Goal: Task Accomplishment & Management: Manage account settings

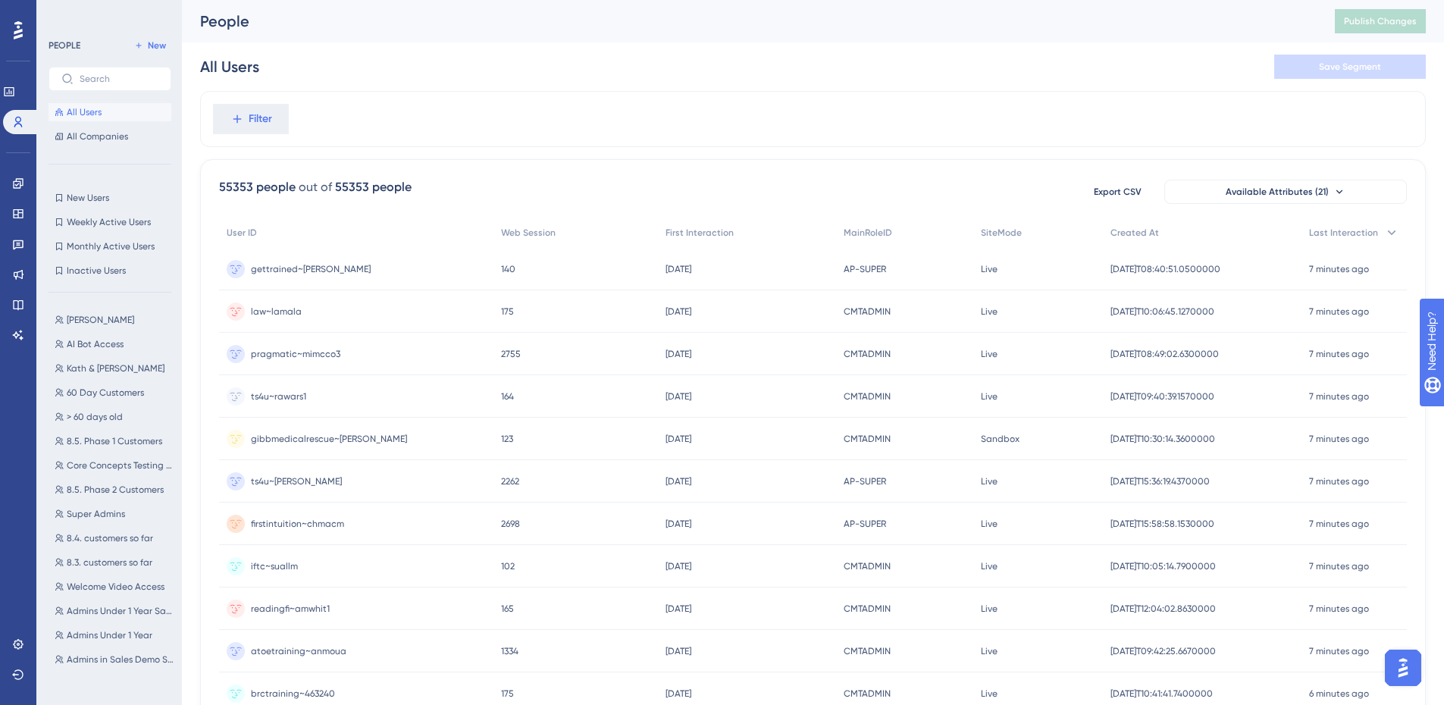
click at [1400, 658] on img "Open AI Assistant Launcher" at bounding box center [1403, 667] width 27 height 27
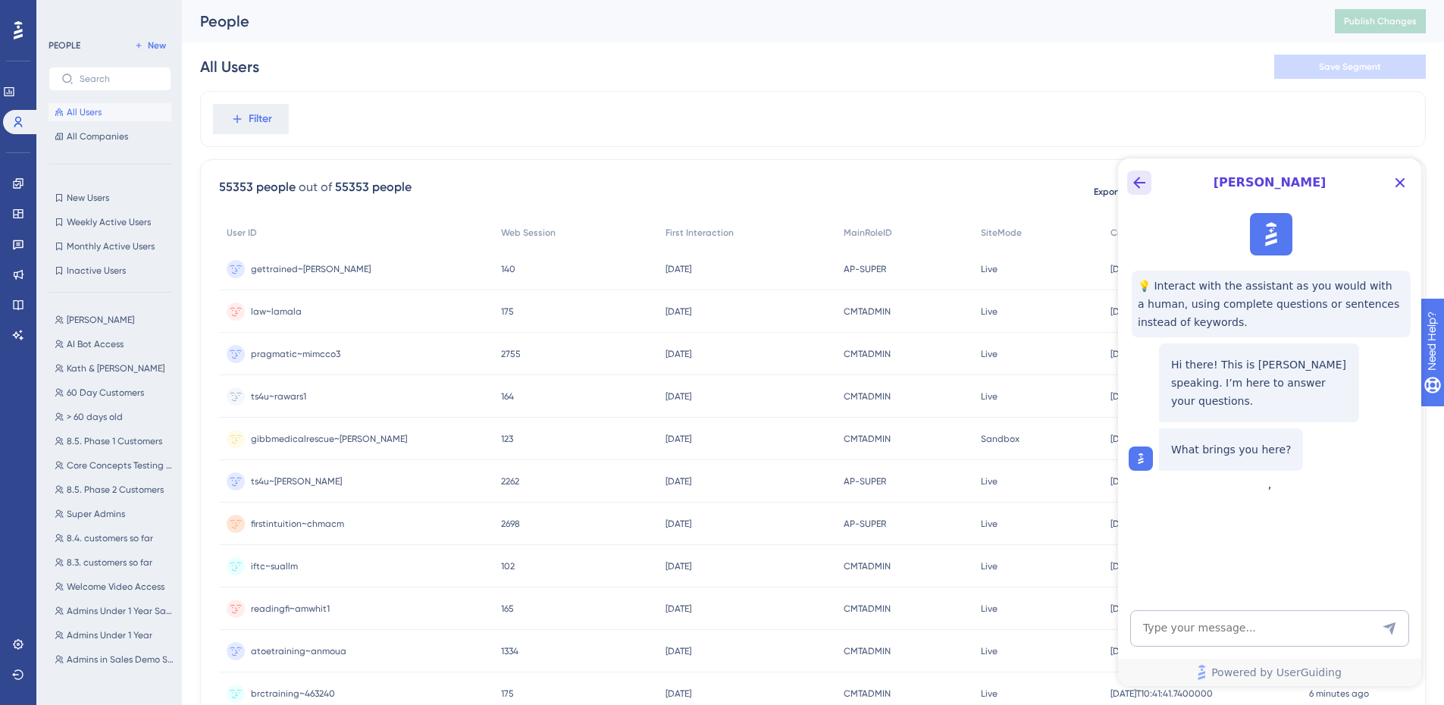
click at [1146, 193] on button "Back Button" at bounding box center [1139, 183] width 24 height 24
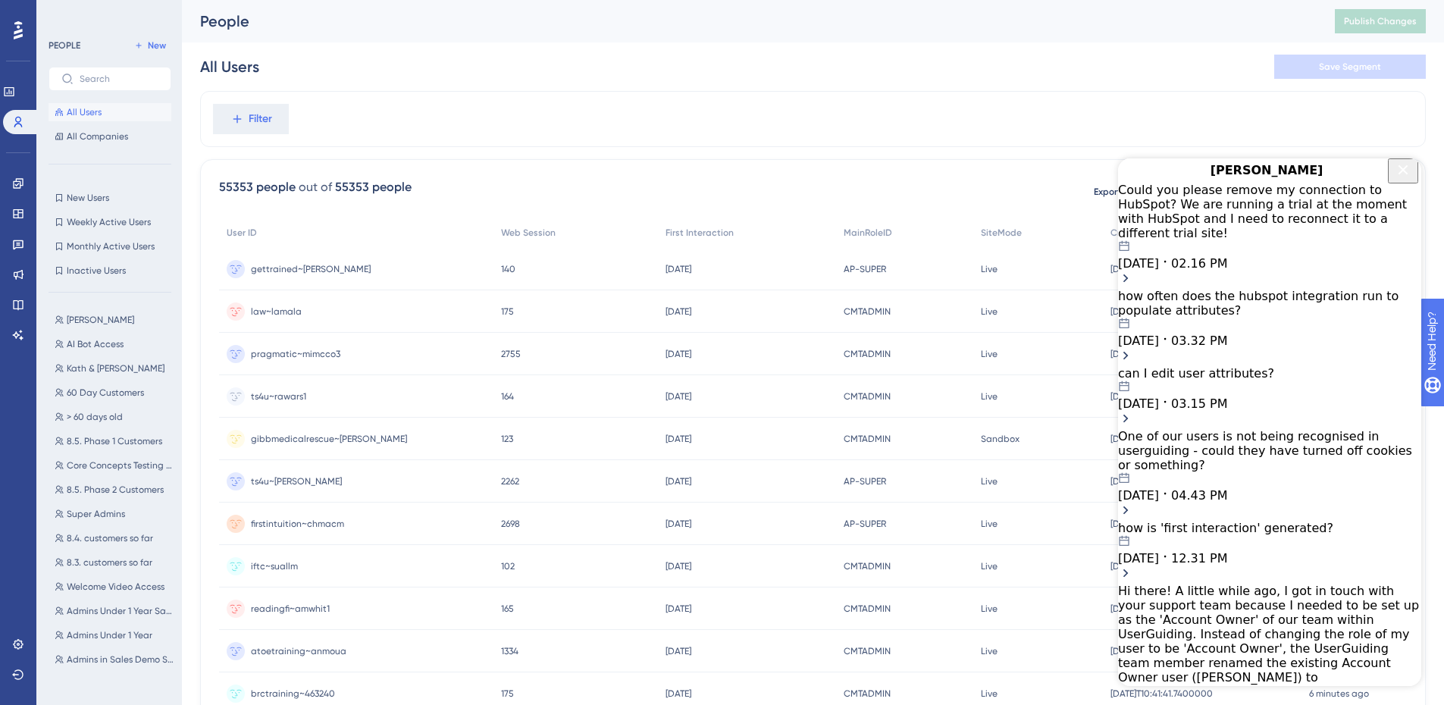
click at [1270, 244] on div "09.01.2025 02.16 PM" at bounding box center [1269, 255] width 303 height 30
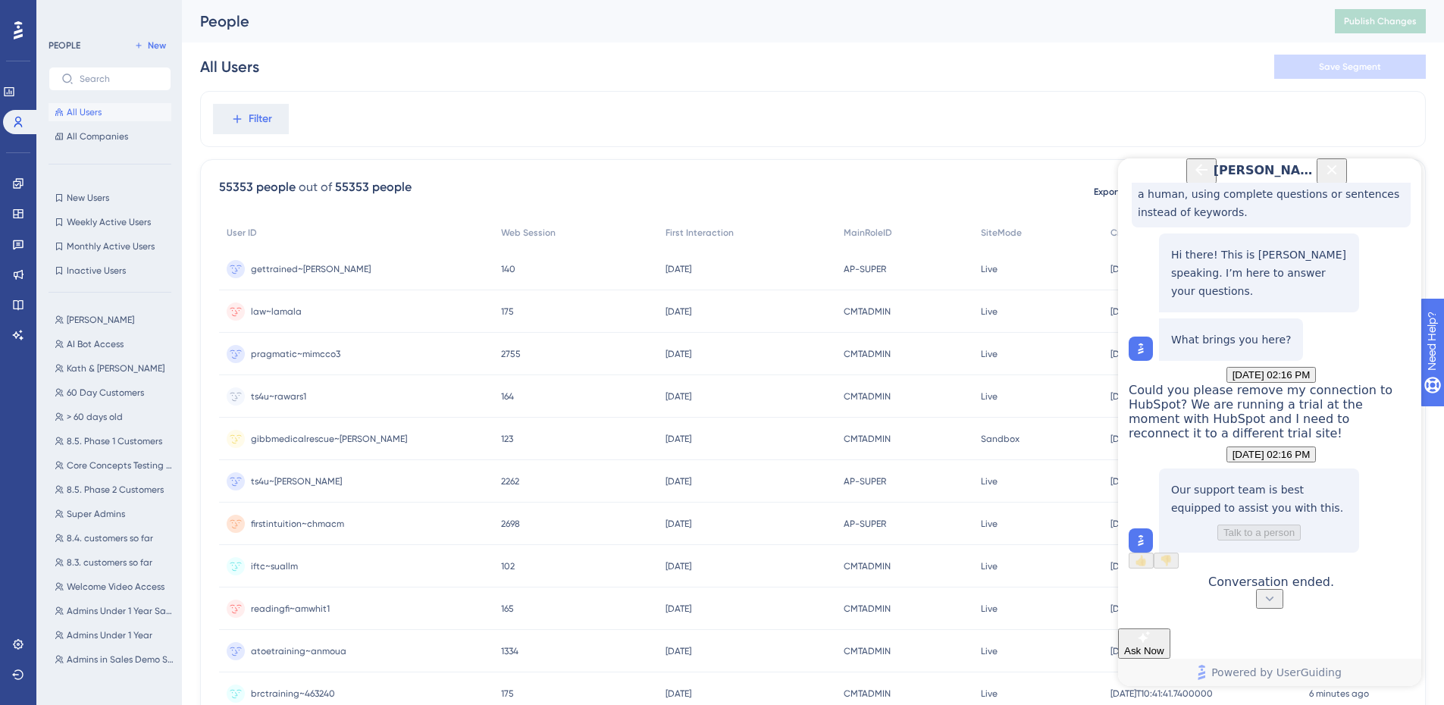
scroll to position [205, 0]
click at [1196, 176] on icon "Back Button" at bounding box center [1202, 170] width 12 height 12
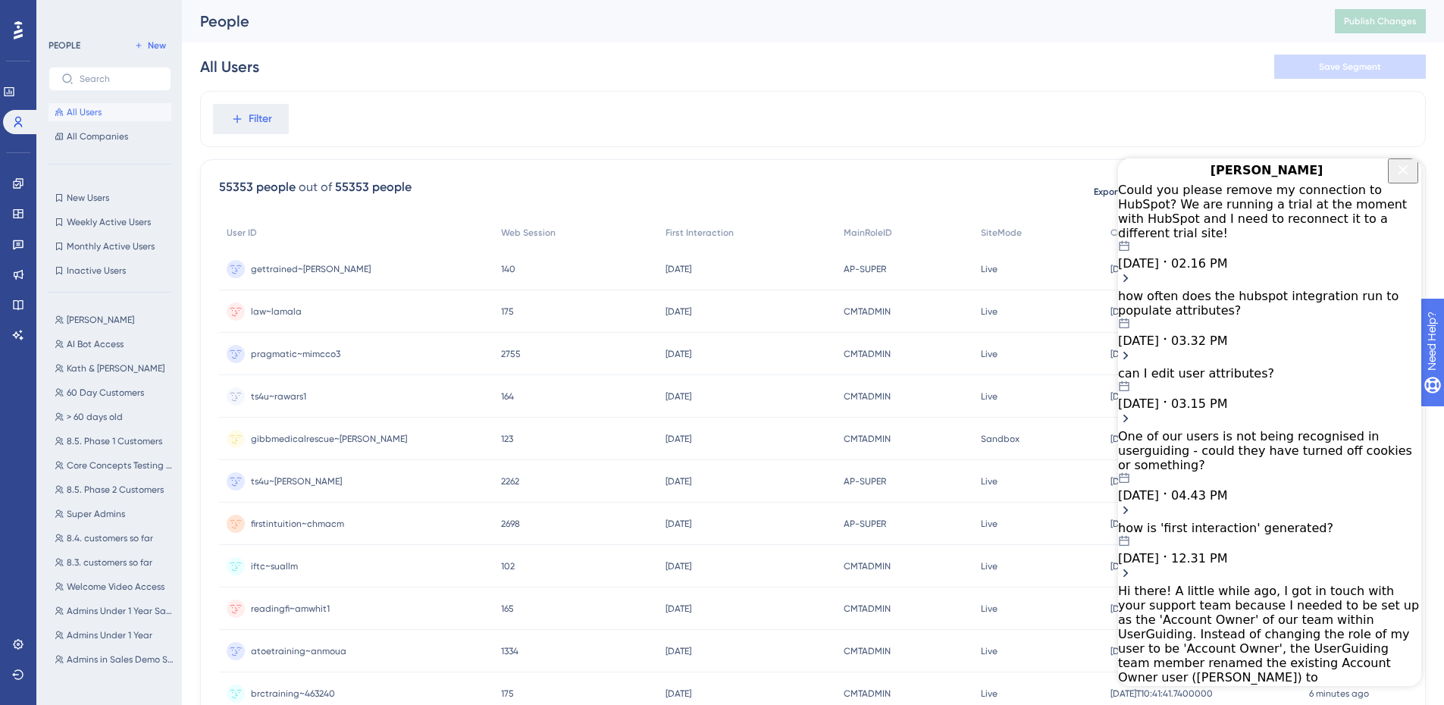
click at [1396, 176] on icon "Close Button" at bounding box center [1403, 170] width 18 height 18
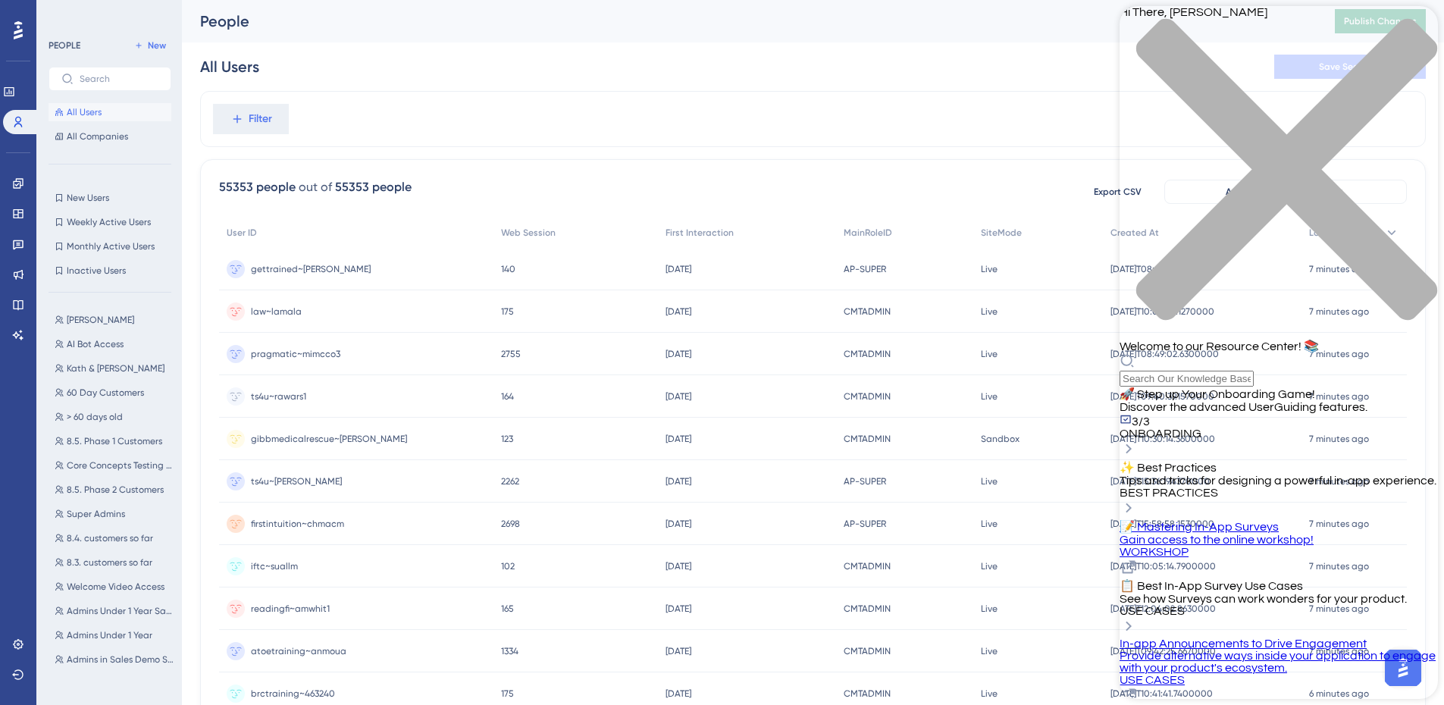
scroll to position [0, 0]
drag, startPoint x: 1273, startPoint y: 682, endPoint x: 1324, endPoint y: 681, distance: 50.8
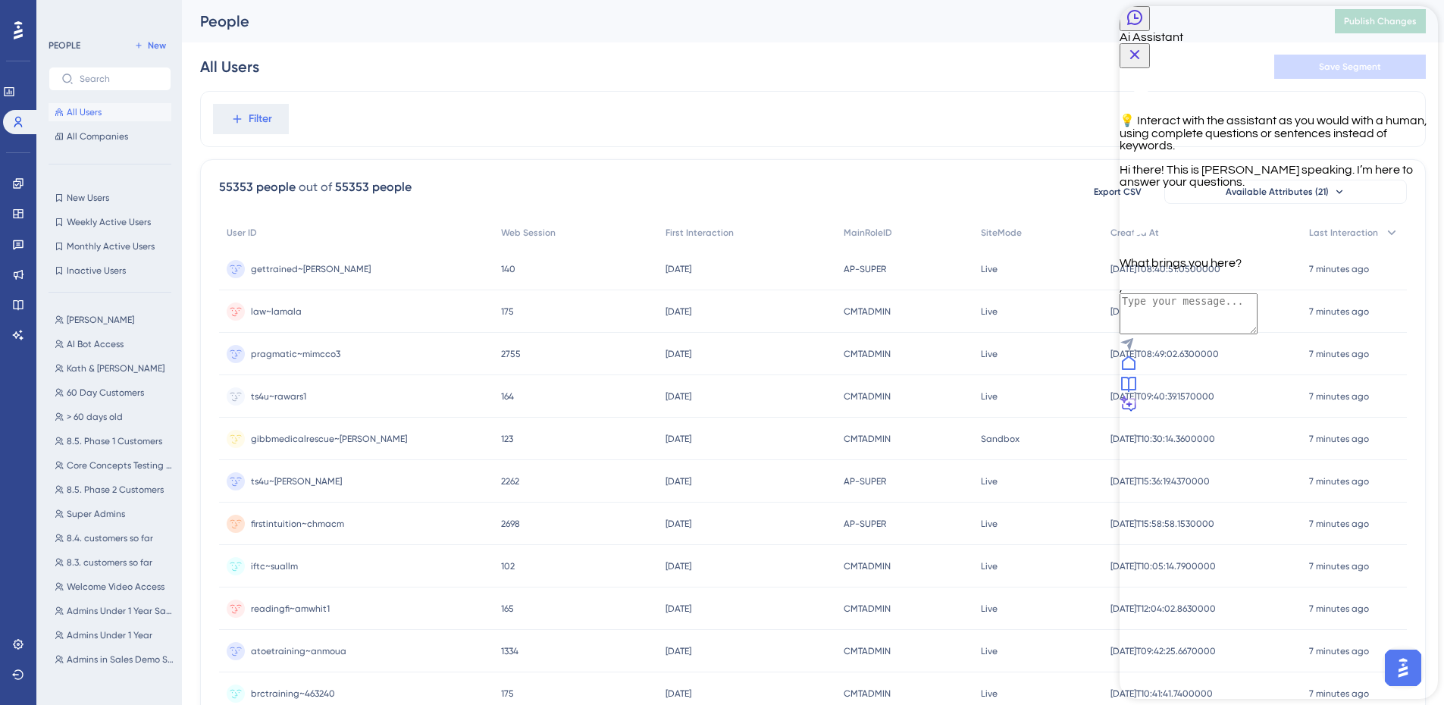
click at [1138, 372] on icon at bounding box center [1129, 363] width 18 height 18
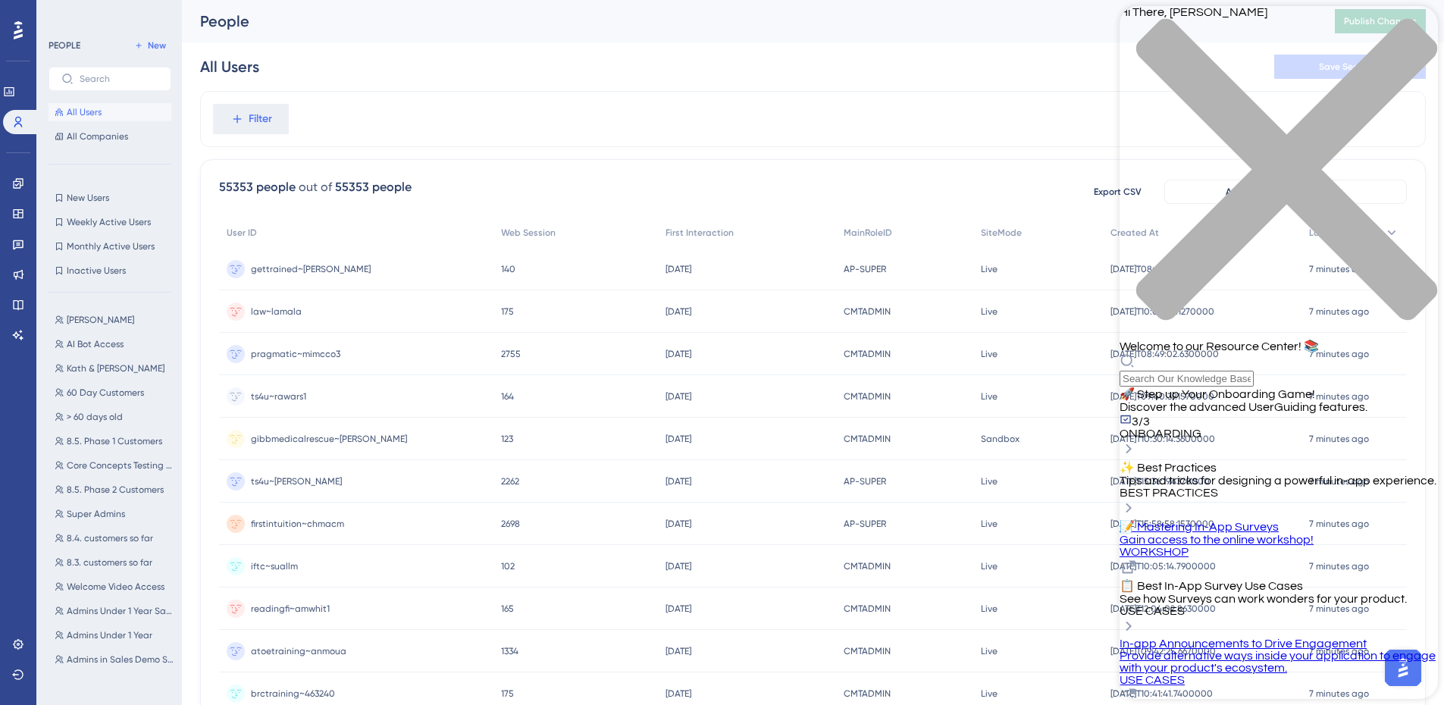
scroll to position [311, 0]
click at [1405, 30] on div "close resource center" at bounding box center [1279, 178] width 318 height 321
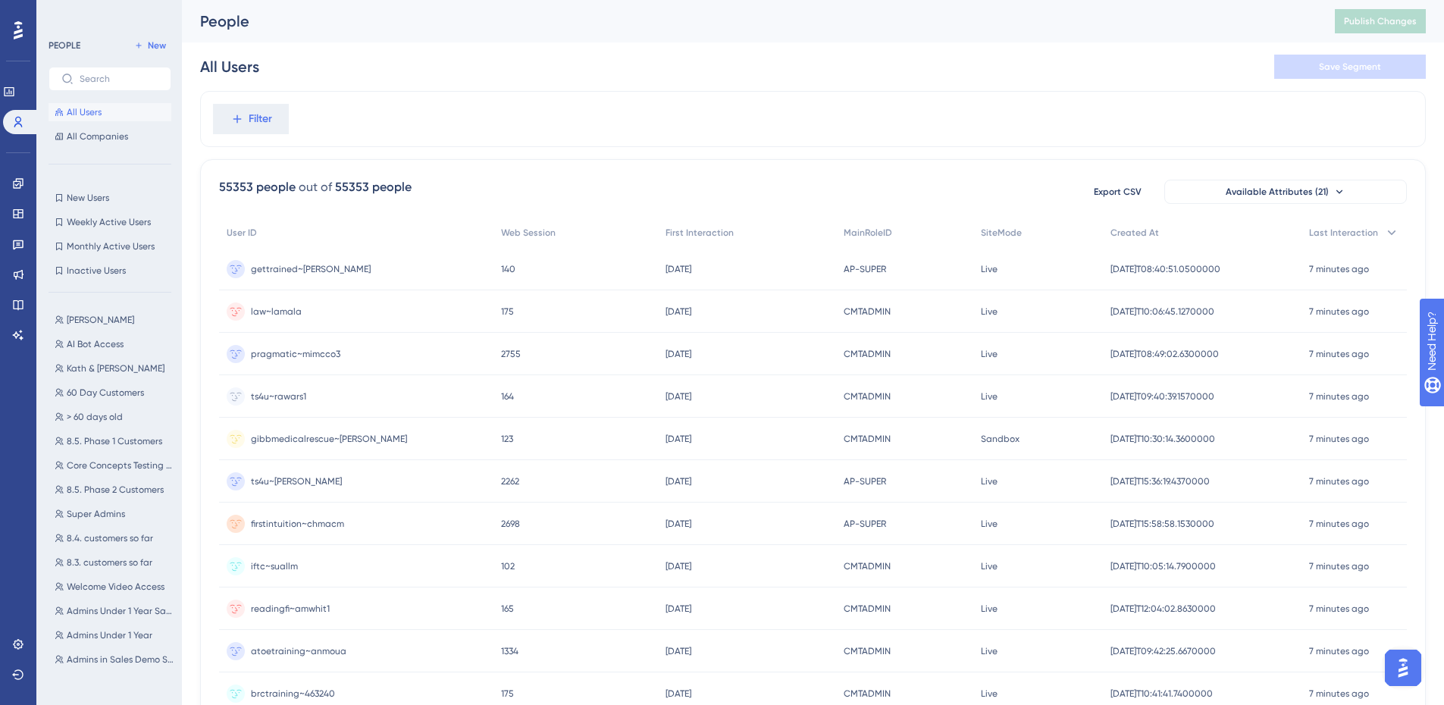
click at [1396, 675] on img "Open AI Assistant Launcher" at bounding box center [1403, 667] width 27 height 27
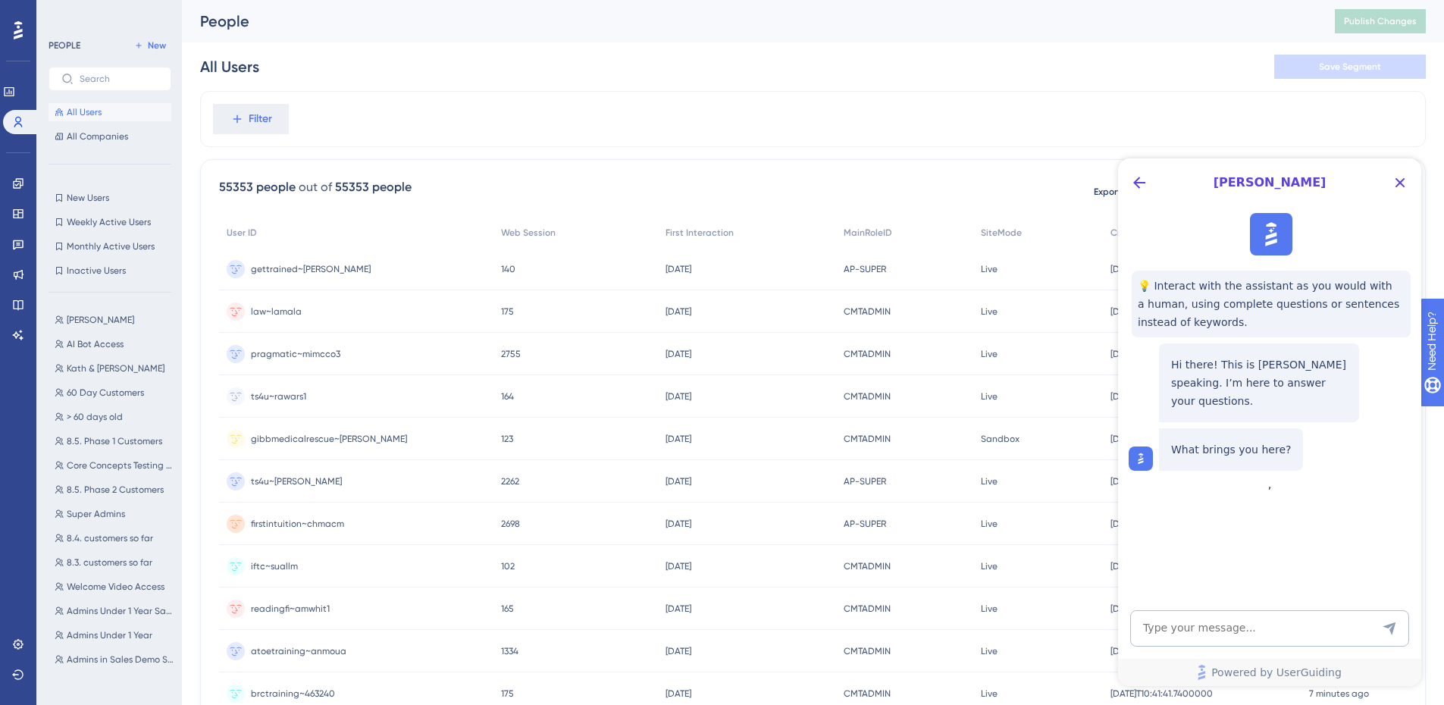
scroll to position [0, 0]
click at [1140, 175] on icon "Back Button" at bounding box center [1139, 183] width 18 height 18
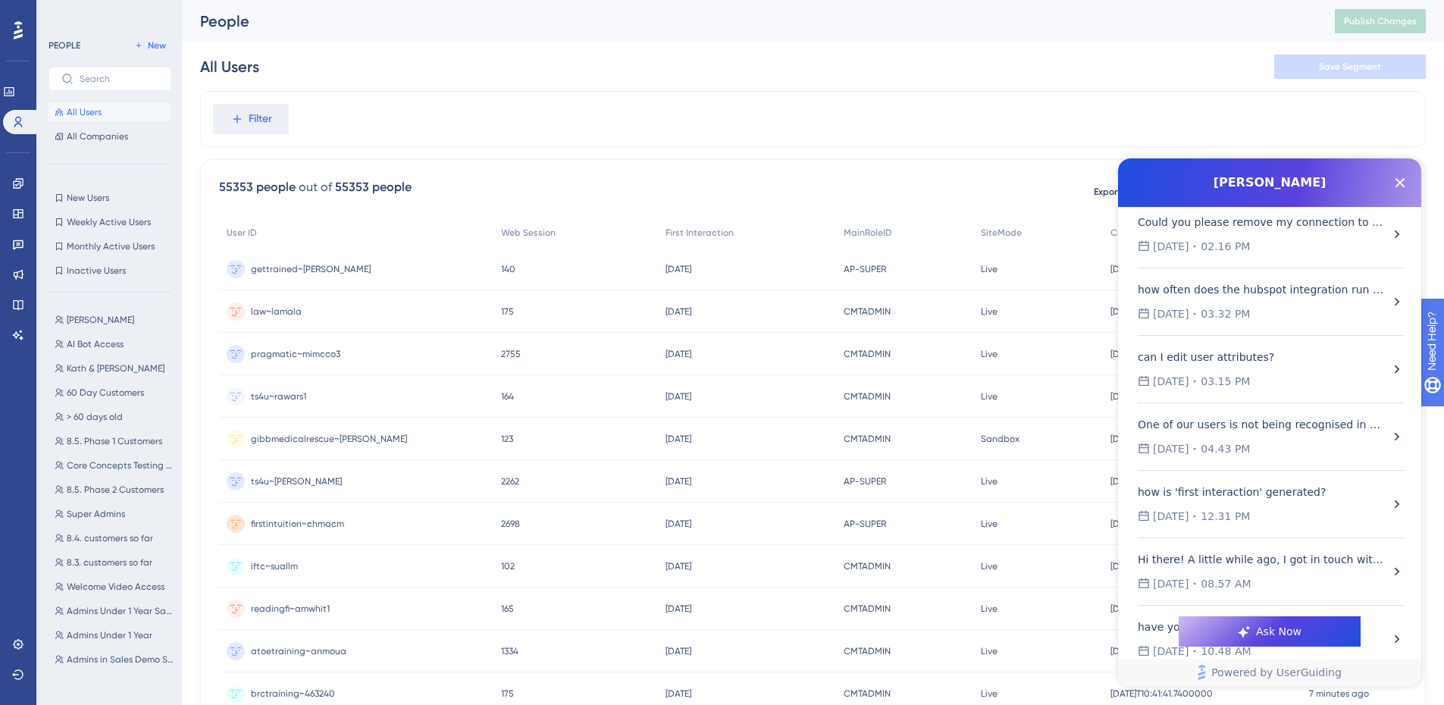
click at [1278, 294] on div "how often does the hubspot integration run to populate attributes?" at bounding box center [1262, 290] width 249 height 18
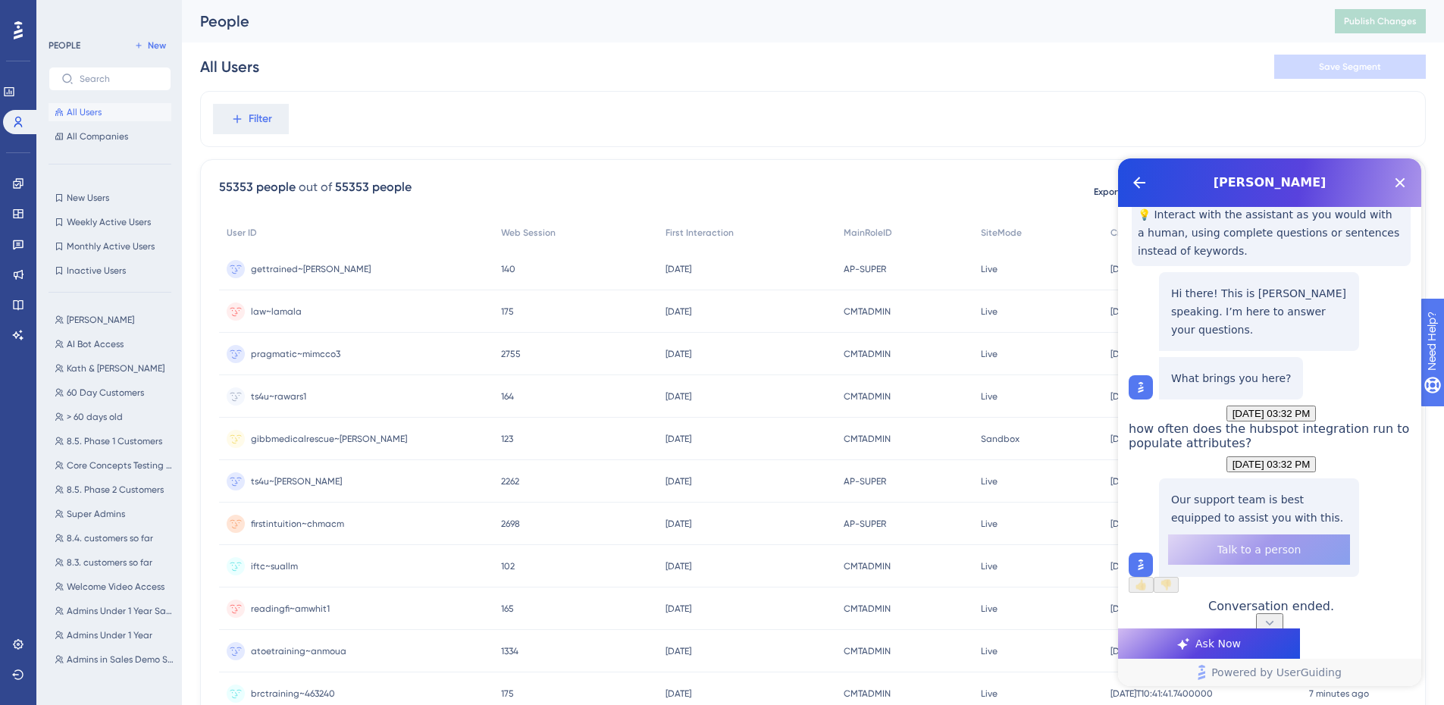
scroll to position [168, 0]
click at [1297, 546] on div "Our support team is best equipped to assist you with this. Talk to a person" at bounding box center [1259, 527] width 200 height 99
click at [1129, 186] on button "Back Button" at bounding box center [1139, 183] width 24 height 24
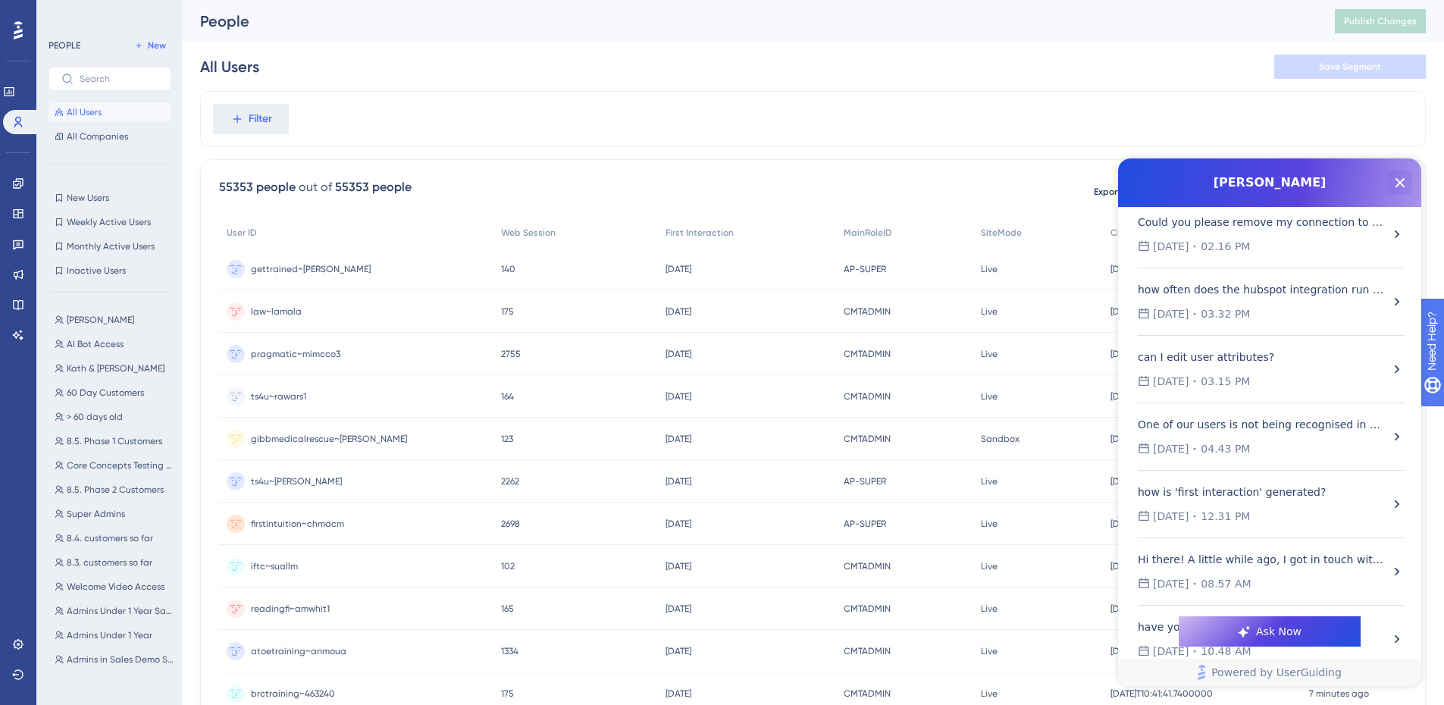
click at [1402, 182] on icon "Close Button" at bounding box center [1401, 183] width 10 height 10
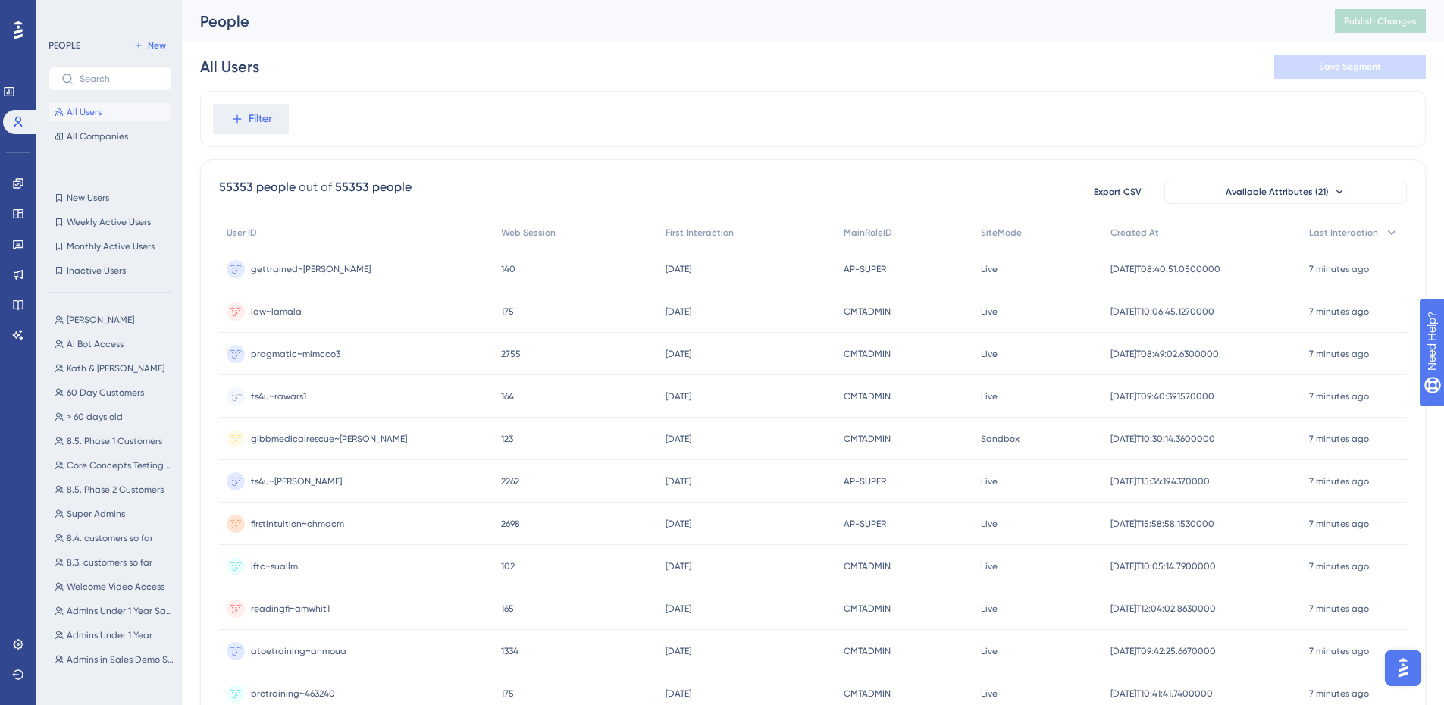
scroll to position [0, 0]
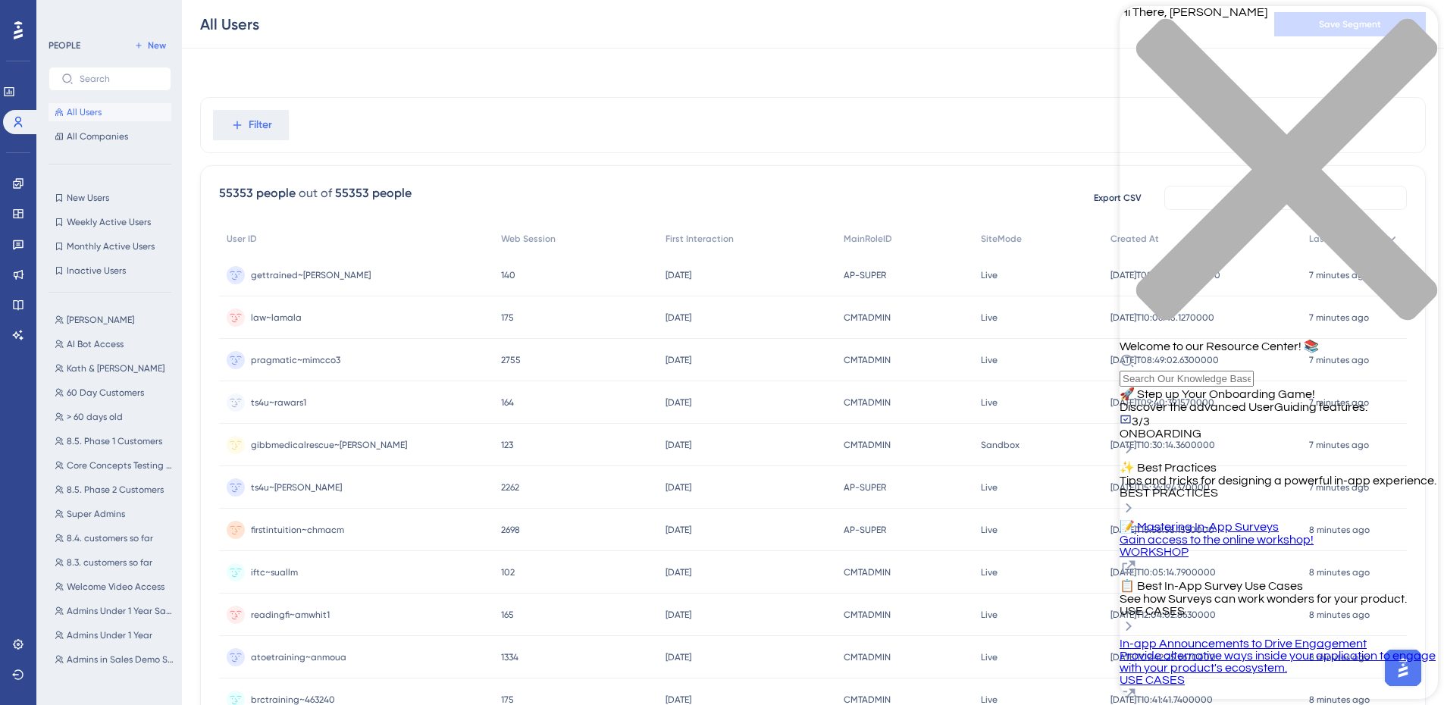
scroll to position [508, 0]
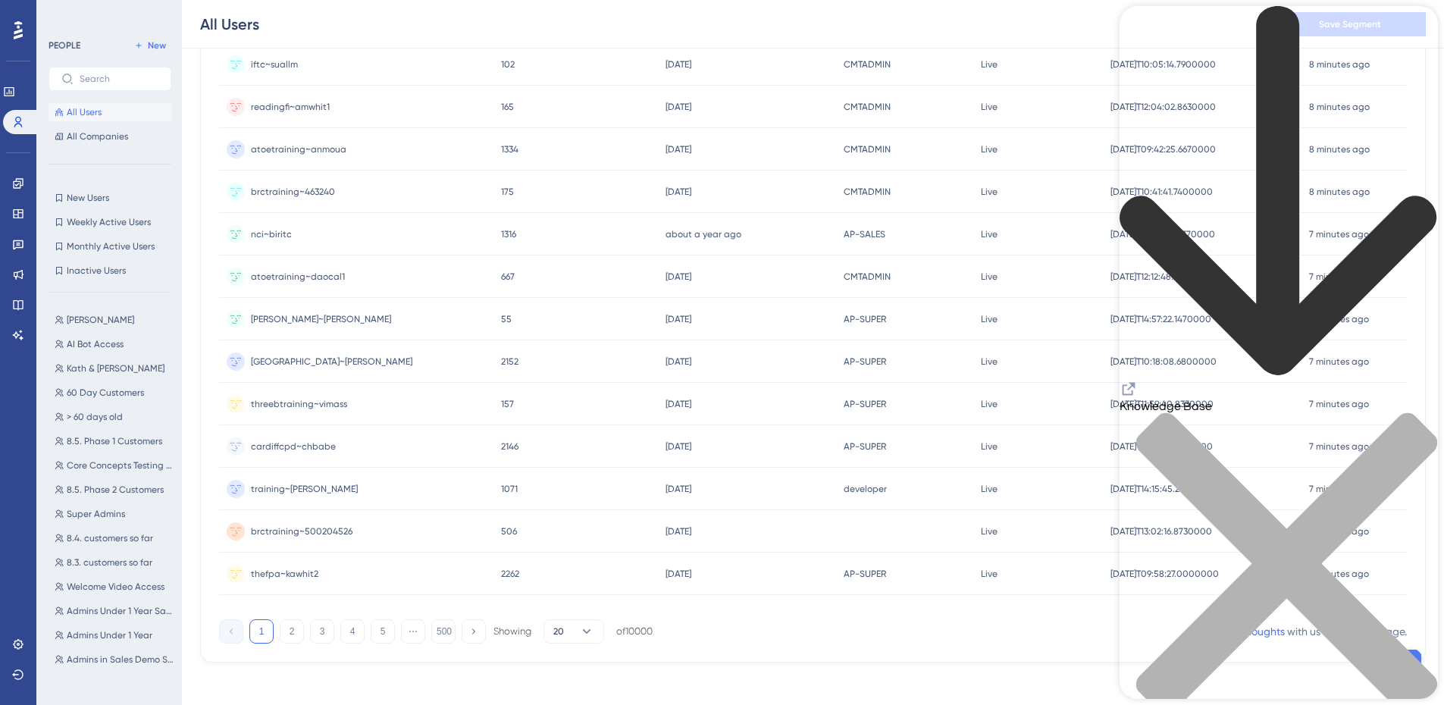
click at [1414, 413] on icon "close resource center" at bounding box center [1286, 563] width 301 height 301
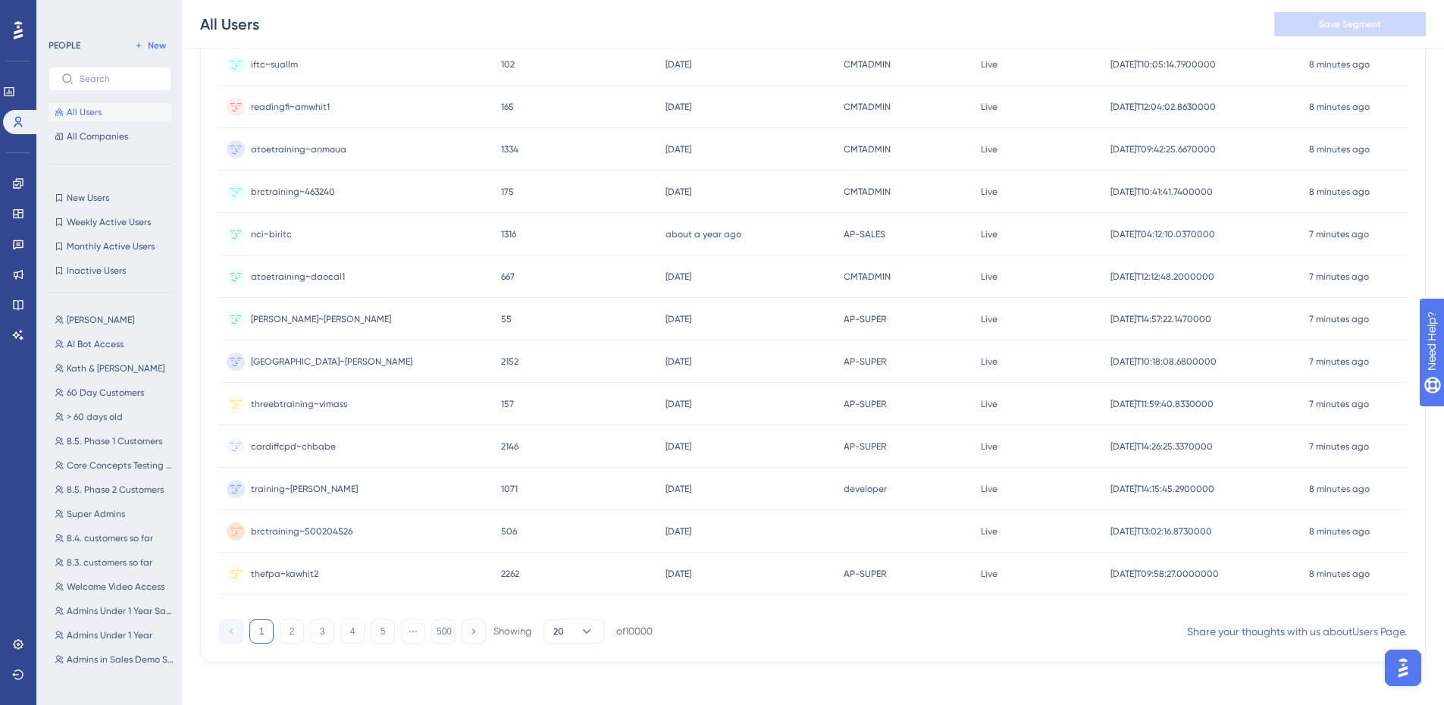
click at [1407, 668] on img "Open AI Assistant Launcher" at bounding box center [1403, 667] width 27 height 27
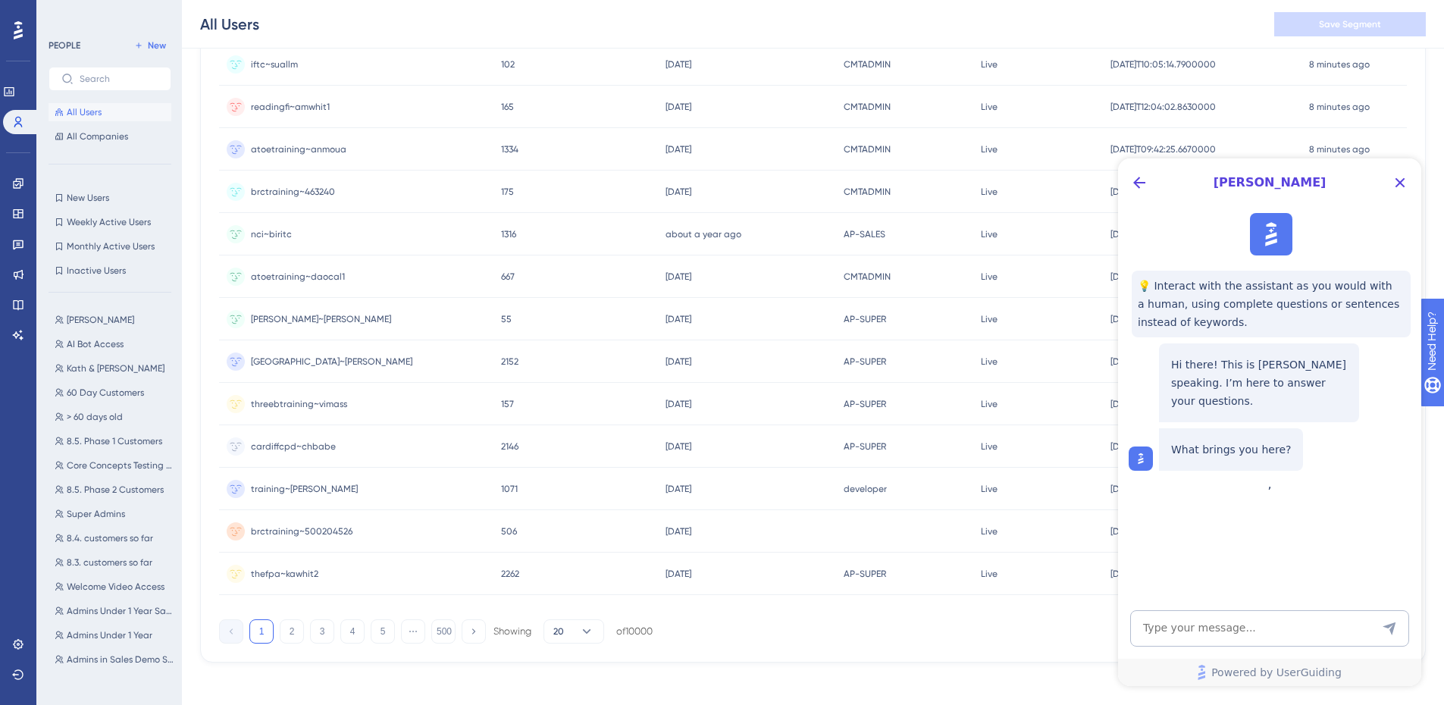
scroll to position [0, 0]
click at [1139, 187] on icon "Back Button" at bounding box center [1139, 183] width 12 height 12
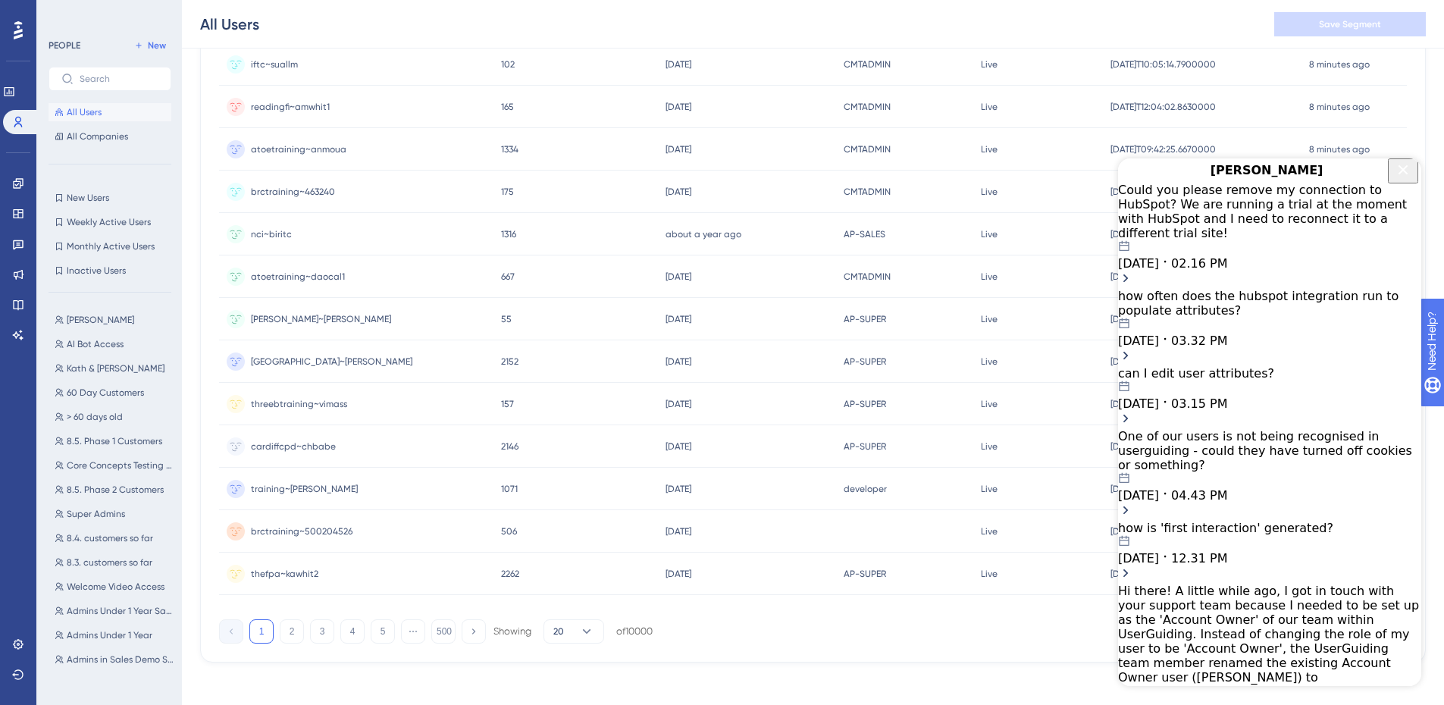
click at [1291, 241] on div "09.01.2025 02.16 PM" at bounding box center [1269, 255] width 303 height 30
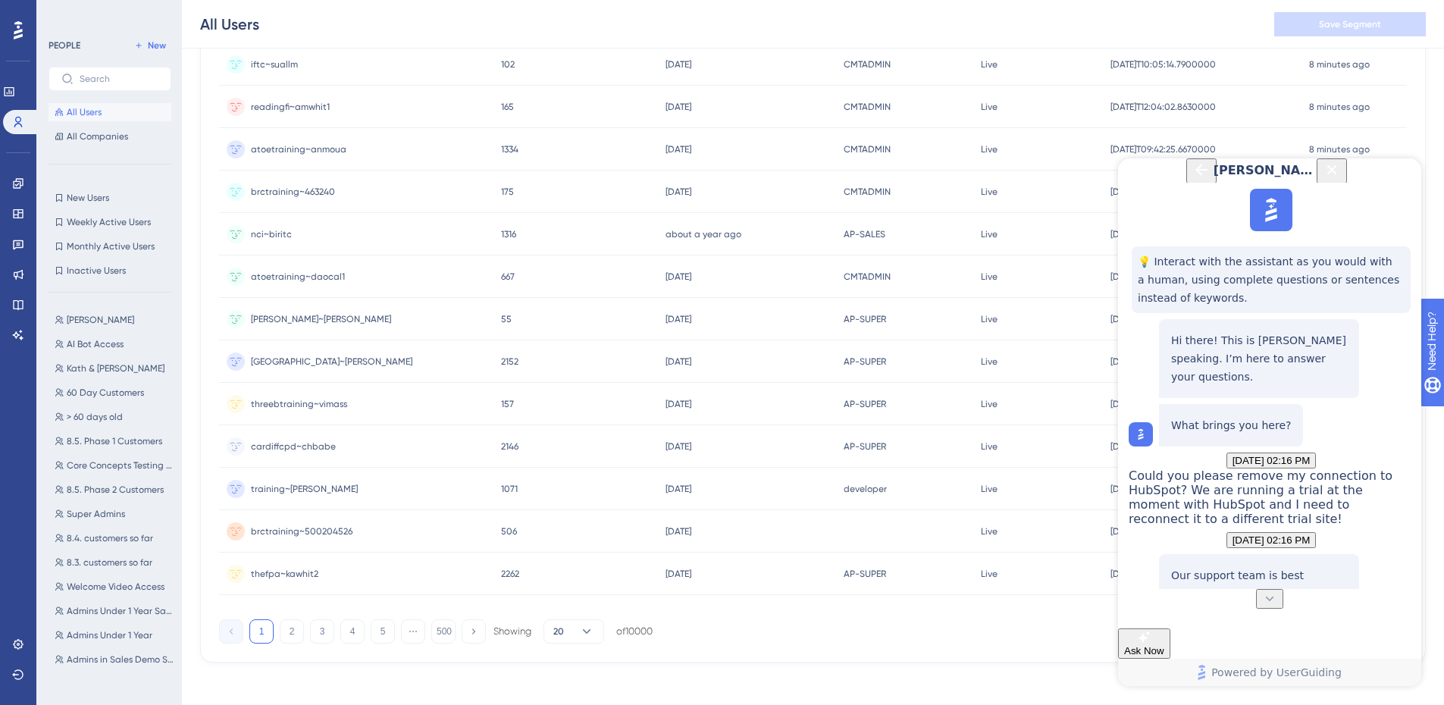
scroll to position [205, 0]
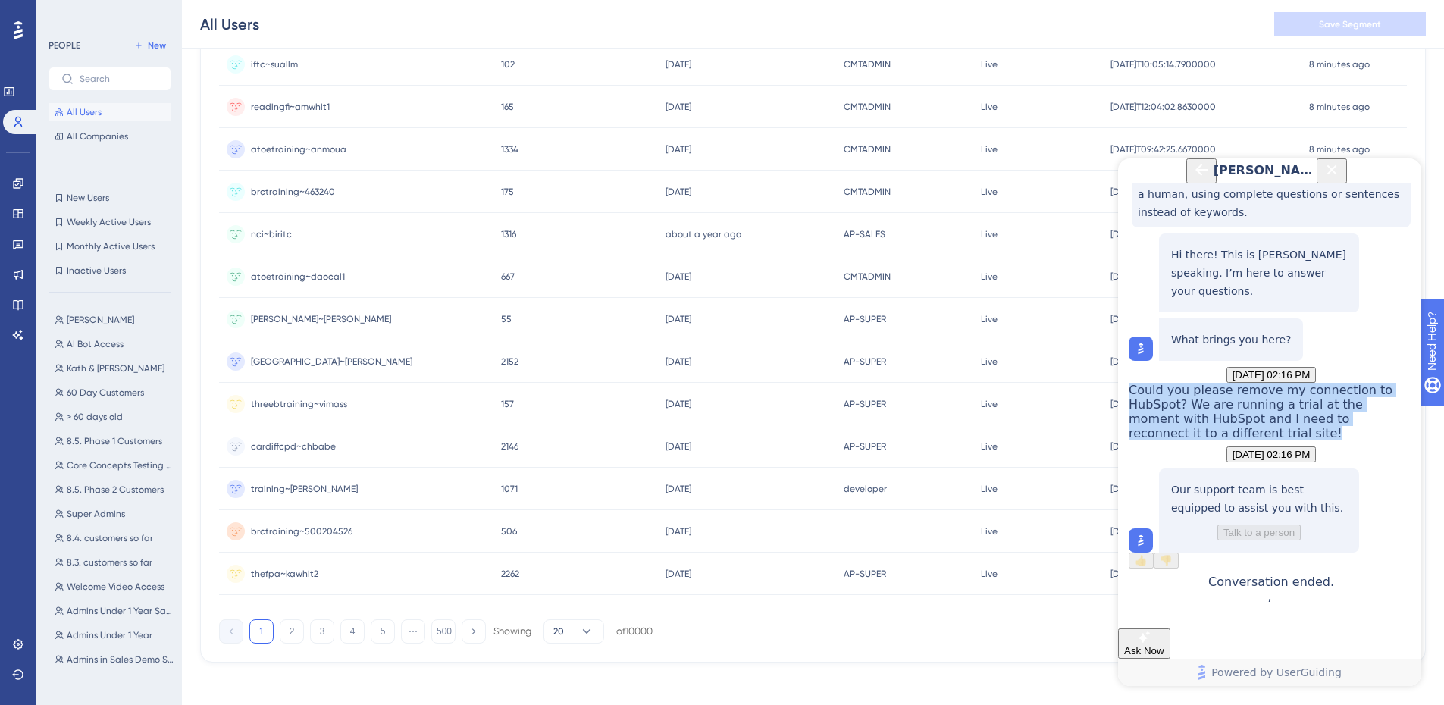
drag, startPoint x: 1338, startPoint y: 385, endPoint x: 1221, endPoint y: 313, distance: 137.2
click at [1221, 383] on div "Could you please remove my connection to HubSpot? We are running a trial at the…" at bounding box center [1271, 412] width 285 height 58
copy span "Could you please remove my connection to HubSpot? We are running a trial at the…"
click at [1193, 179] on icon "Back Button" at bounding box center [1202, 170] width 18 height 18
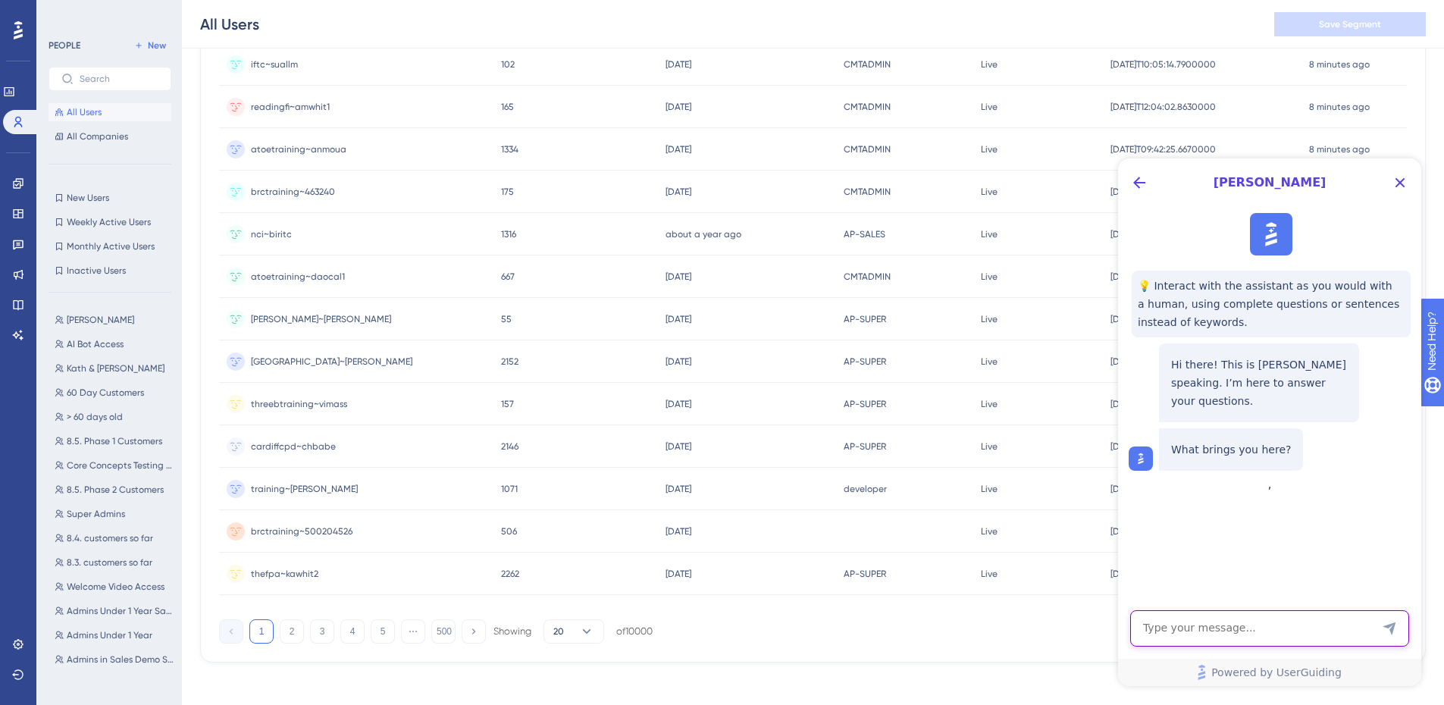
click at [1242, 622] on textarea "AI Assistant Text Input" at bounding box center [1269, 628] width 279 height 36
paste textarea "Could you please remove my connection to HubSpot? We are running a trial at the…"
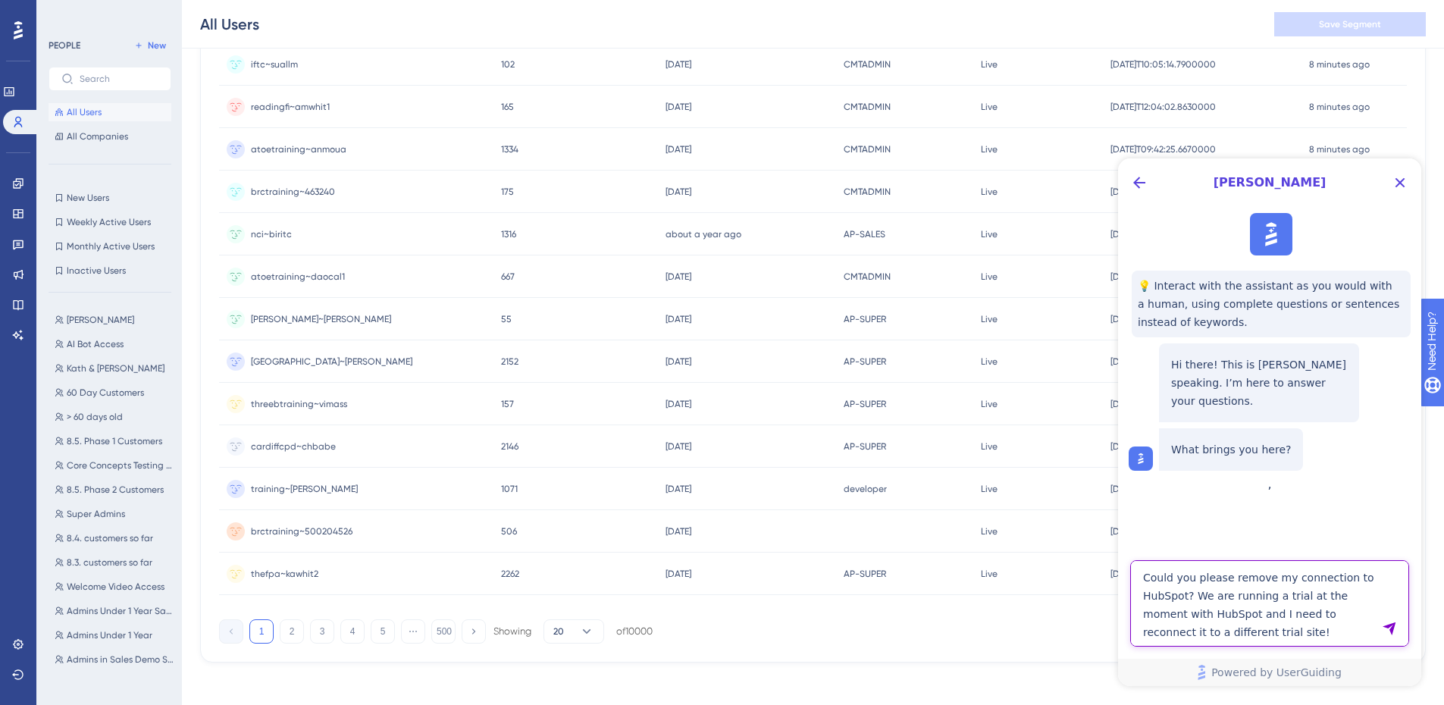
type textarea "Could you please remove my connection to HubSpot? We are running a trial at the…"
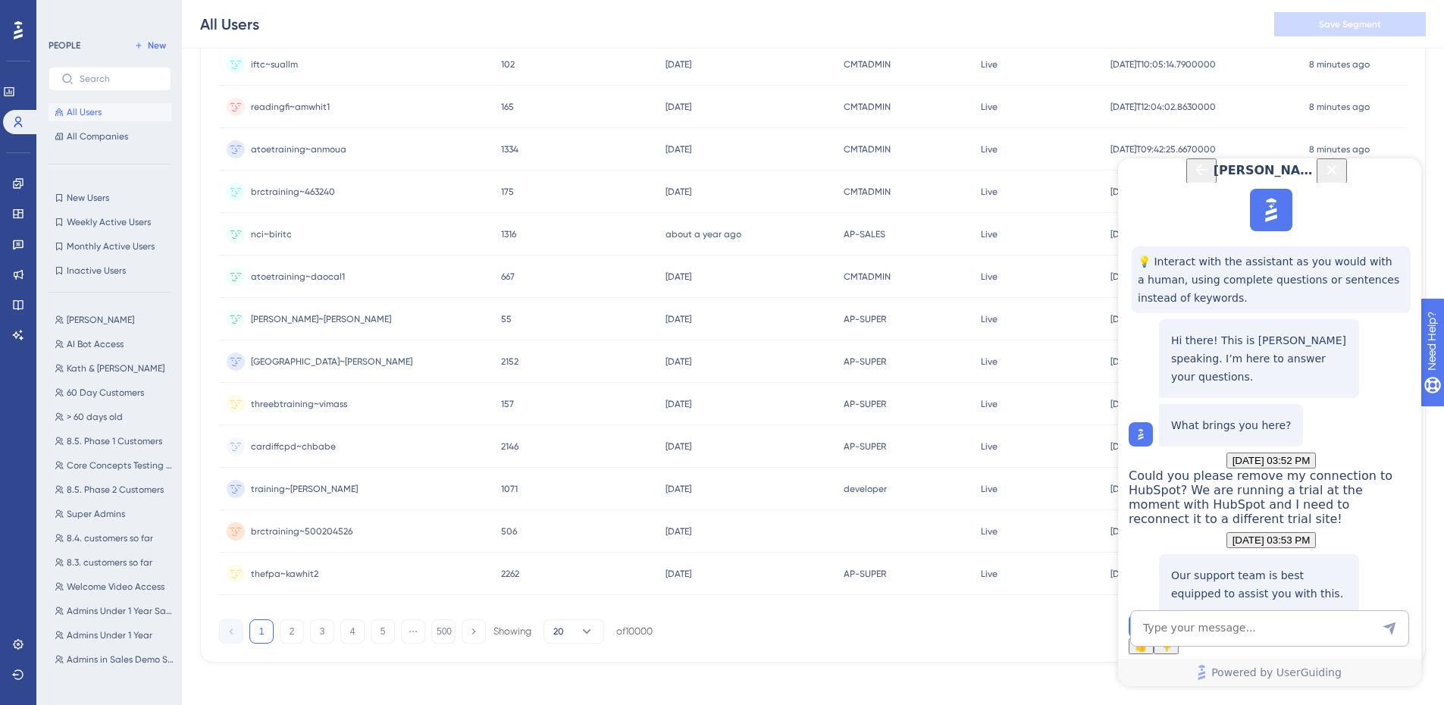
scroll to position [190, 0]
click at [1280, 613] on span "Talk to a person" at bounding box center [1259, 618] width 71 height 11
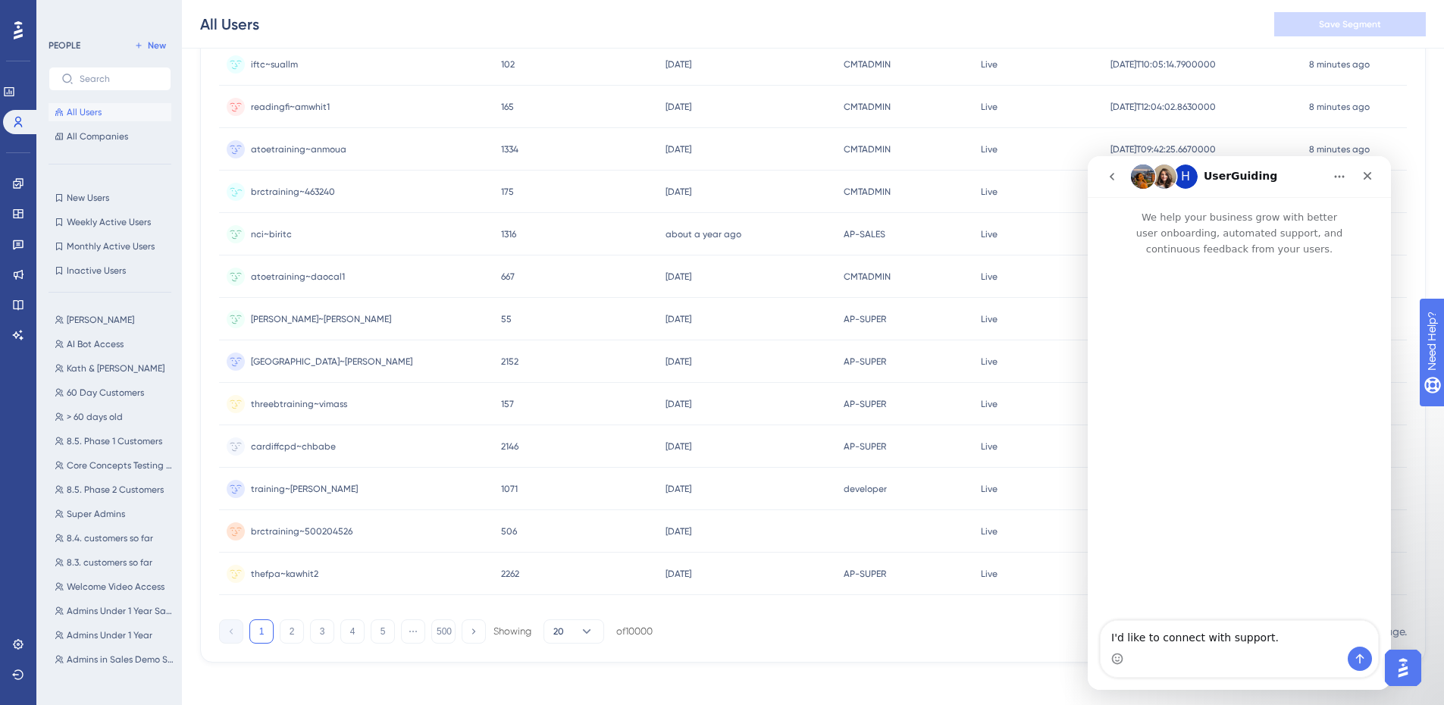
scroll to position [0, 0]
click at [1116, 174] on icon "go back" at bounding box center [1112, 177] width 12 height 12
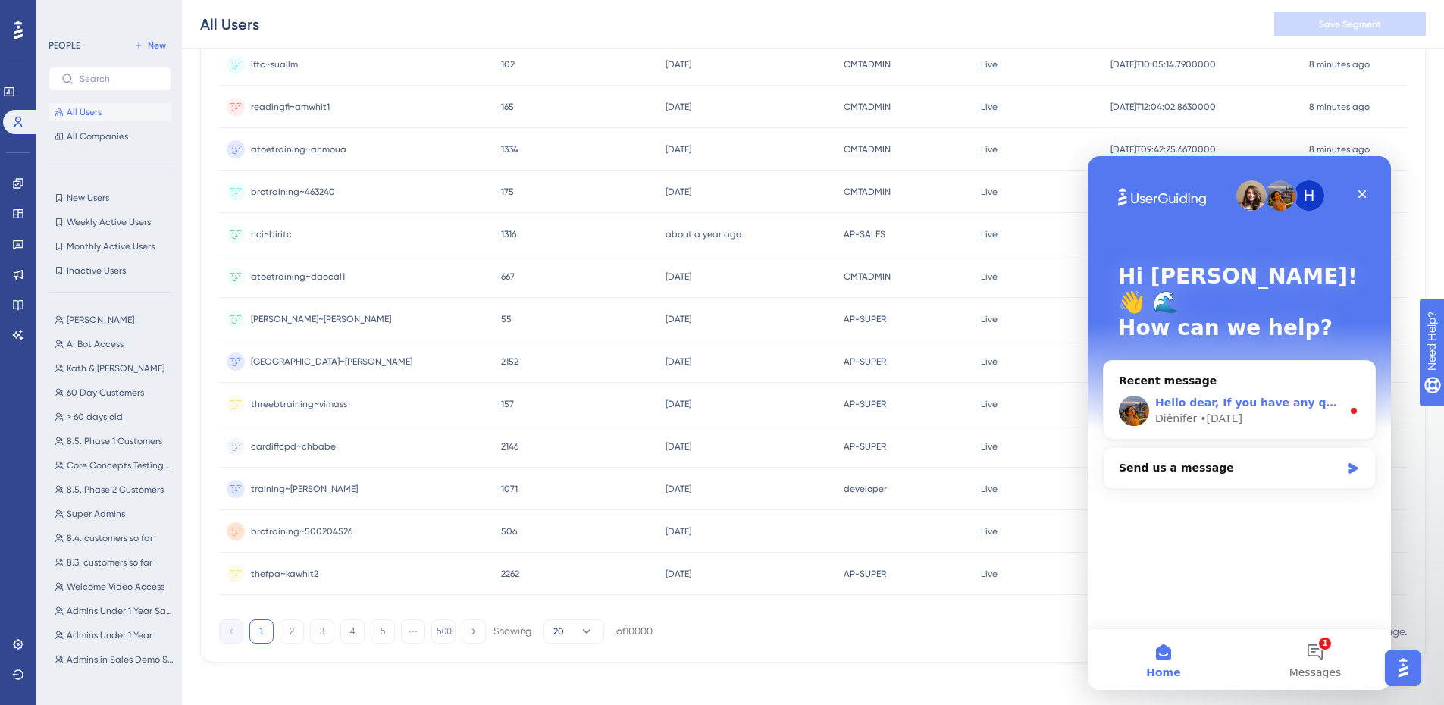
click at [1240, 383] on div "Hello dear, If you have any questions, please let me know! 😊 Diênifer • 1d ago" at bounding box center [1239, 411] width 271 height 56
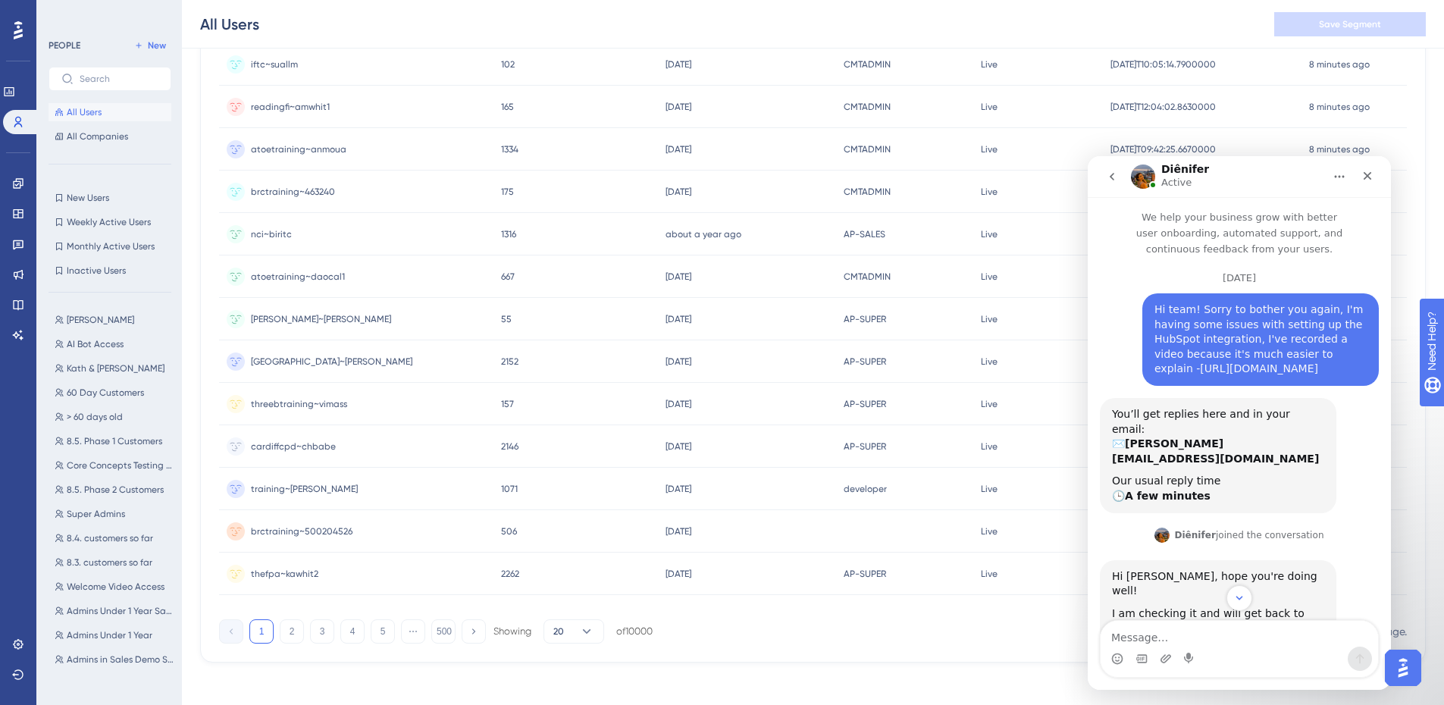
click at [1214, 375] on link "https://www.loom.com/share/cfe25d473e104156a23e187193727909?sid=c624b741-4061-4…" at bounding box center [1259, 368] width 118 height 12
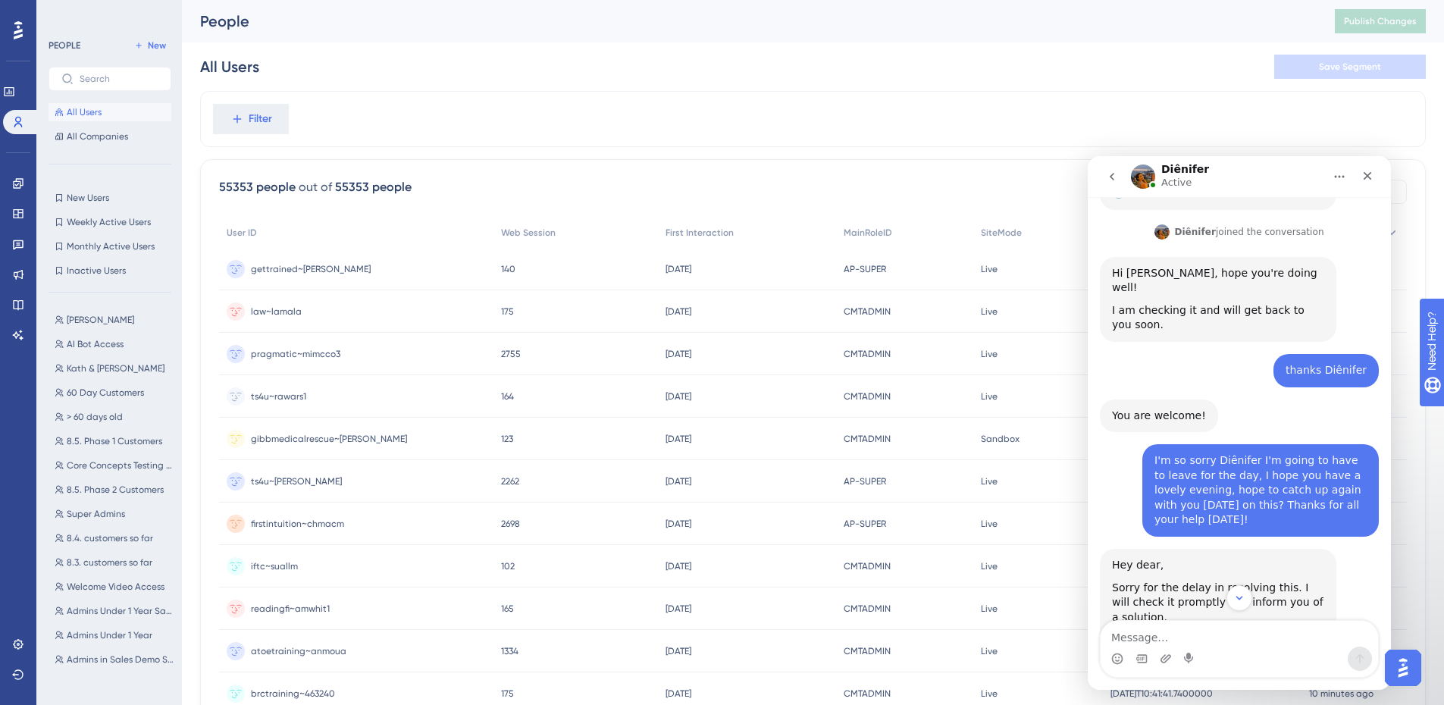
click at [101, 309] on div "Jenna Testing Jenna Testing AI Bot Access AI Bot Access Kath & Tim Kath & Tim 6…" at bounding box center [115, 491] width 132 height 373
click at [101, 315] on span "[PERSON_NAME]" at bounding box center [100, 320] width 67 height 12
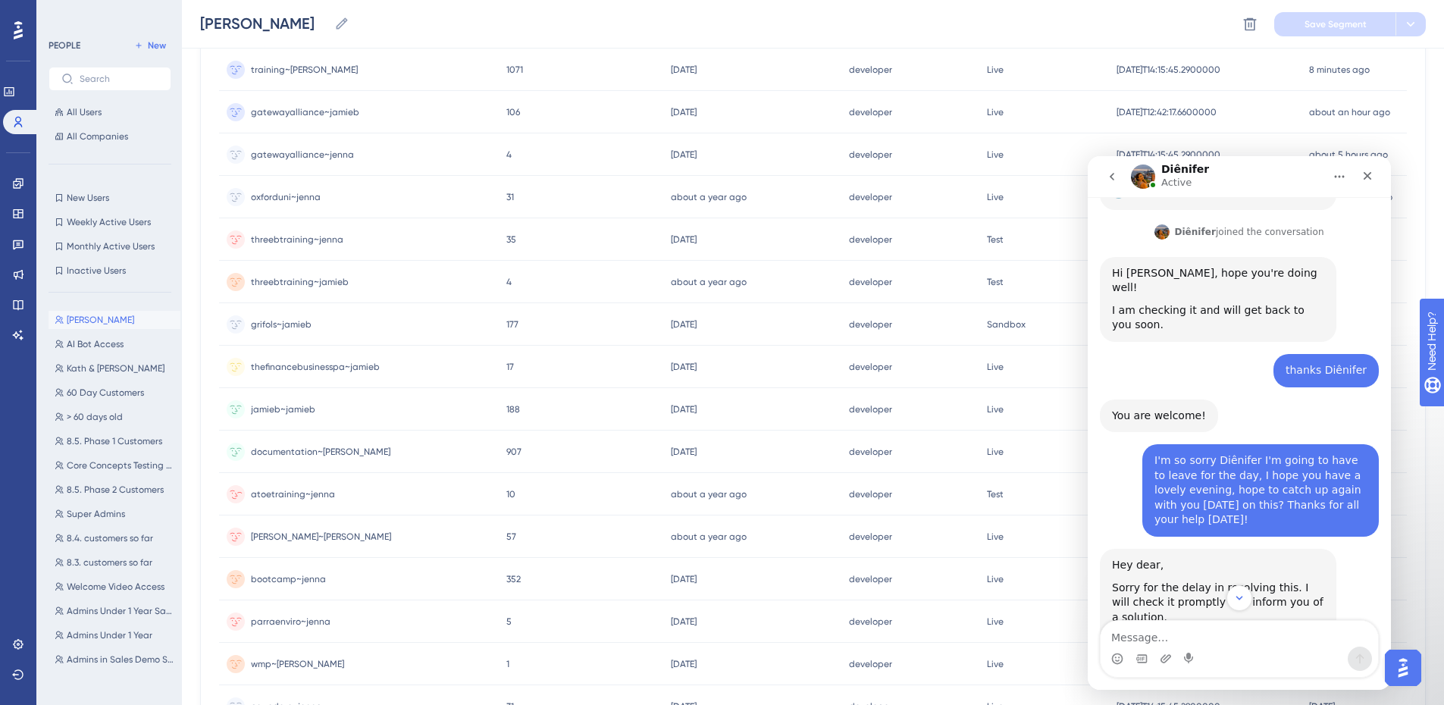
scroll to position [227, 0]
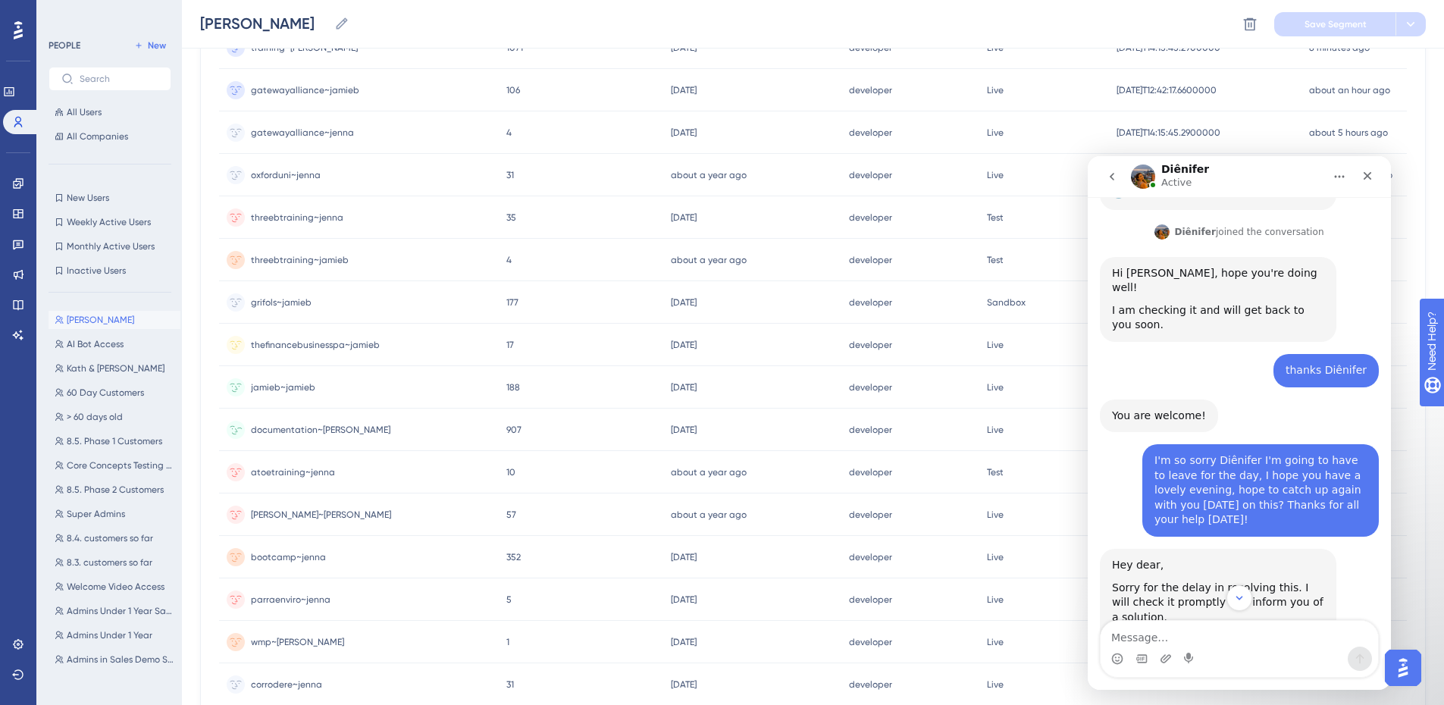
click at [302, 428] on span "documentation~[PERSON_NAME]" at bounding box center [320, 430] width 139 height 12
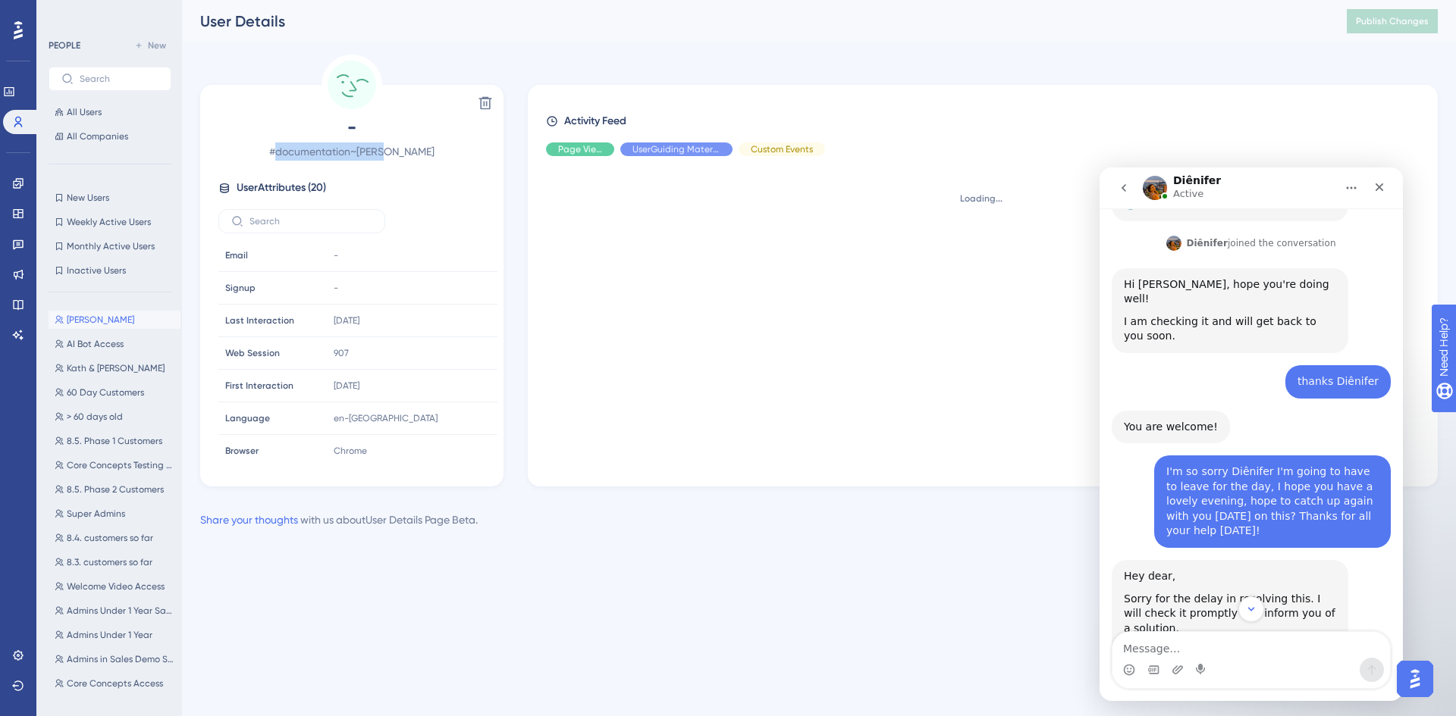
drag, startPoint x: 411, startPoint y: 152, endPoint x: 302, endPoint y: 150, distance: 109.2
click at [302, 150] on span "# documentation~jenna" at bounding box center [351, 152] width 267 height 18
copy span "documentation~[PERSON_NAME]"
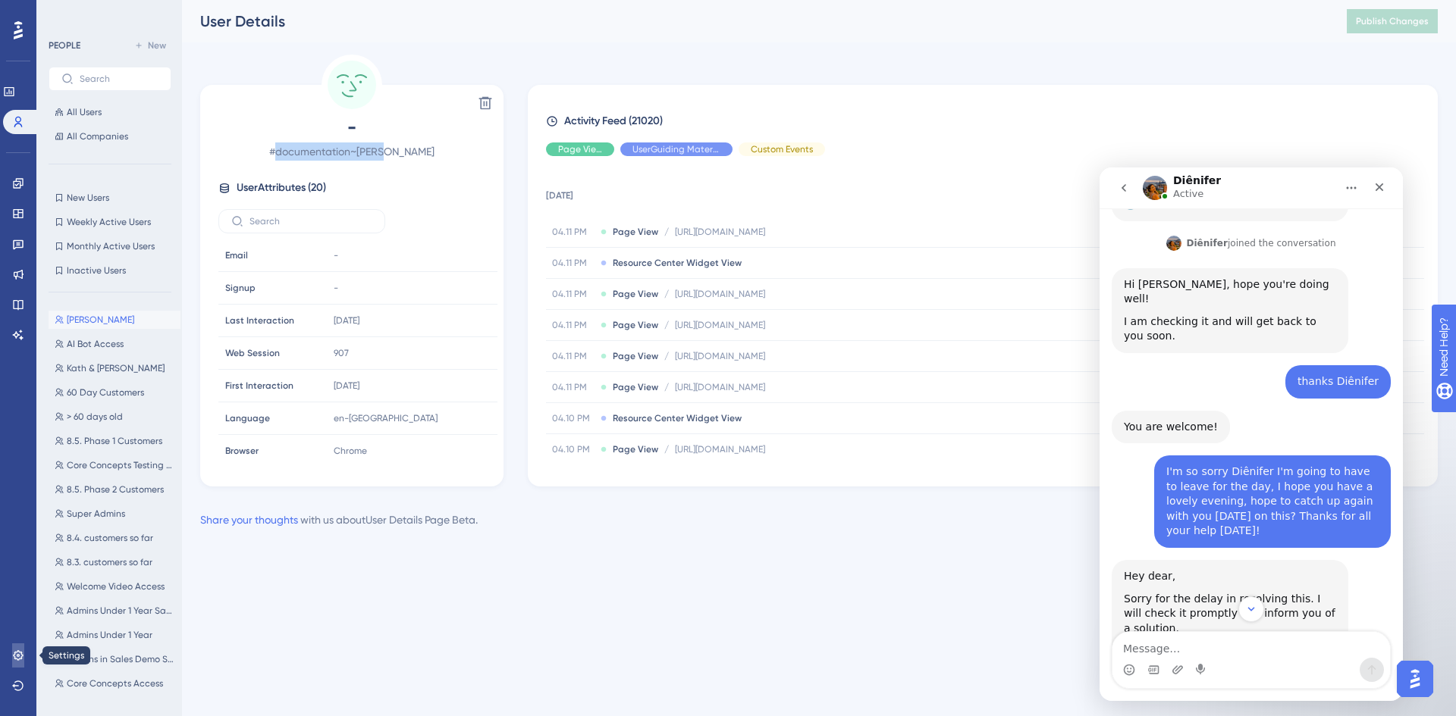
click at [20, 645] on link at bounding box center [18, 656] width 12 height 24
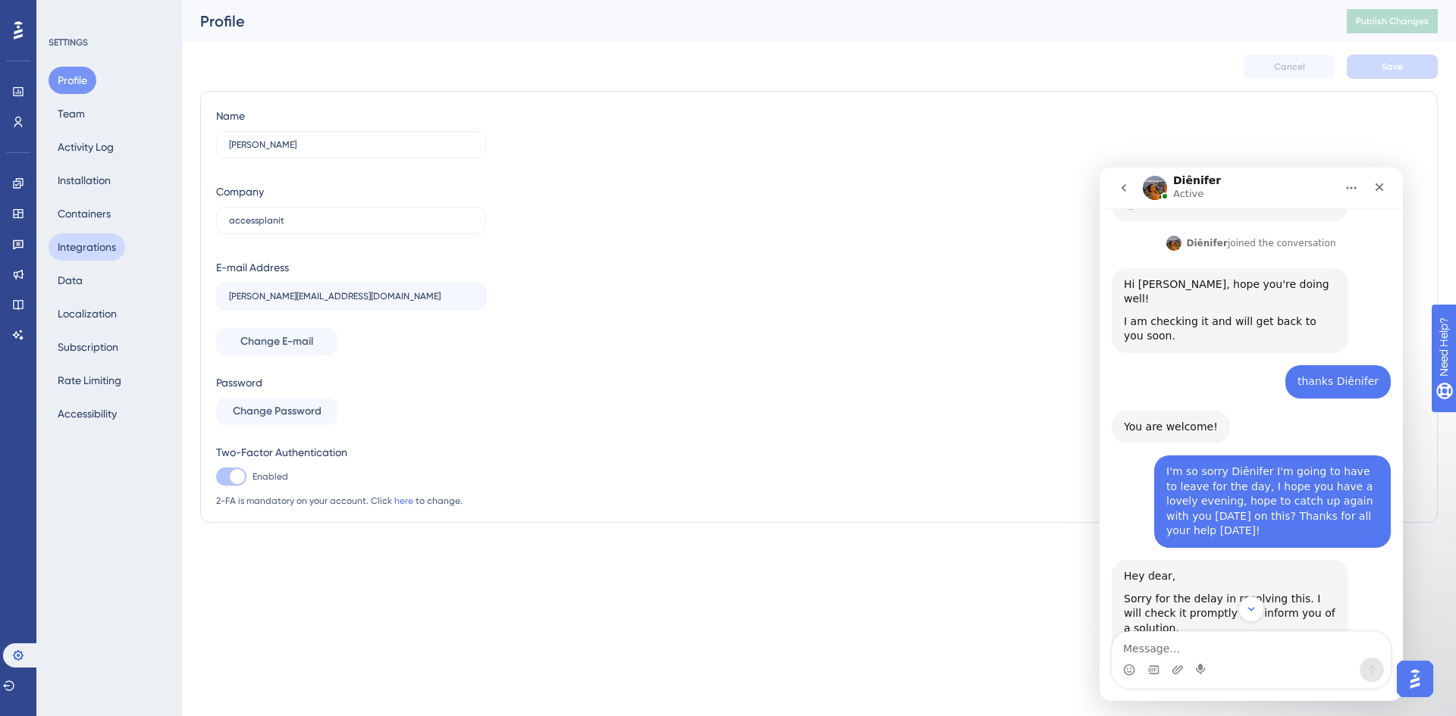
click at [87, 243] on button "Integrations" at bounding box center [87, 247] width 77 height 27
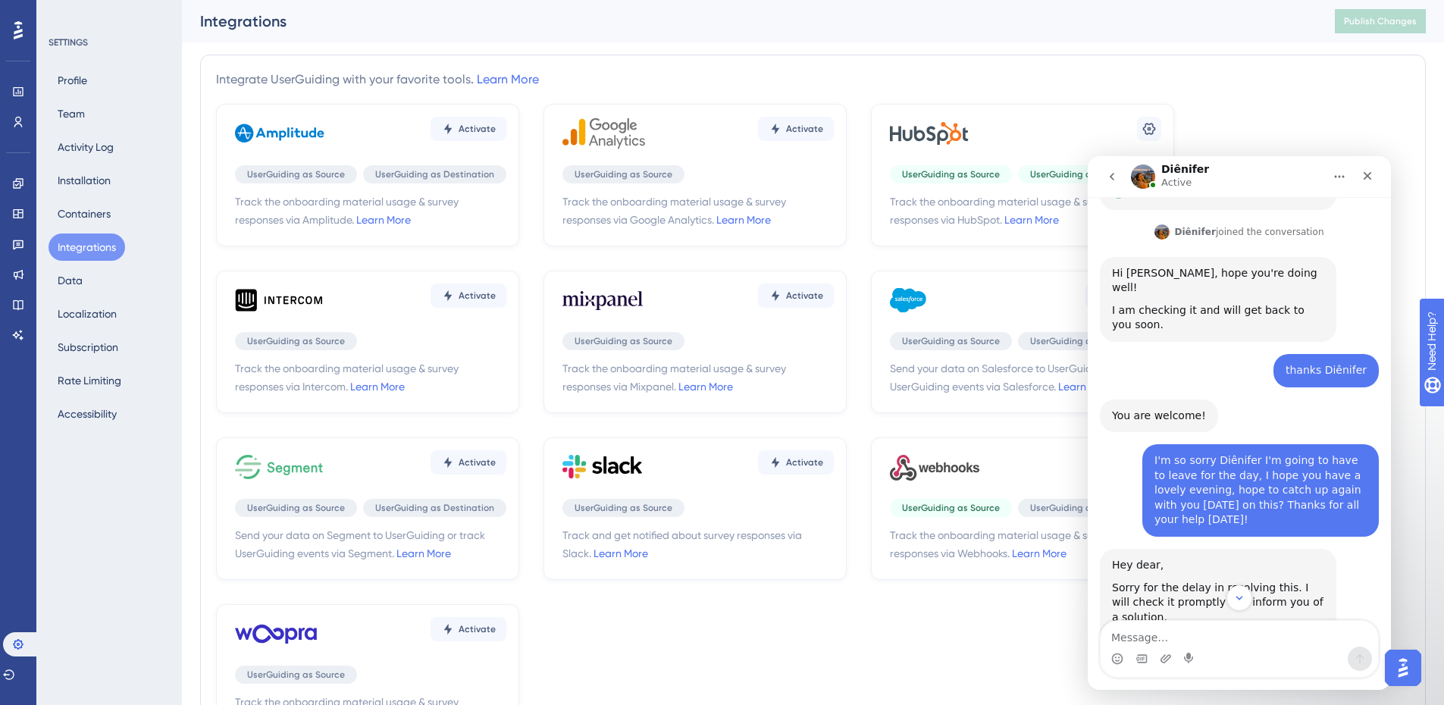
click at [958, 121] on icon at bounding box center [935, 133] width 91 height 45
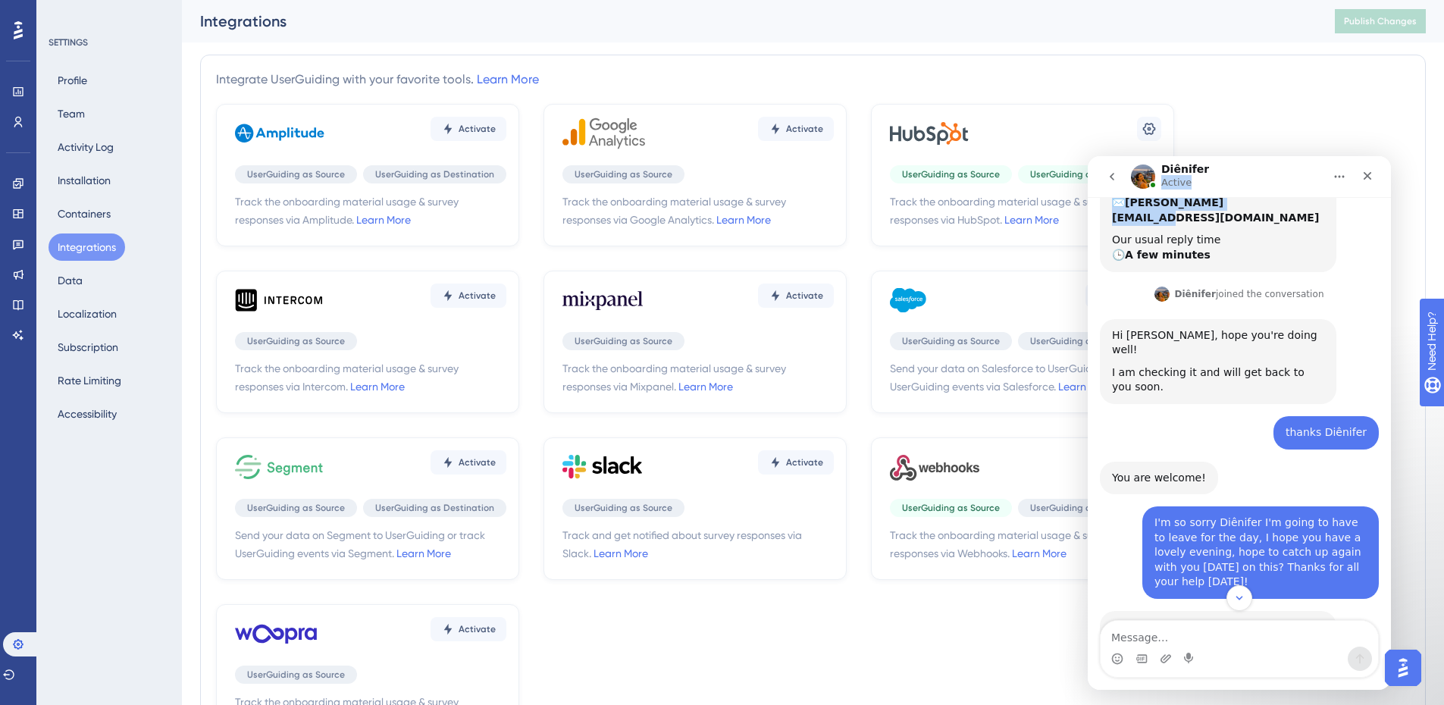
drag, startPoint x: 1240, startPoint y: 171, endPoint x: 1246, endPoint y: 206, distance: 36.1
click at [1246, 206] on div "Diênifer Active We help your business grow with better user onboarding, automat…" at bounding box center [1239, 423] width 303 height 534
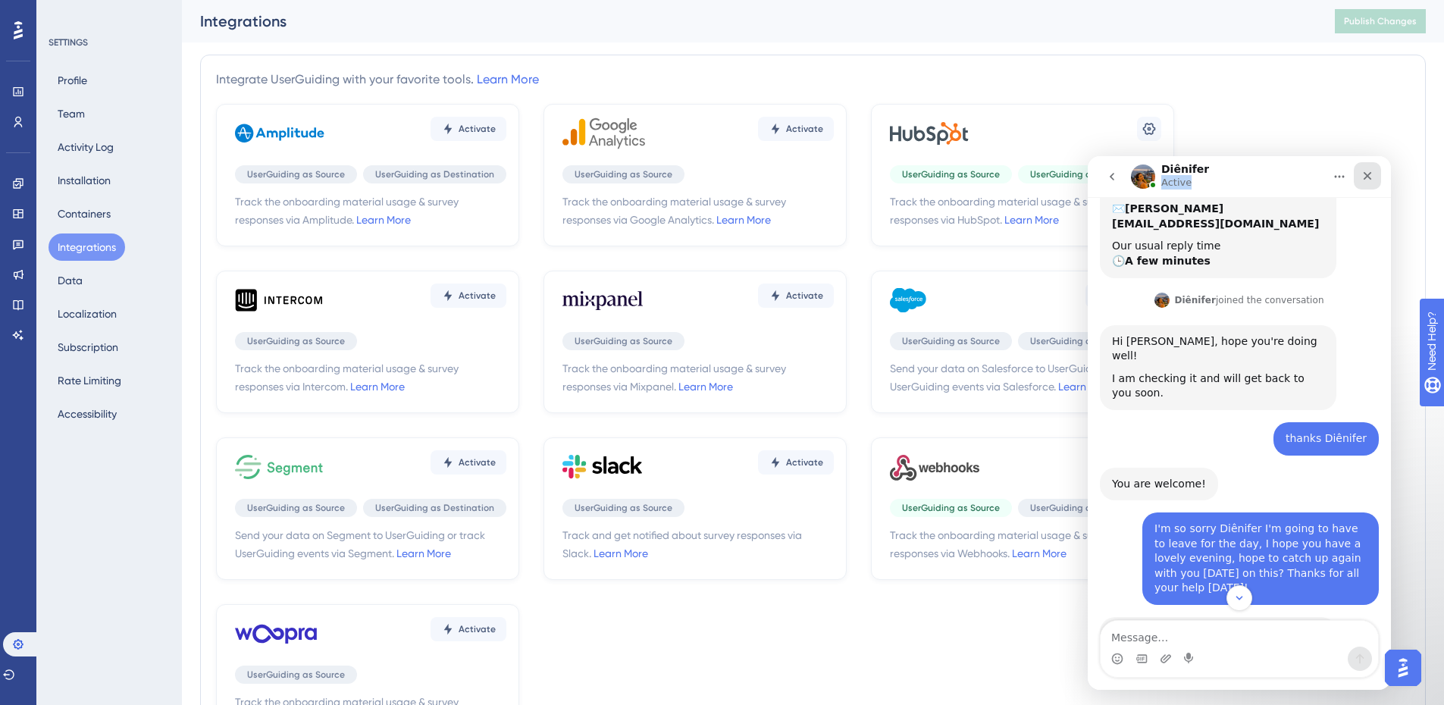
click at [1375, 176] on div "Close" at bounding box center [1367, 175] width 27 height 27
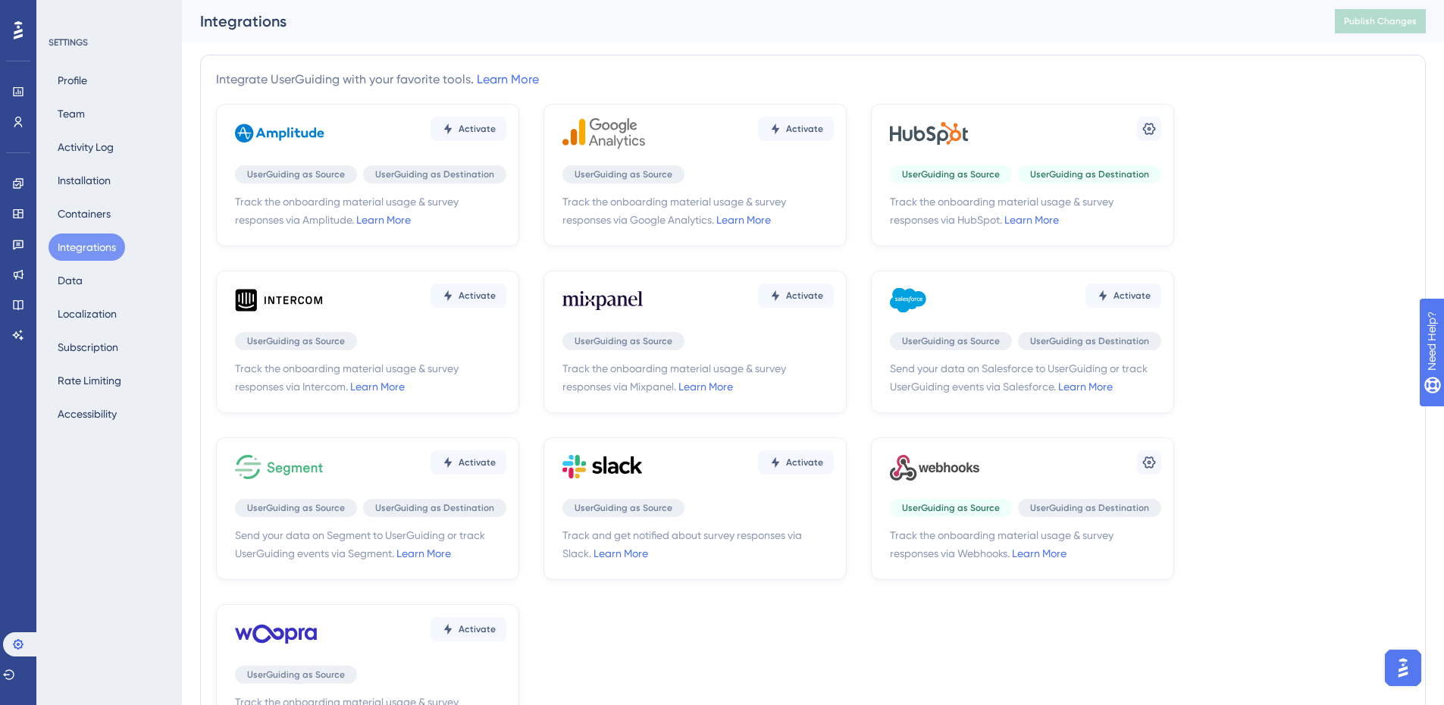
scroll to position [2806, 0]
click at [1149, 129] on icon at bounding box center [1149, 129] width 13 height 12
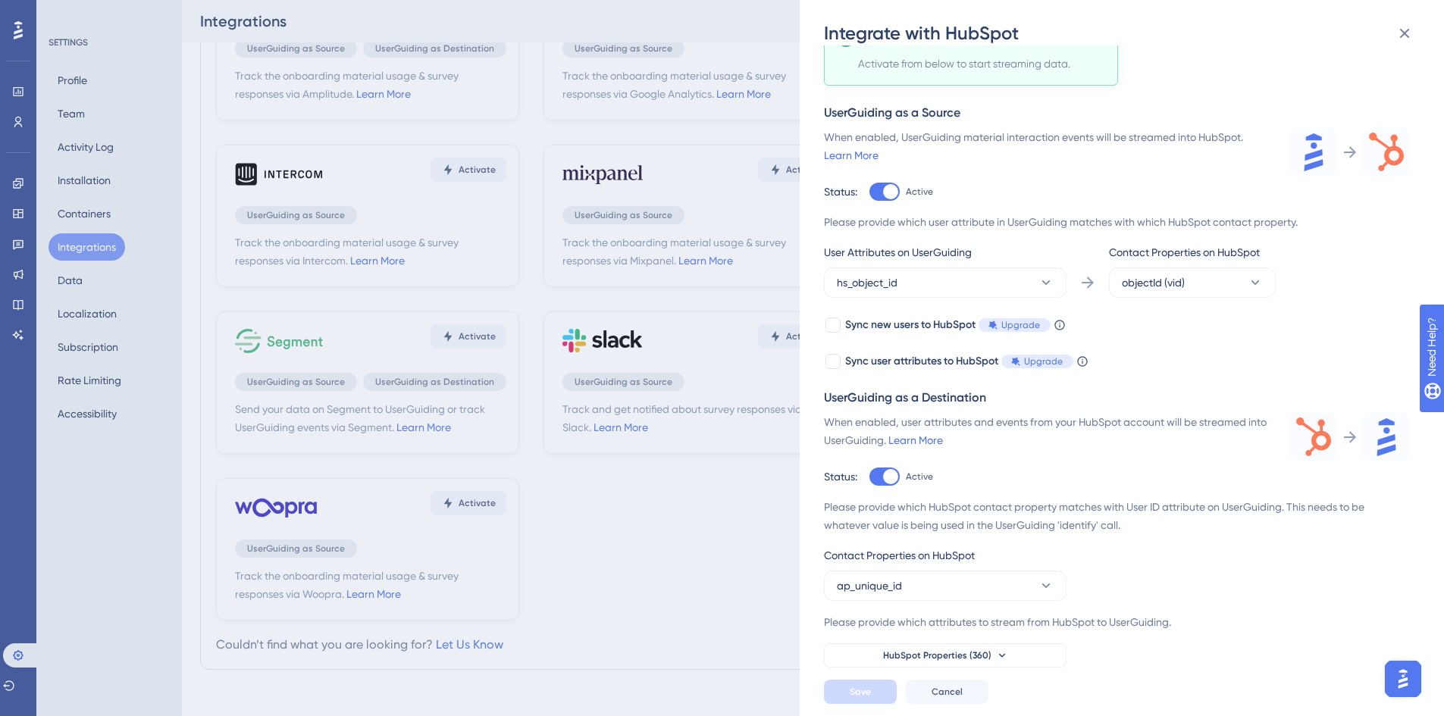
scroll to position [86, 0]
click at [1001, 660] on icon at bounding box center [1002, 656] width 12 height 12
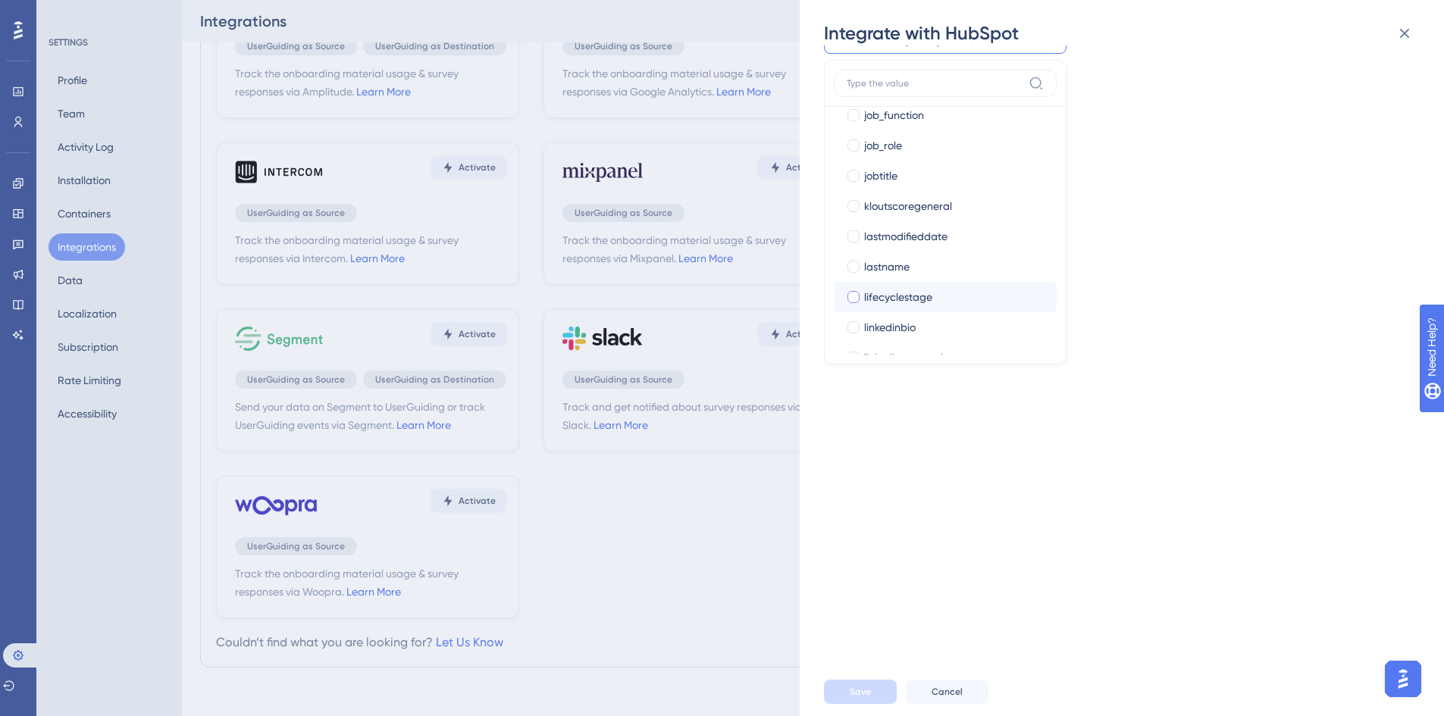
scroll to position [9401, 0]
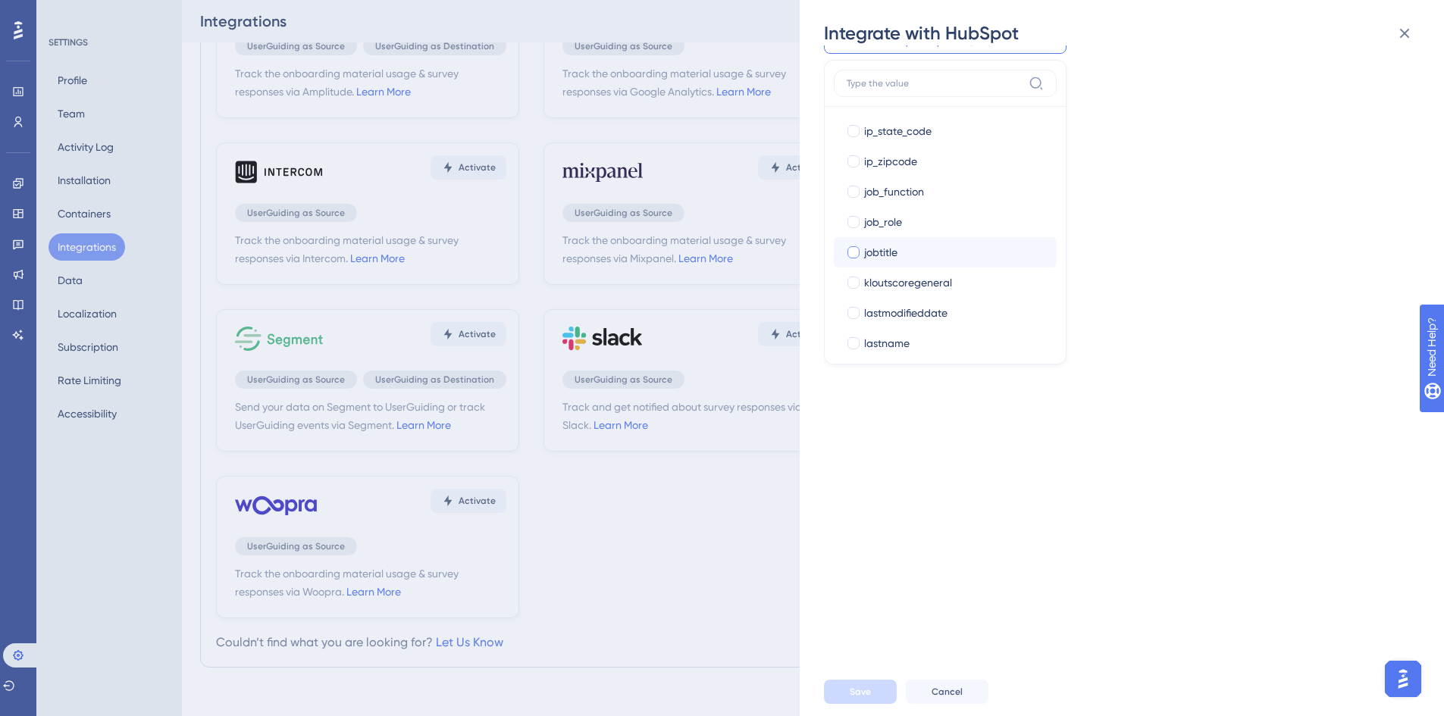
click at [964, 246] on div "jobtitle" at bounding box center [954, 252] width 180 height 18
checkbox input "true"
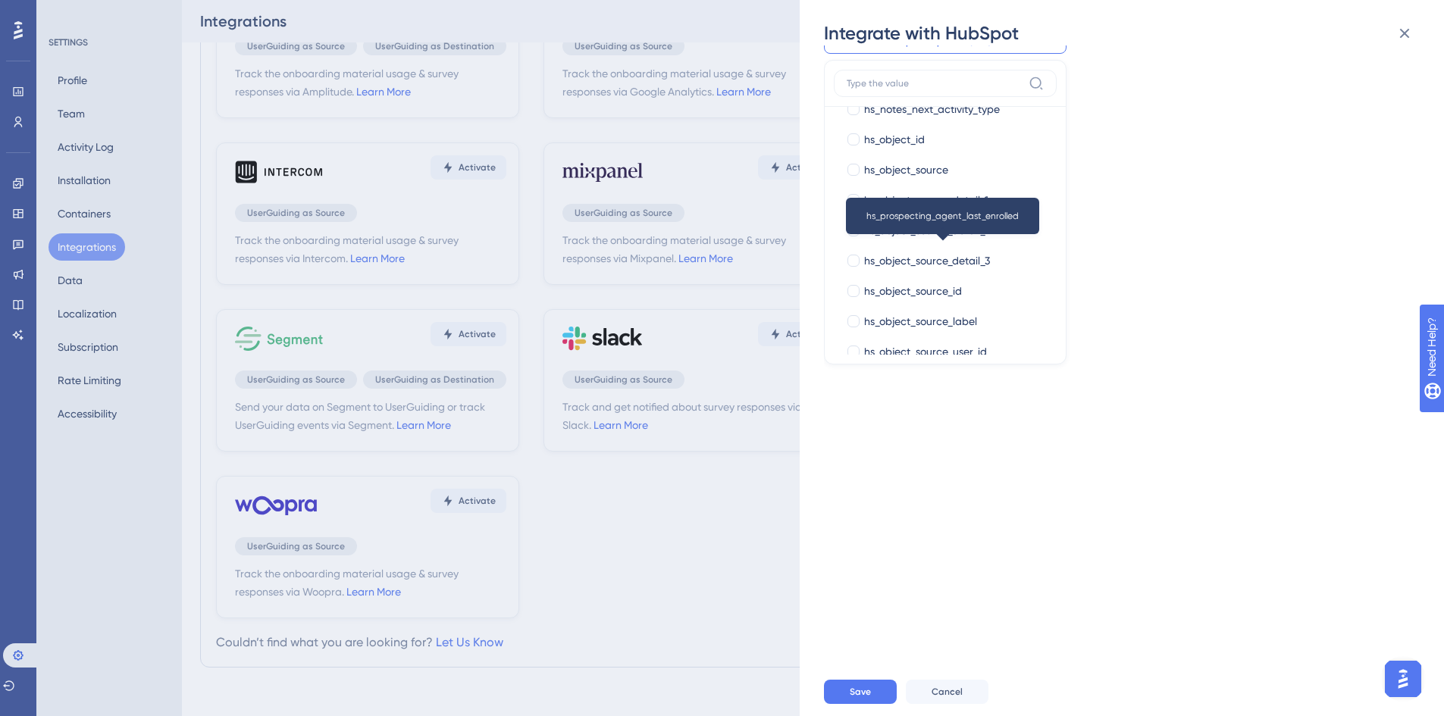
scroll to position [5914, 0]
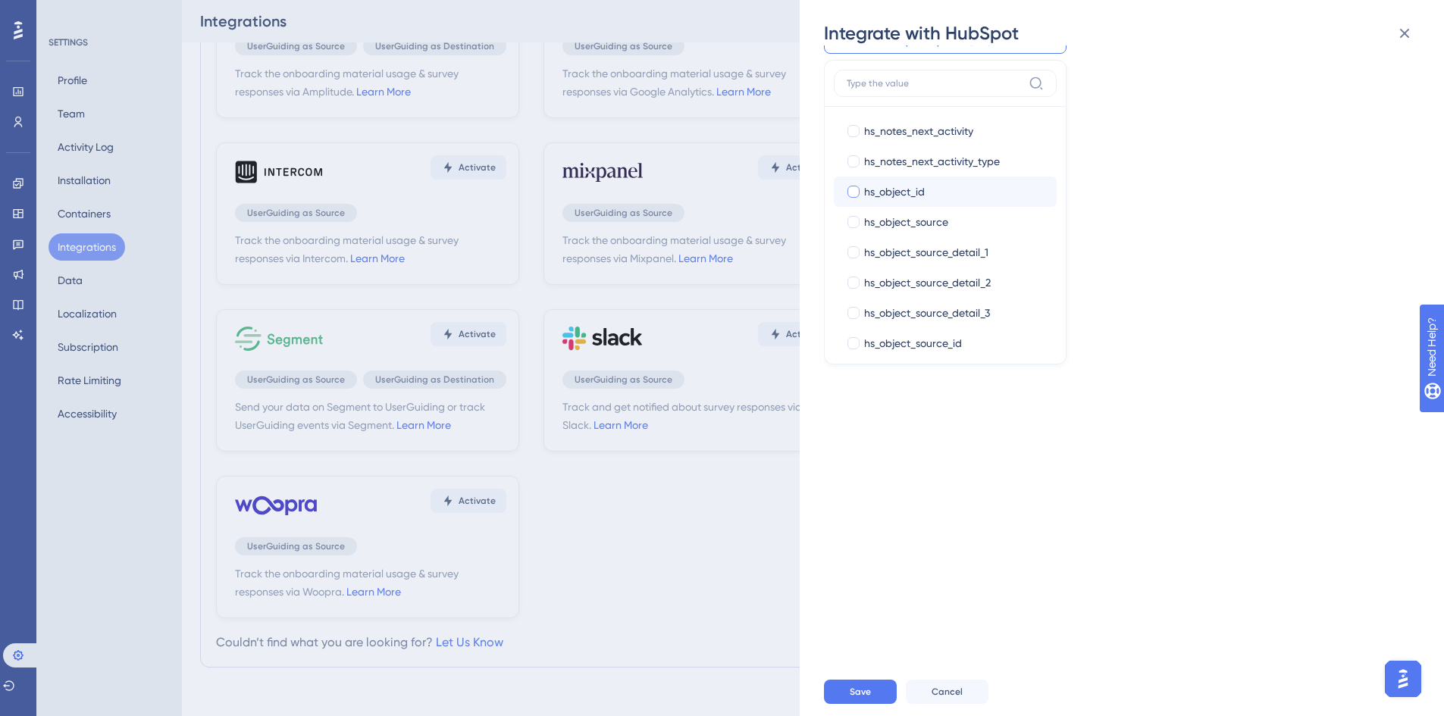
click at [921, 191] on span "hs_object_id" at bounding box center [894, 192] width 61 height 18
checkbox input "true"
click at [864, 691] on span "Save" at bounding box center [860, 692] width 21 height 12
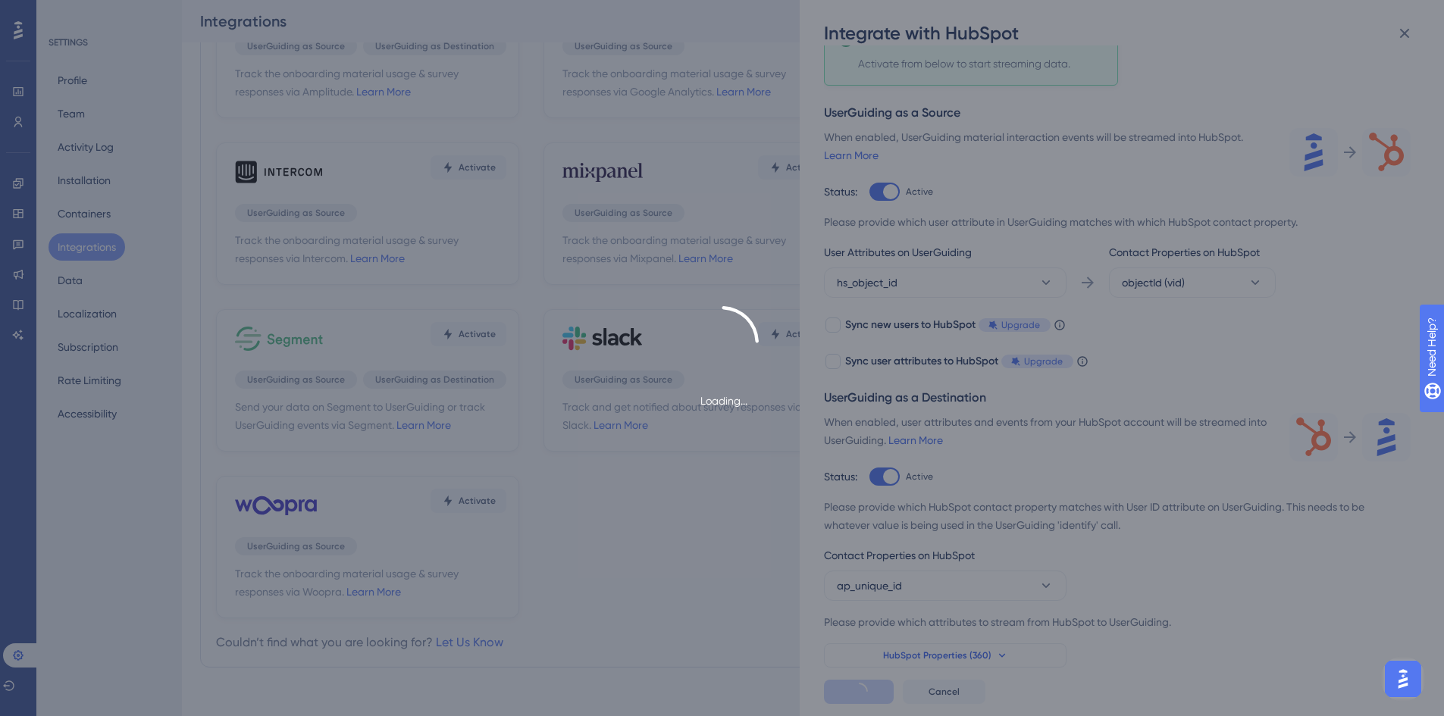
scroll to position [113, 0]
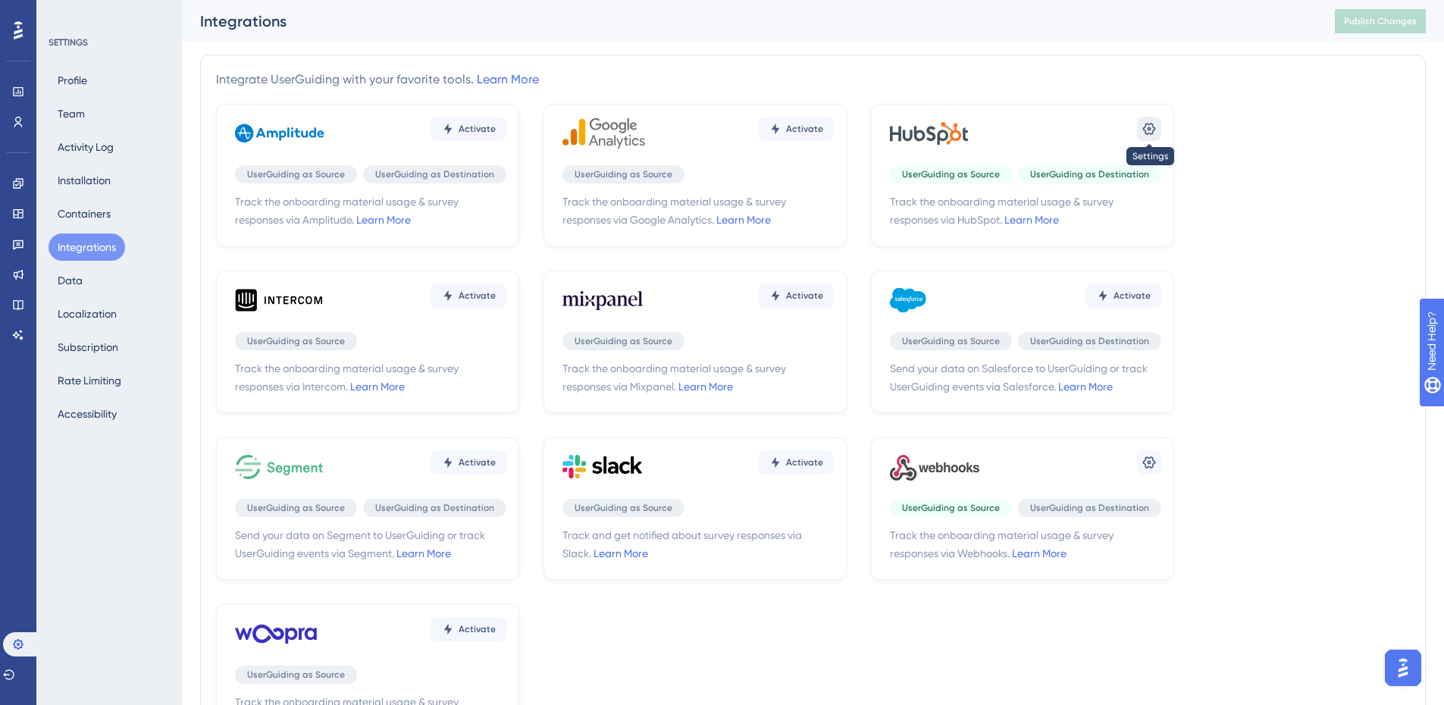
click at [1150, 132] on icon at bounding box center [1149, 128] width 15 height 15
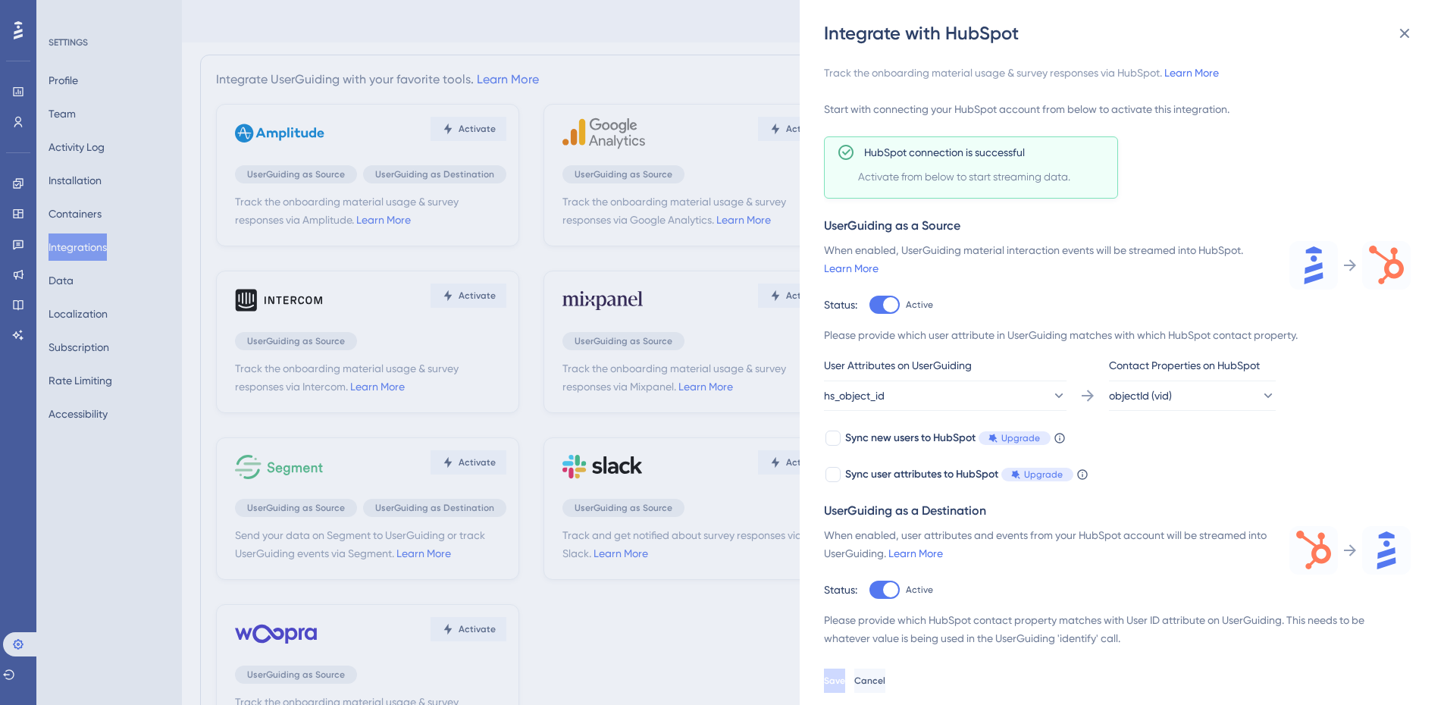
click at [22, 117] on div "Integrate with HubSpot Track the onboarding material usage & survey responses v…" at bounding box center [722, 352] width 1444 height 705
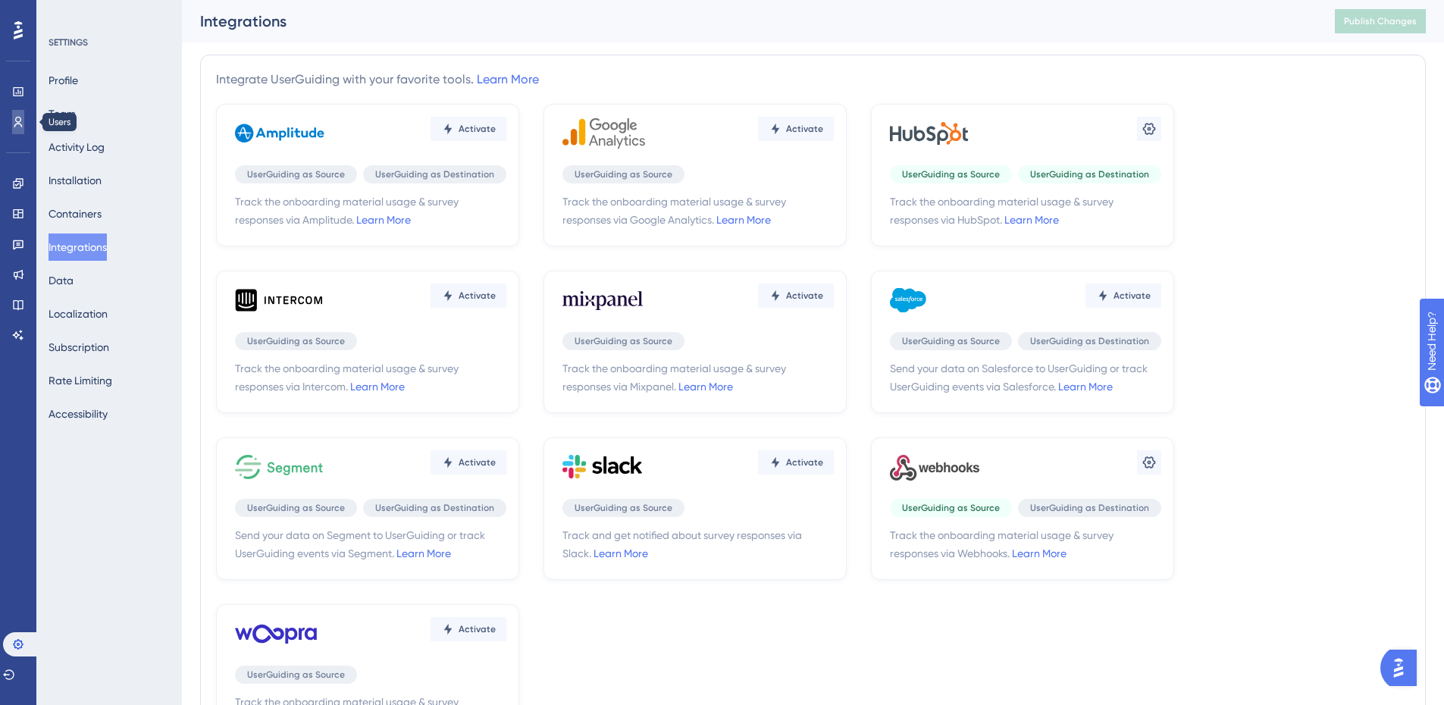
click at [12, 120] on link at bounding box center [18, 122] width 12 height 24
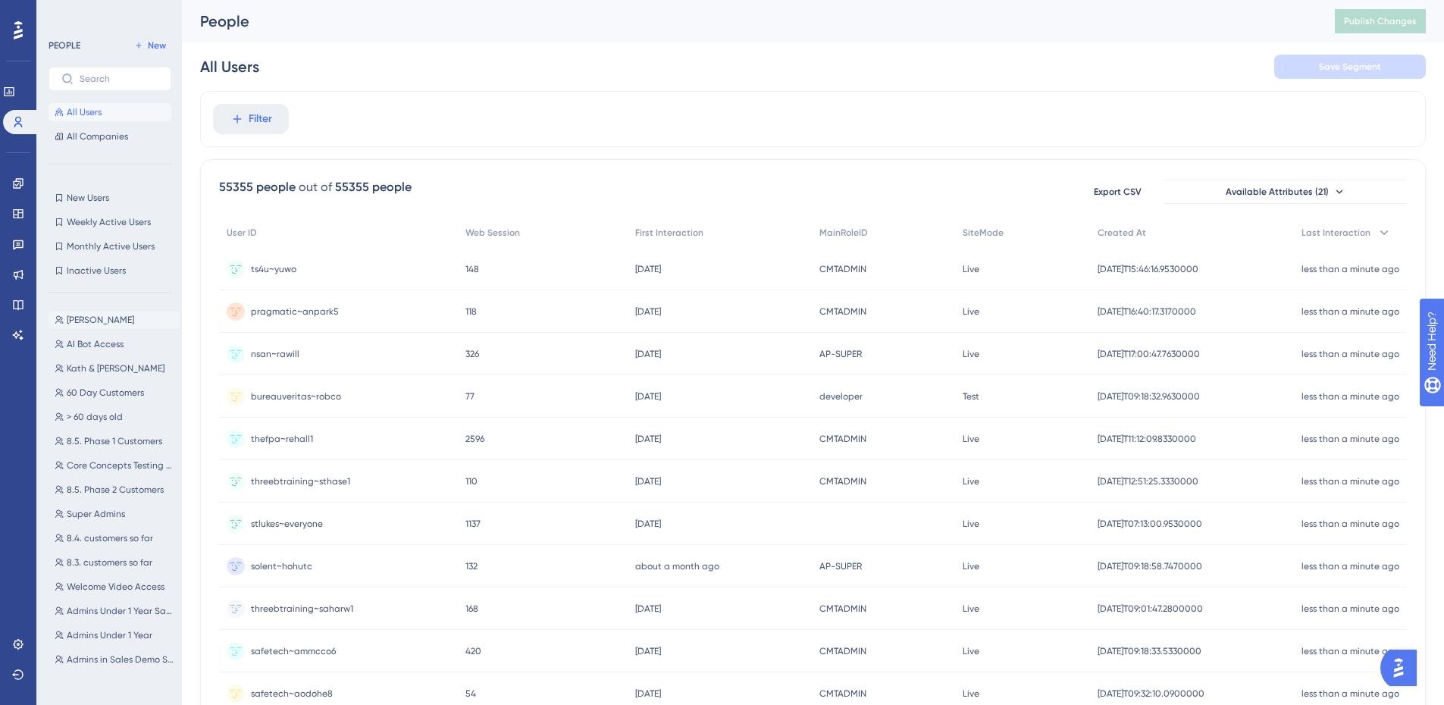
click at [92, 318] on span "[PERSON_NAME]" at bounding box center [100, 320] width 67 height 12
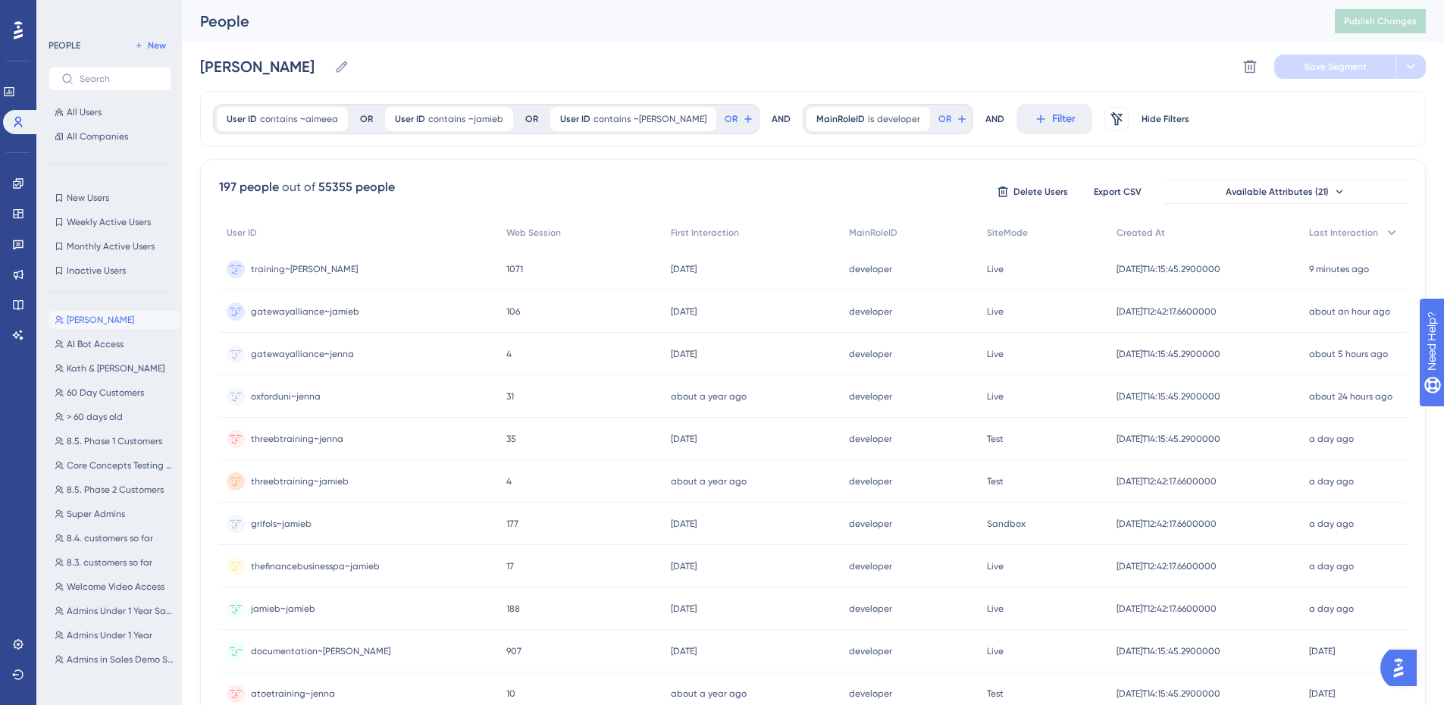
click at [328, 646] on span "documentation~jenna" at bounding box center [320, 651] width 139 height 12
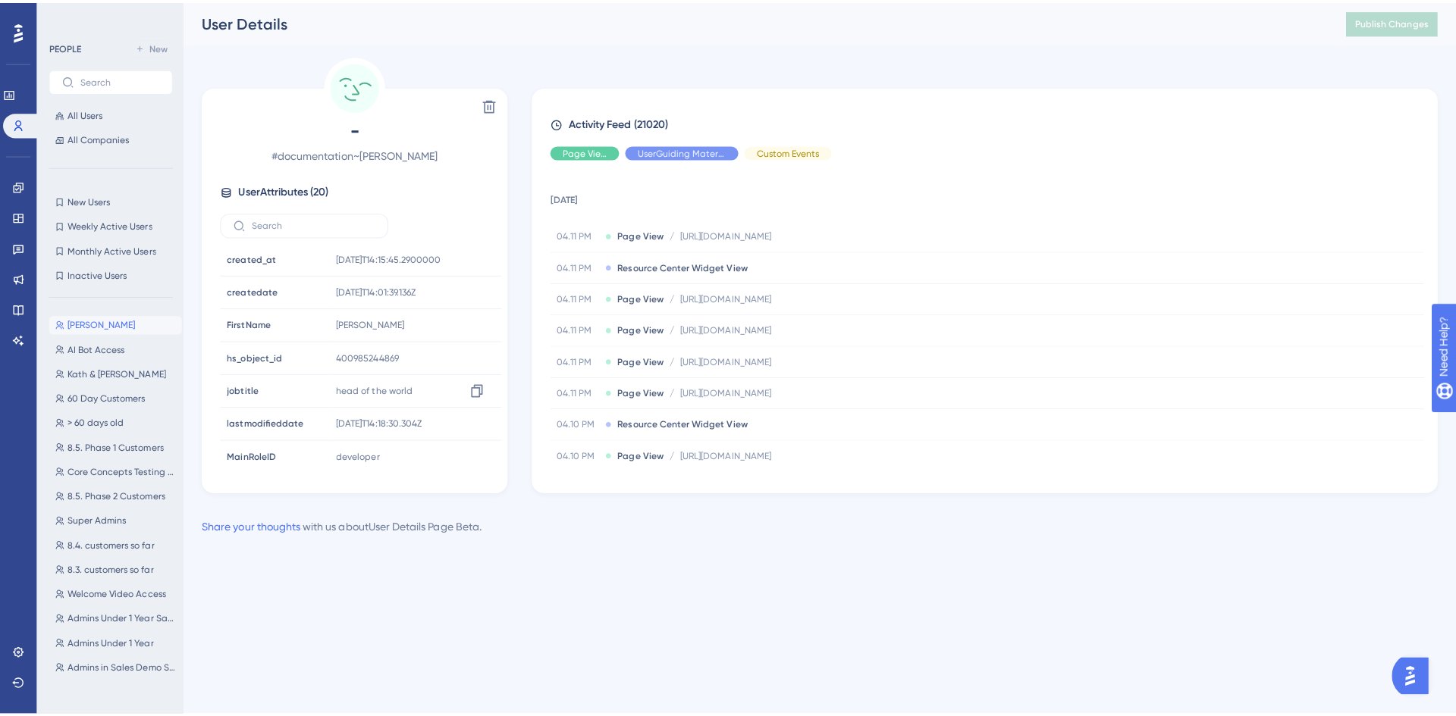
scroll to position [429, 0]
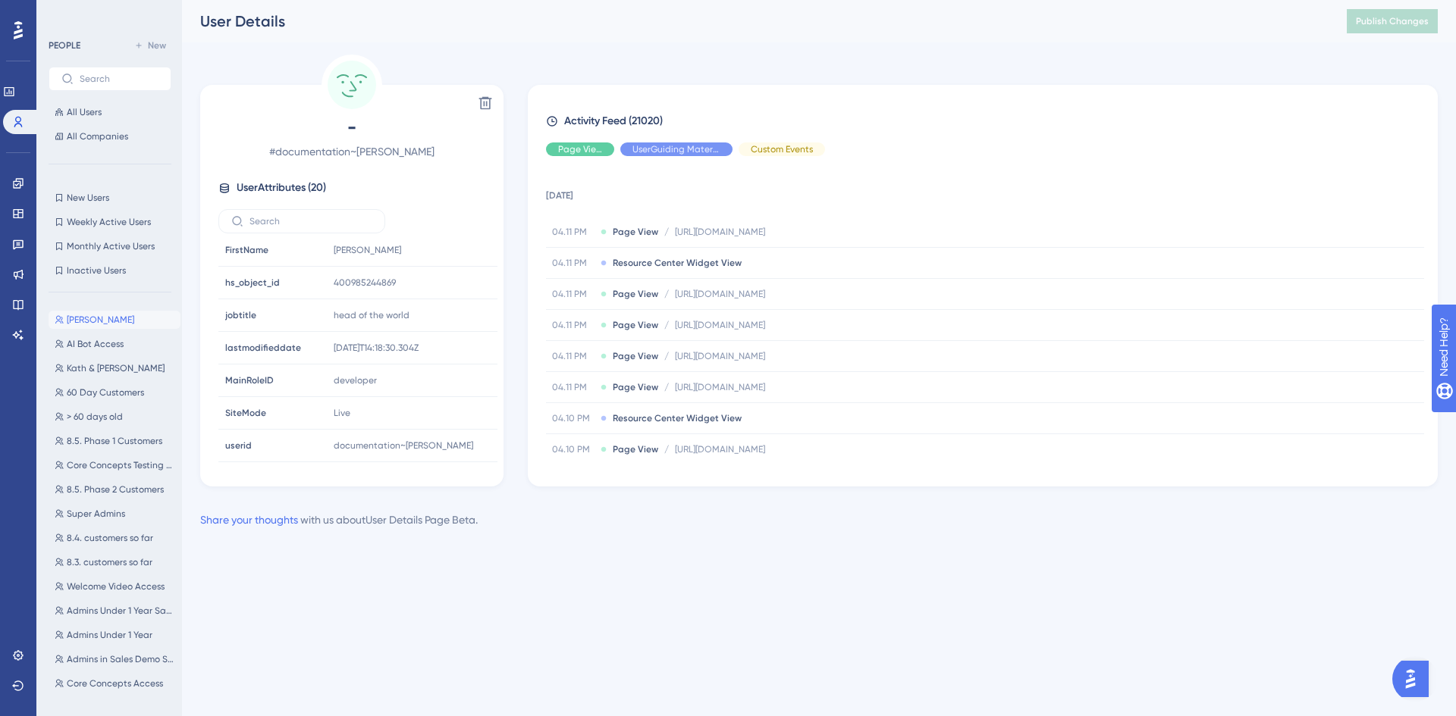
click at [121, 321] on span "Jenna Testing" at bounding box center [100, 320] width 67 height 12
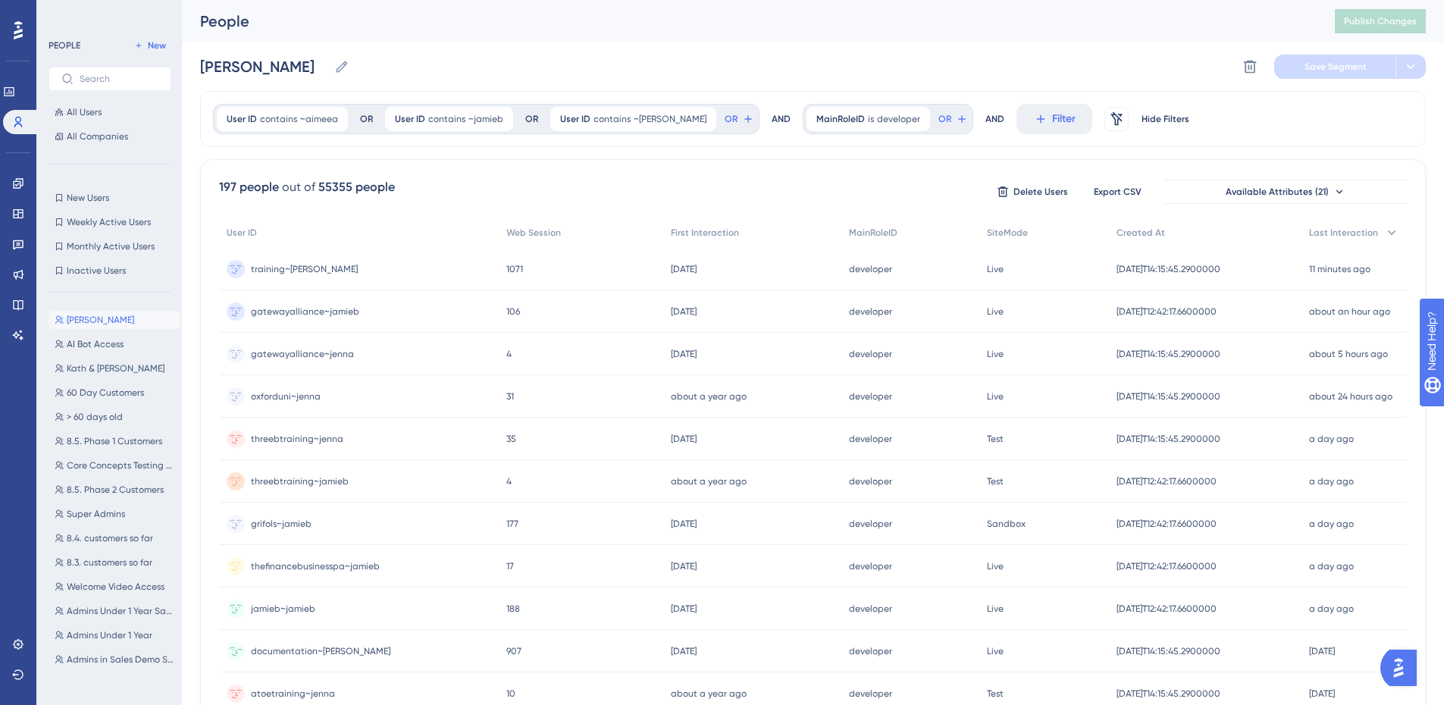
click at [342, 645] on span "documentation~jenna" at bounding box center [320, 651] width 139 height 12
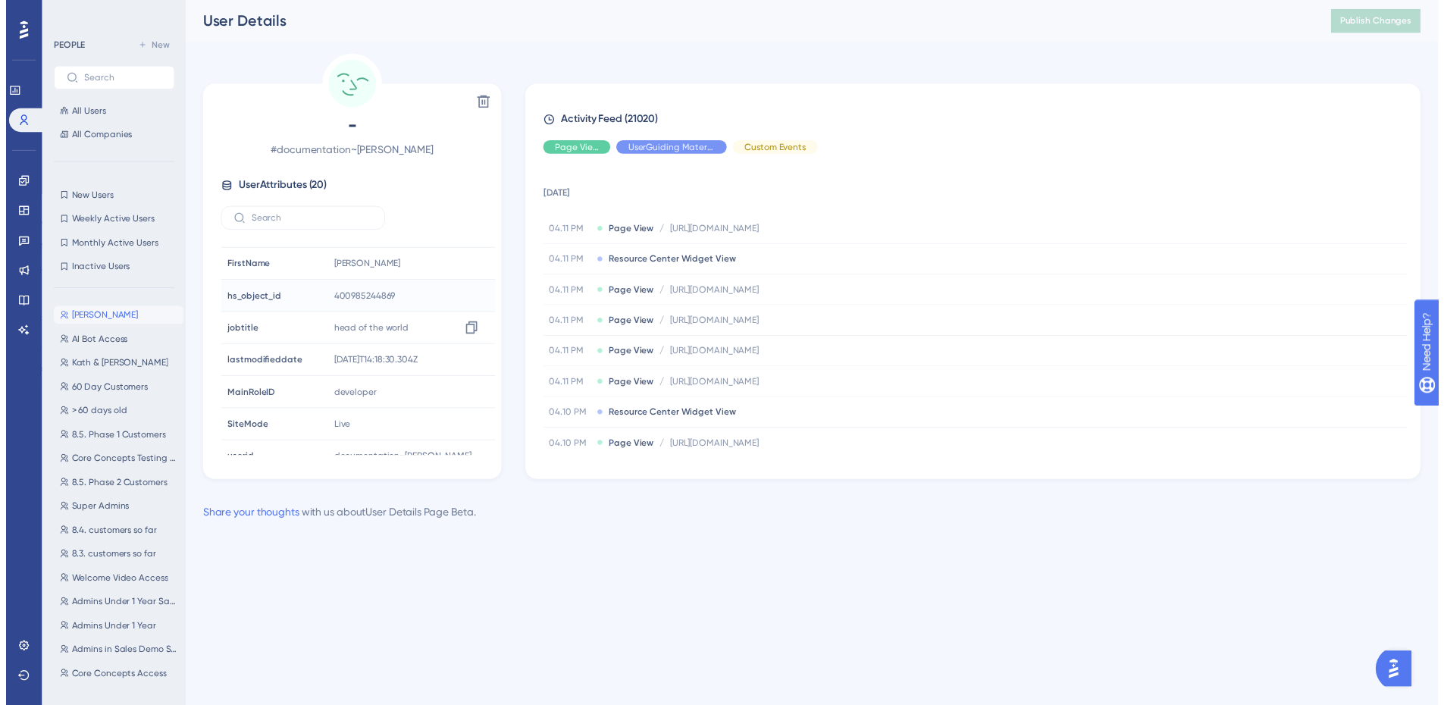
scroll to position [429, 0]
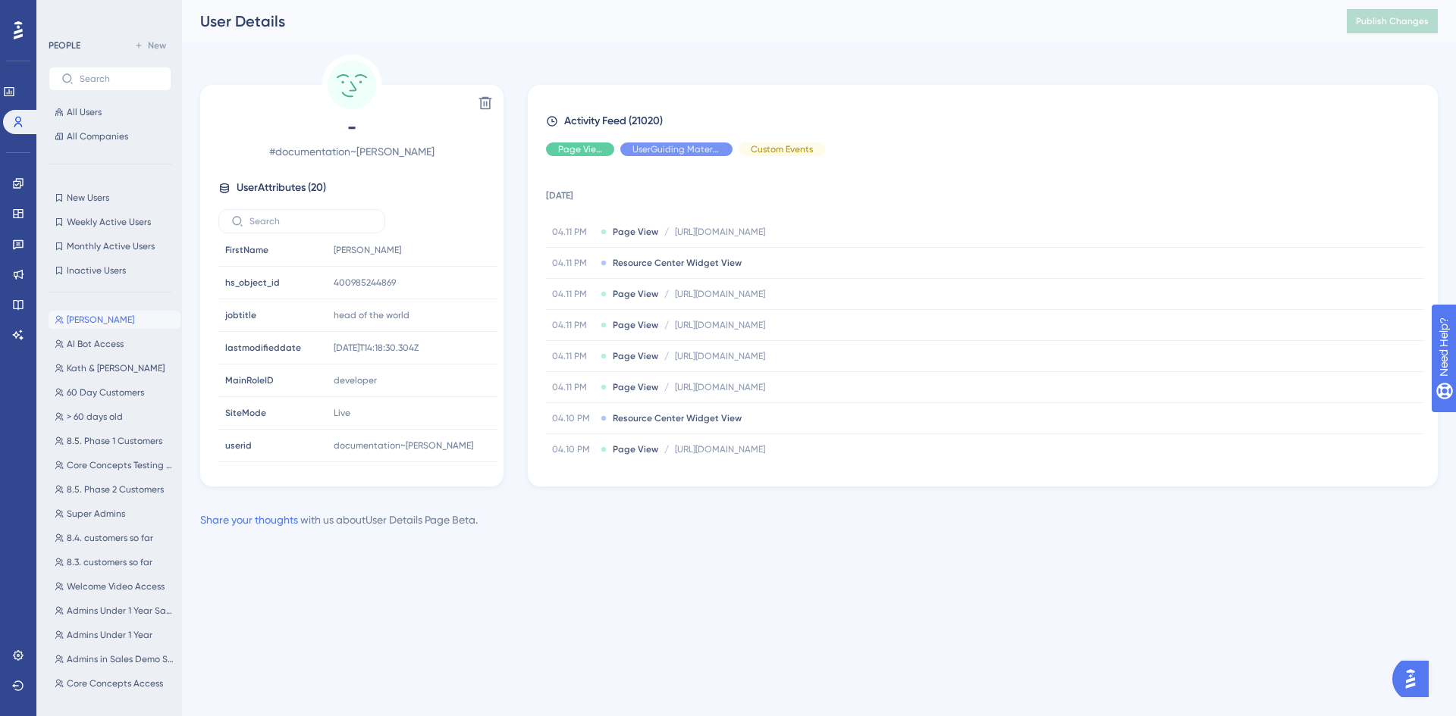
click at [96, 320] on span "Jenna Testing" at bounding box center [100, 320] width 67 height 12
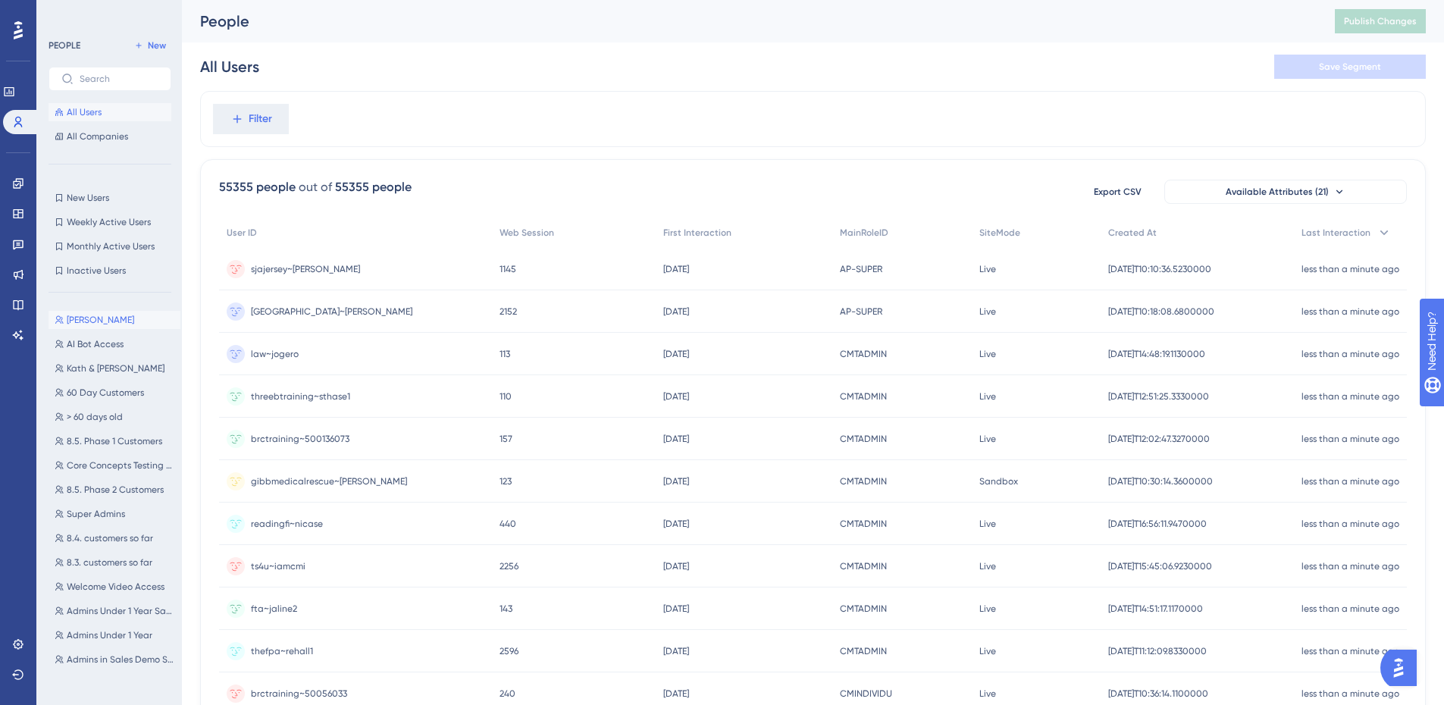
click at [77, 318] on span "[PERSON_NAME]" at bounding box center [100, 320] width 67 height 12
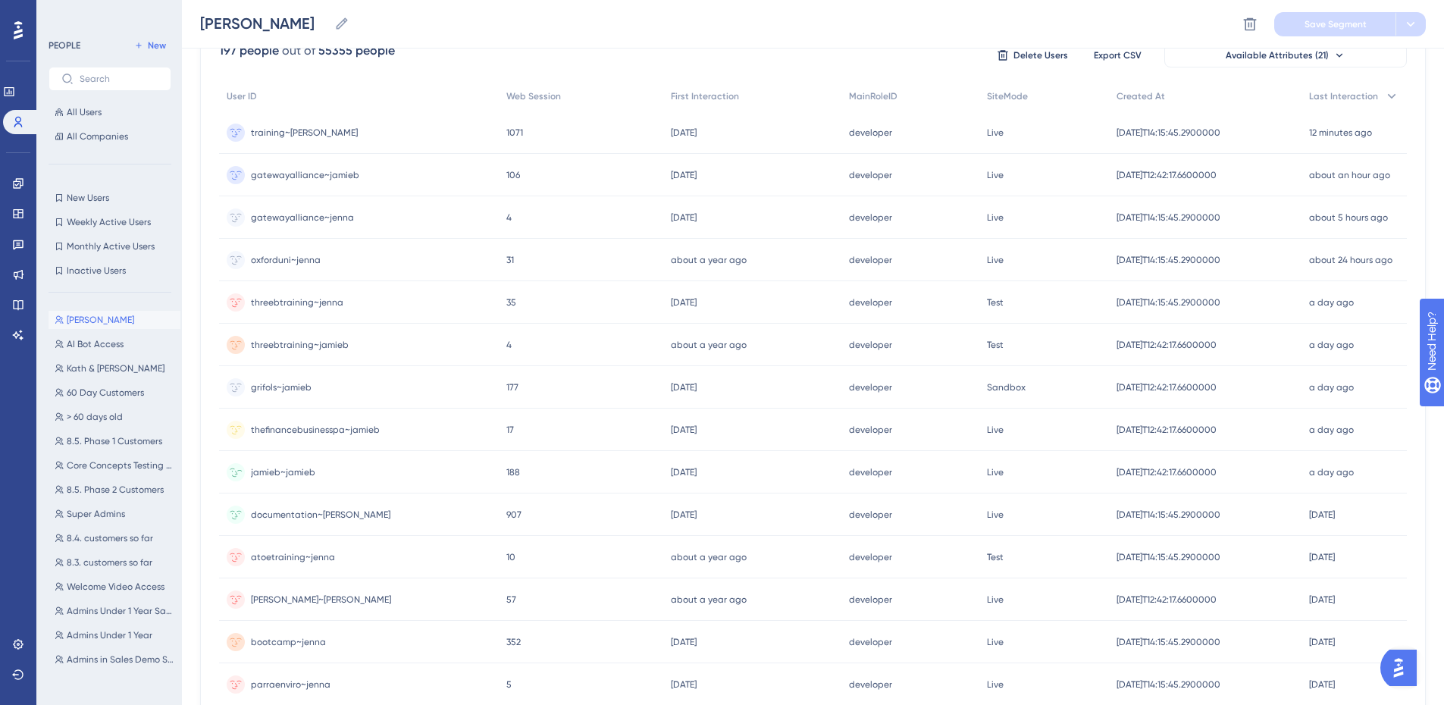
scroll to position [152, 0]
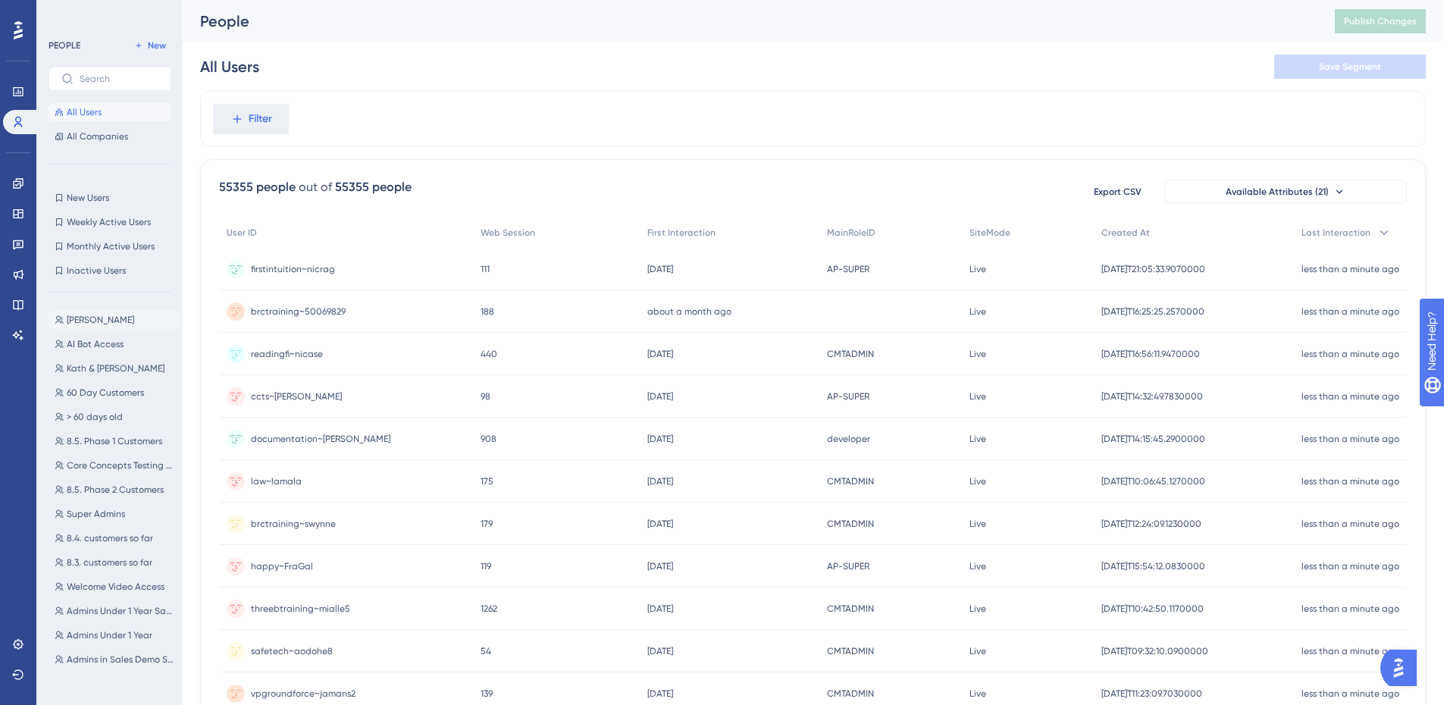
click at [86, 316] on span "Jenna Testing" at bounding box center [100, 320] width 67 height 12
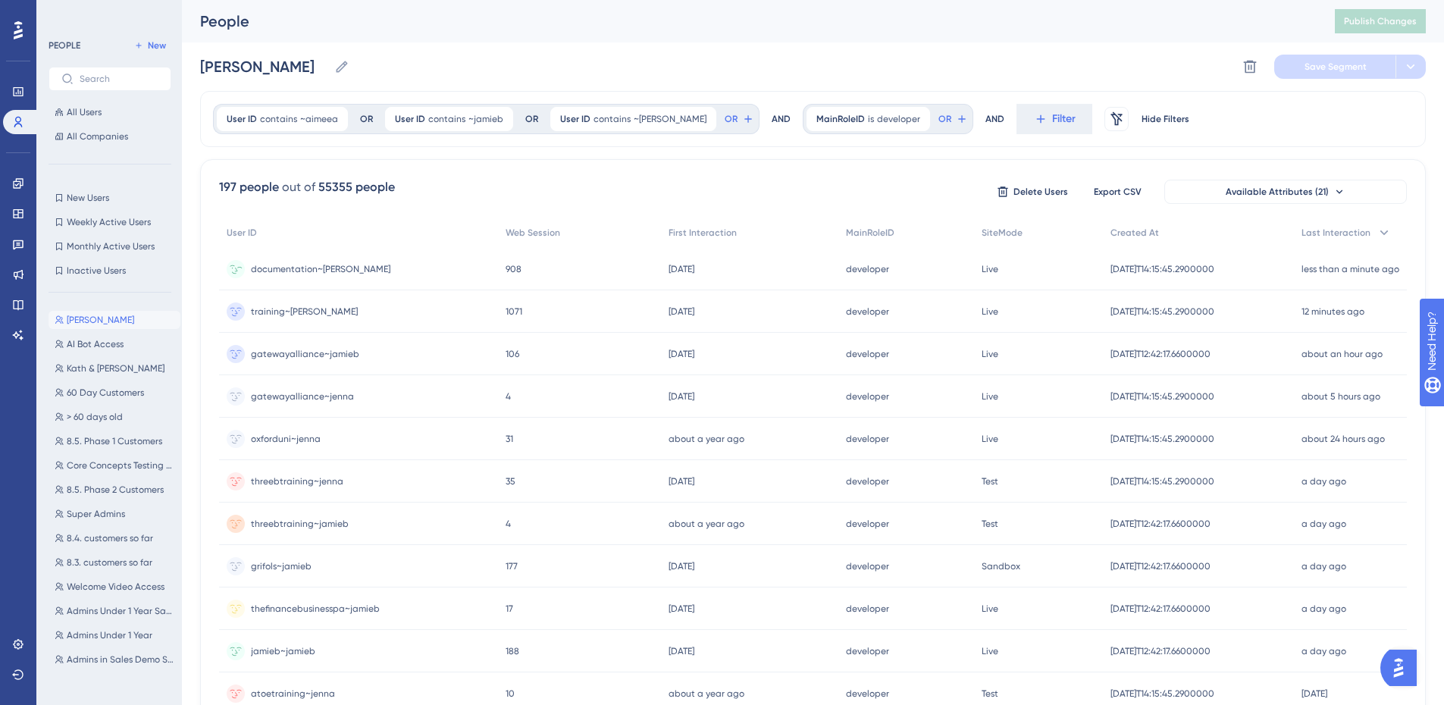
click at [268, 268] on span "documentation~jenna" at bounding box center [320, 269] width 139 height 12
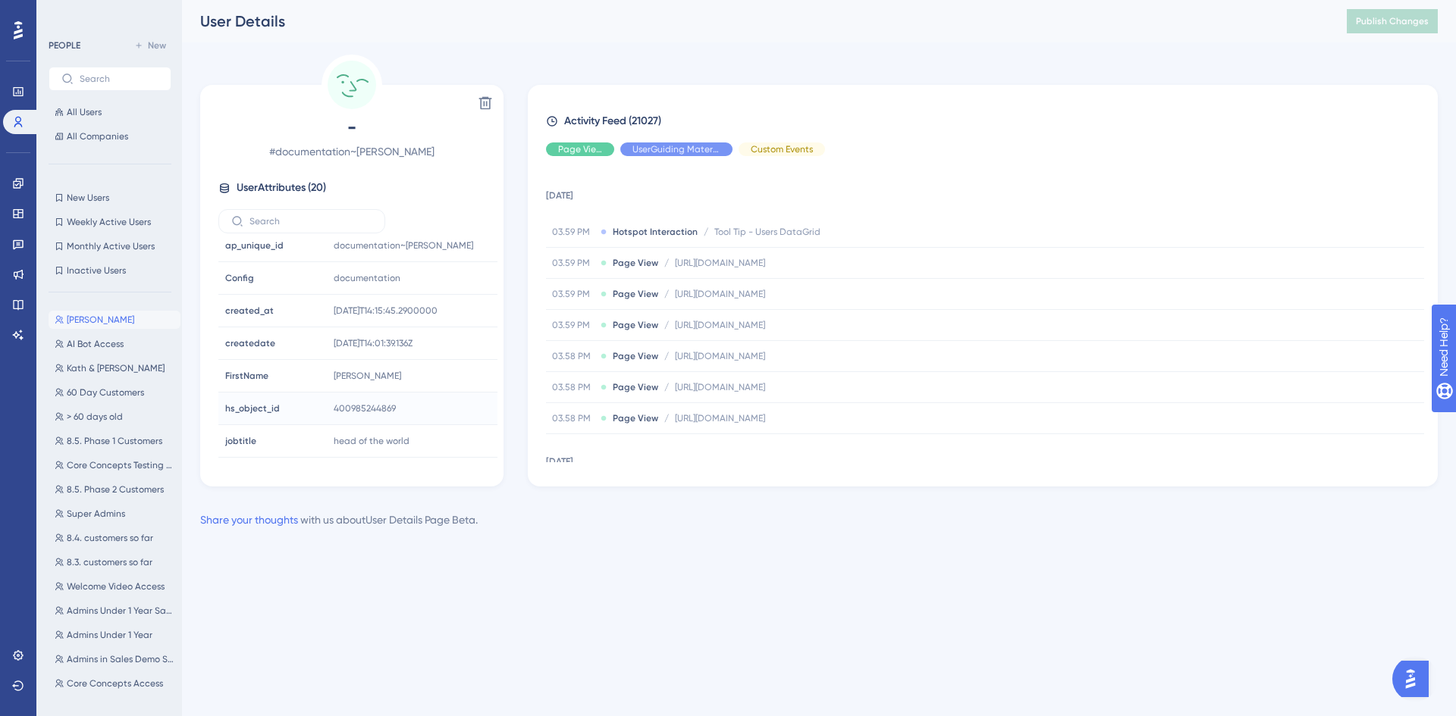
scroll to position [379, 0]
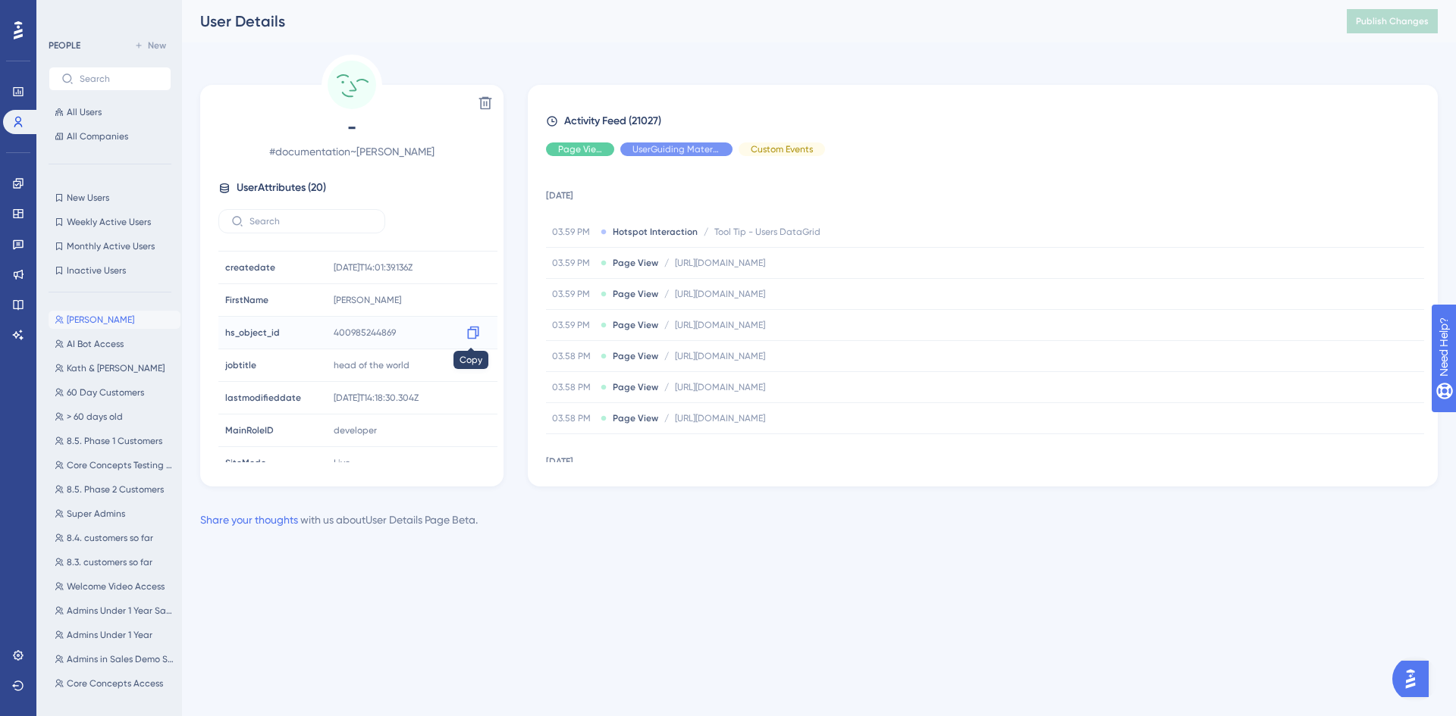
click at [471, 331] on icon at bounding box center [473, 332] width 15 height 15
click at [1418, 684] on img "Open AI Assistant Launcher" at bounding box center [1410, 679] width 27 height 27
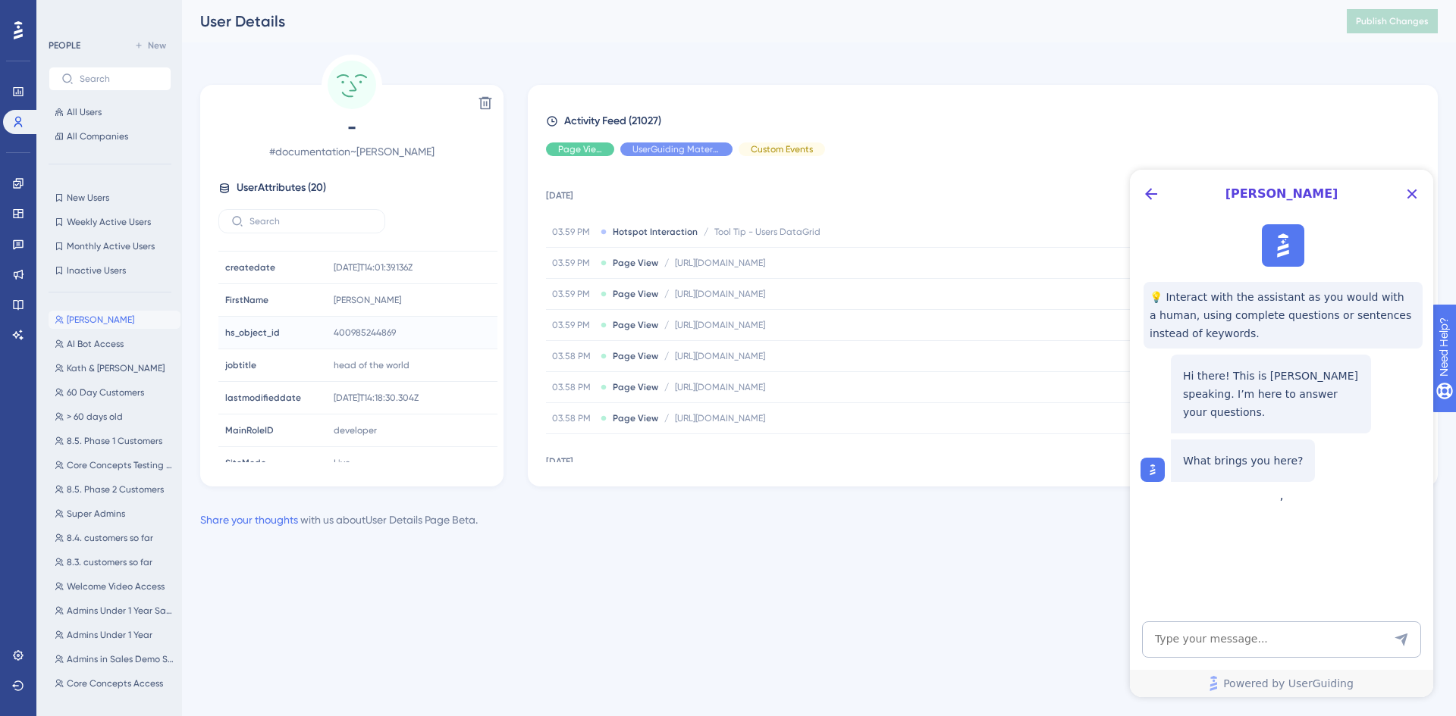
scroll to position [0, 0]
click at [1152, 190] on icon "Back Button" at bounding box center [1151, 194] width 18 height 18
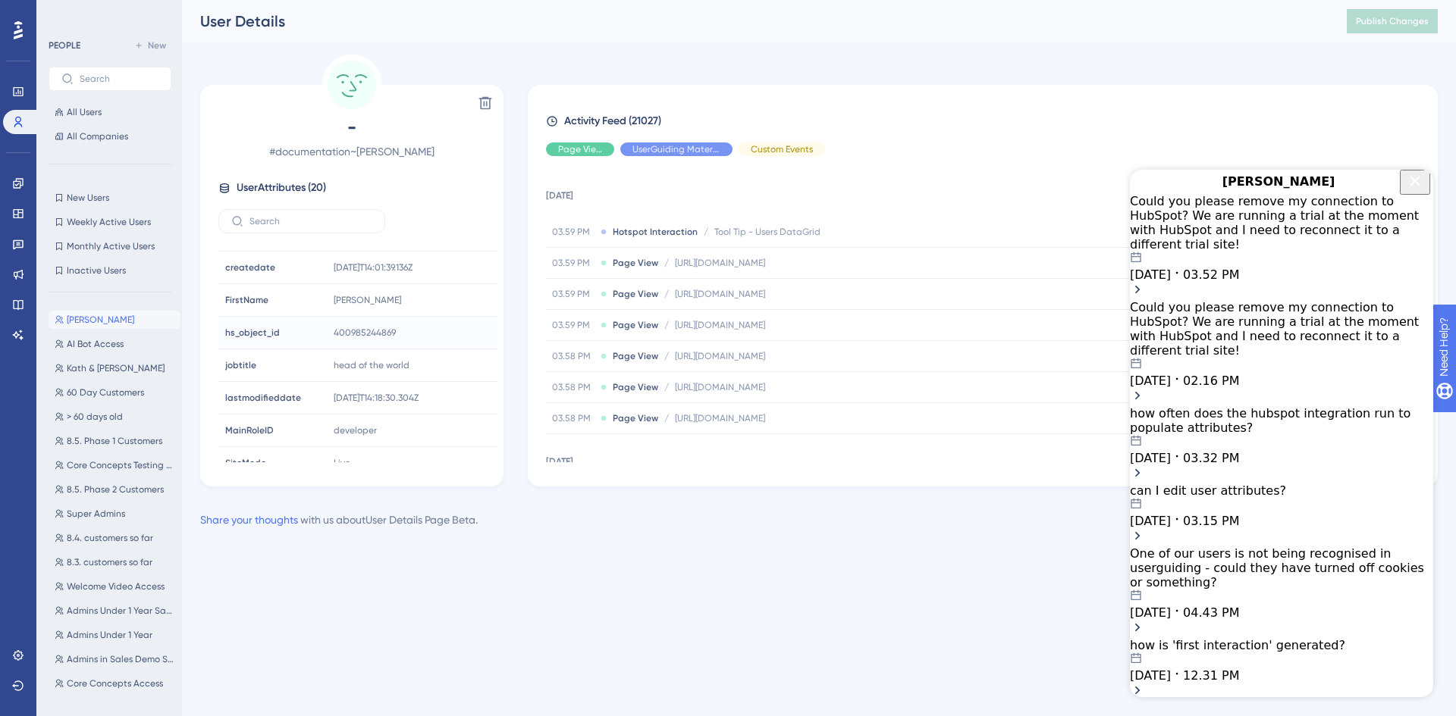
click at [1230, 241] on div "Could you please remove my connection to HubSpot? We are running a trial at the…" at bounding box center [1281, 223] width 303 height 58
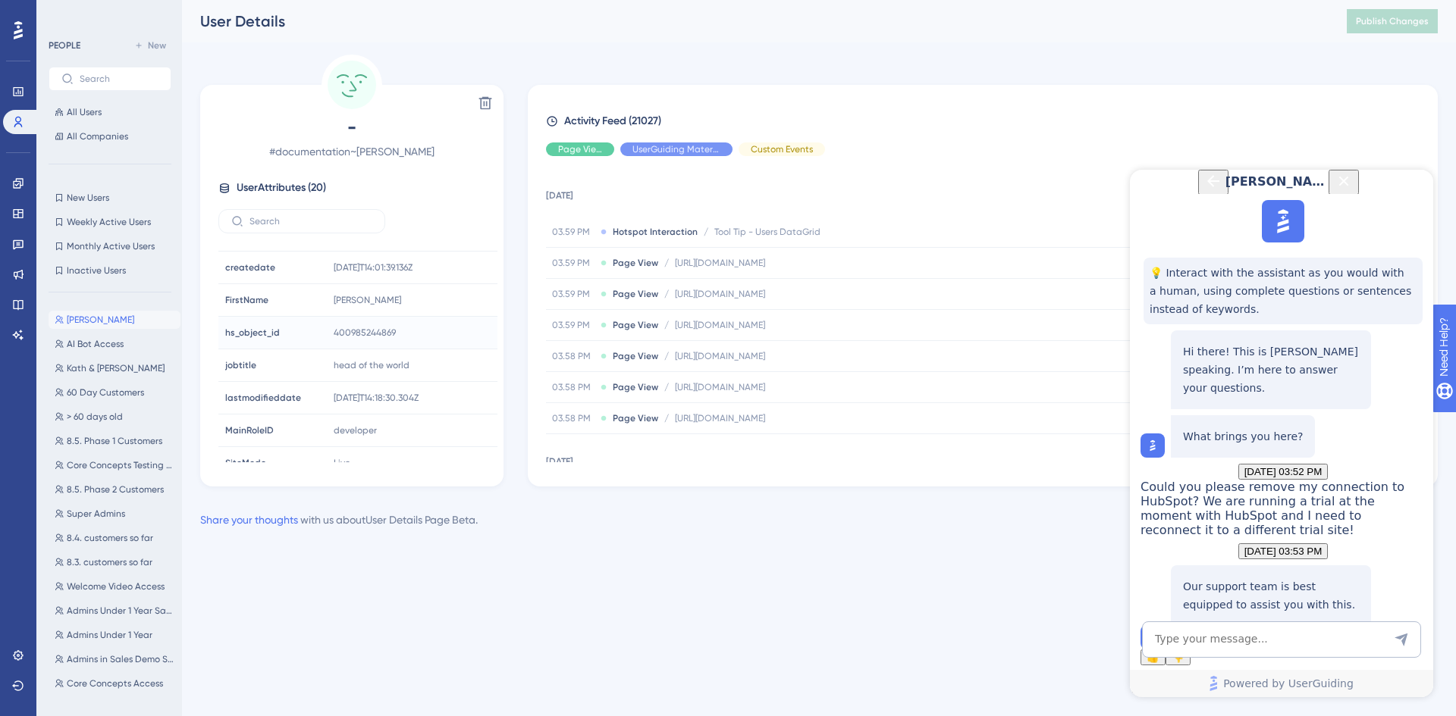
scroll to position [190, 0]
click at [1231, 622] on button "Talk to a person" at bounding box center [1270, 630] width 83 height 16
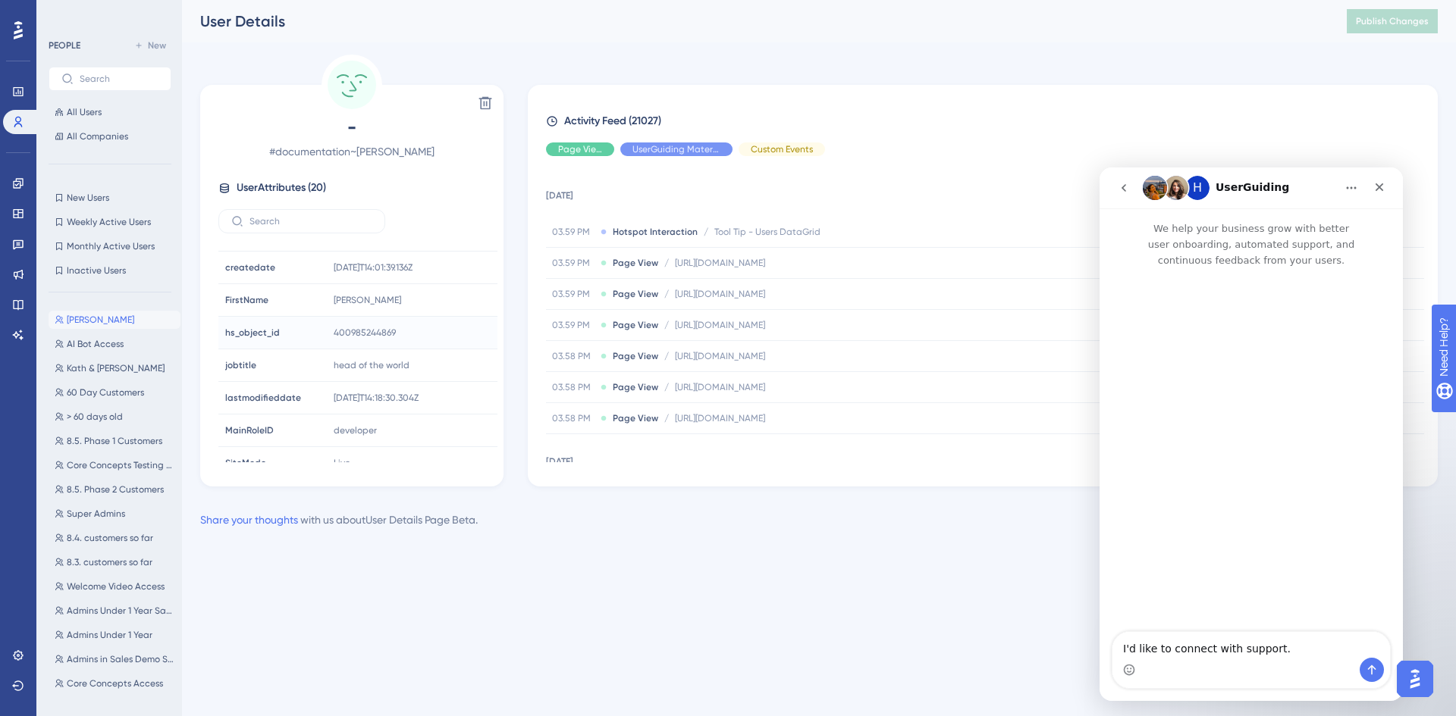
scroll to position [0, 0]
click at [1124, 184] on icon "go back" at bounding box center [1124, 188] width 12 height 12
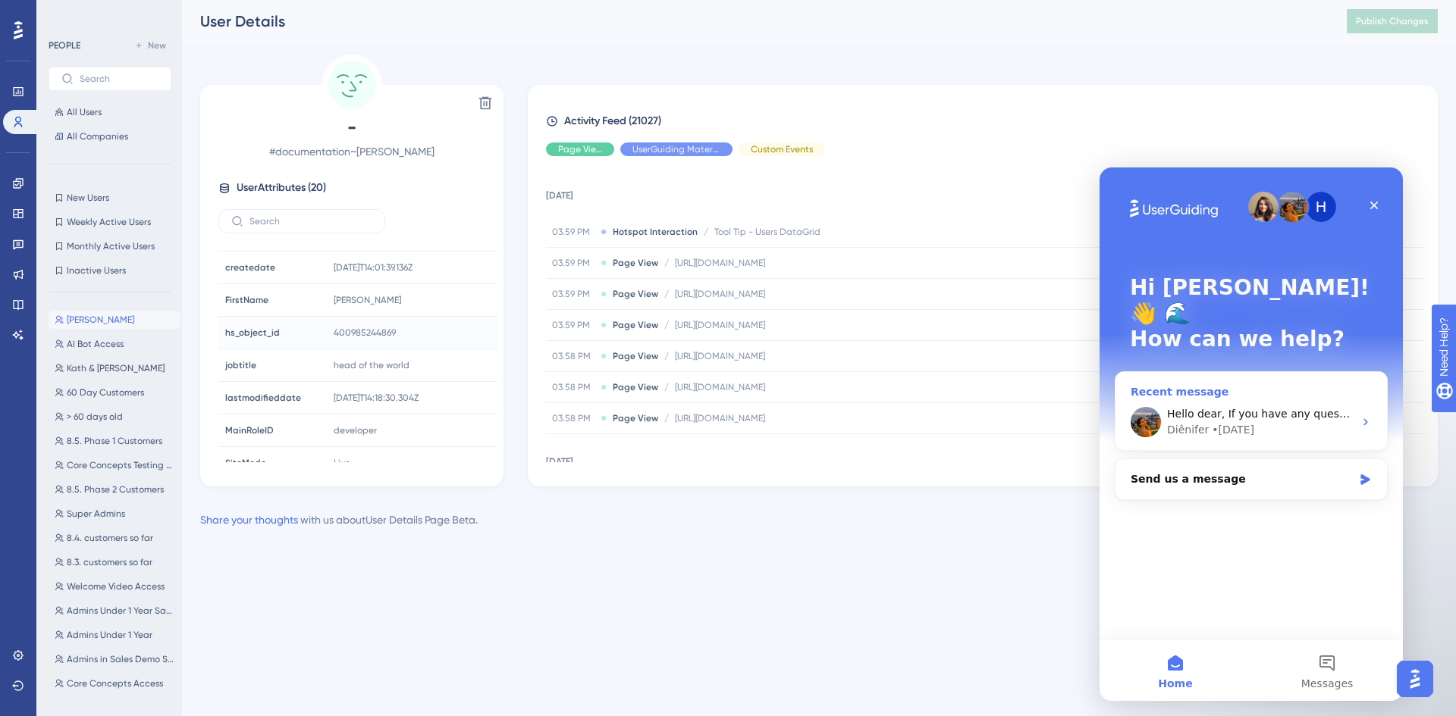
click at [1238, 408] on span "Hello dear, If you have any questions, please let me know! 😊" at bounding box center [1330, 414] width 327 height 12
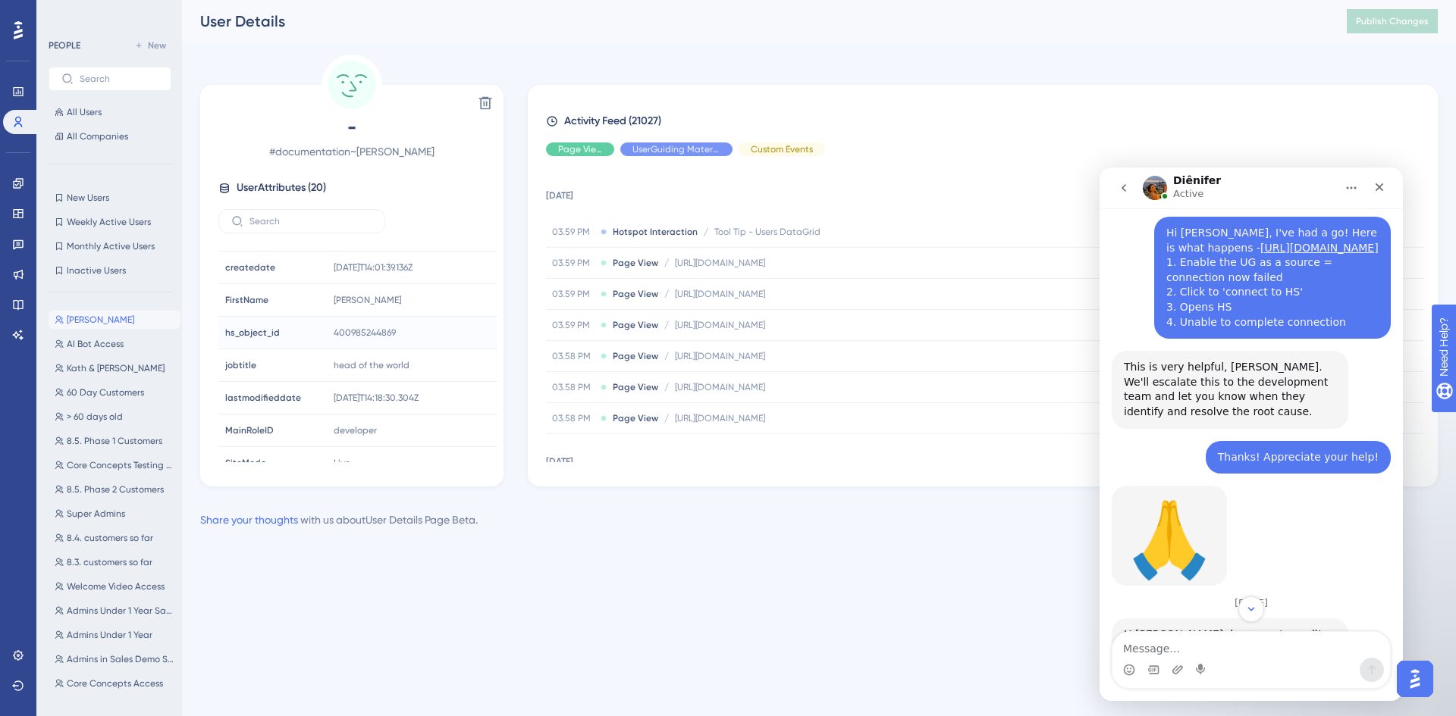
scroll to position [2350, 0]
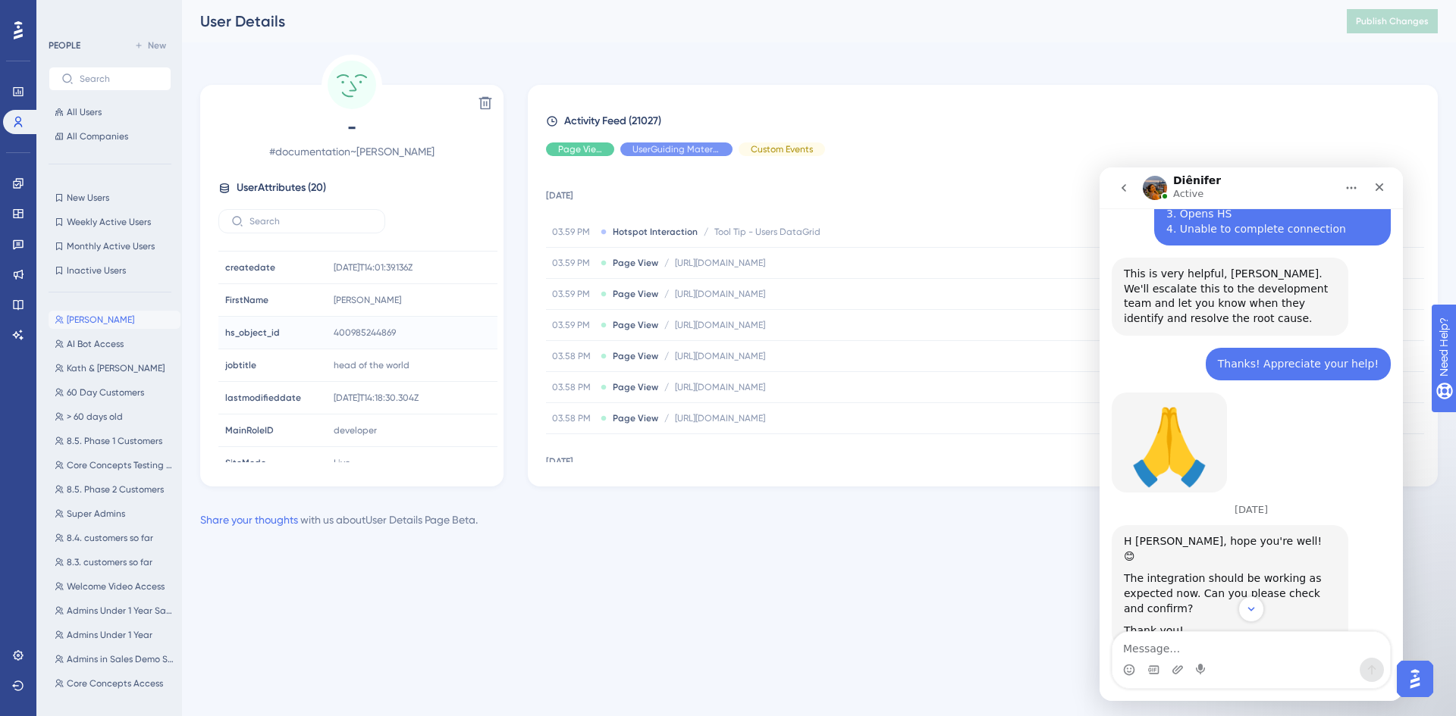
click at [1128, 184] on icon "go back" at bounding box center [1124, 188] width 12 height 12
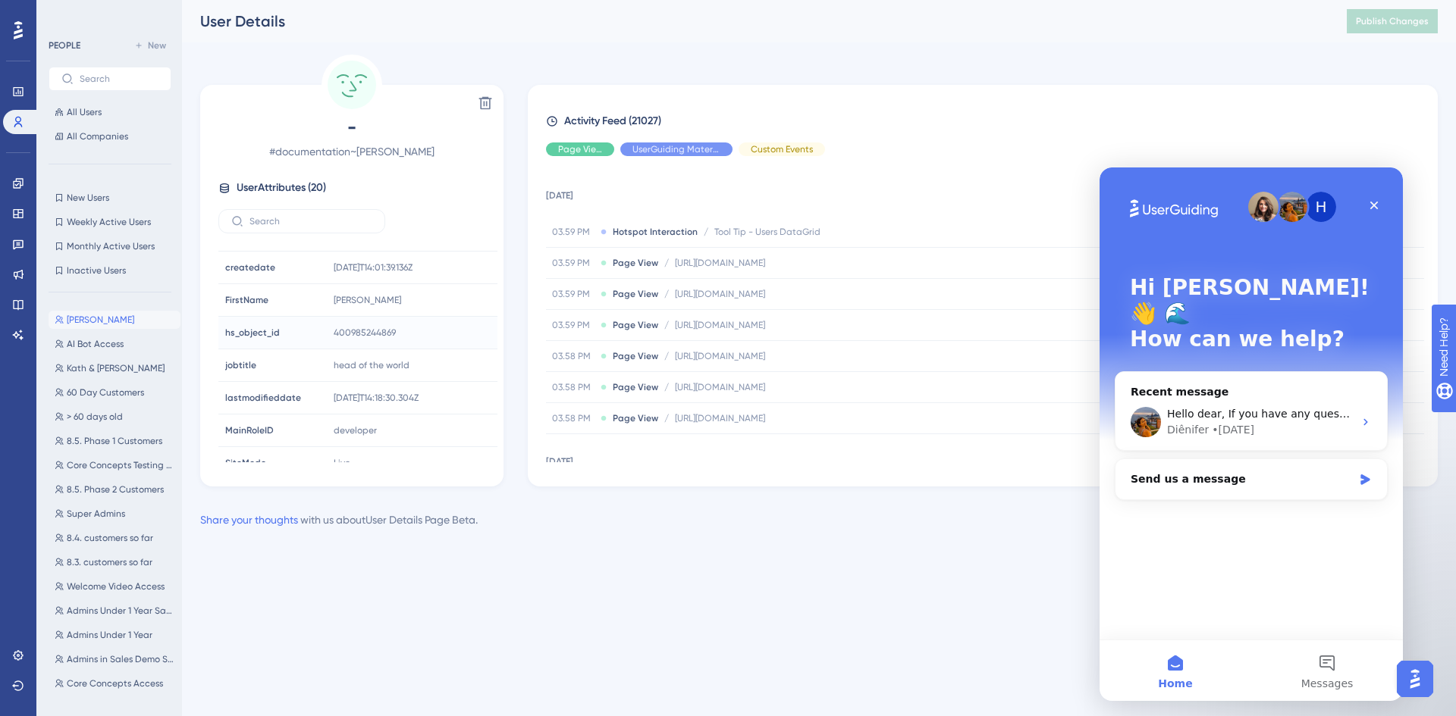
scroll to position [0, 0]
click at [1309, 665] on button "Messages" at bounding box center [1327, 671] width 152 height 61
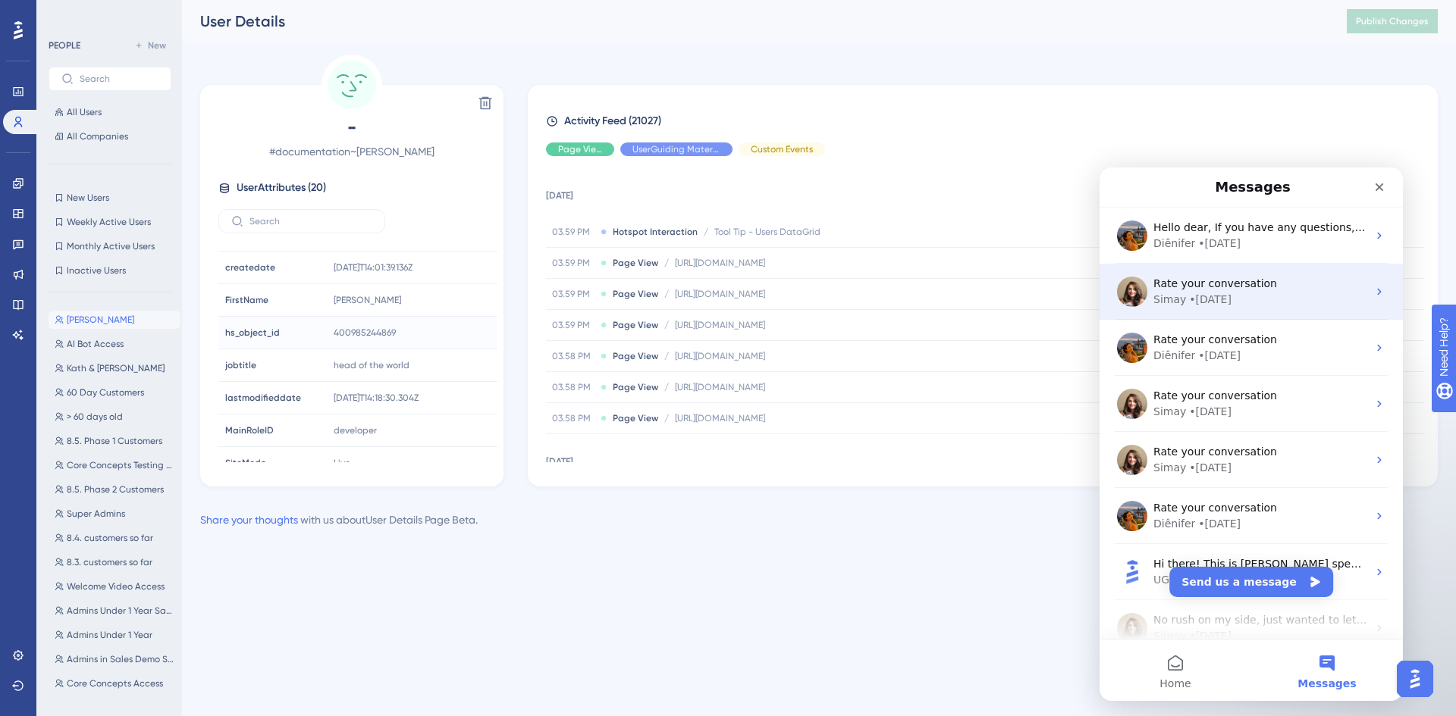
click at [1259, 291] on div "Rate your conversation" at bounding box center [1260, 284] width 214 height 16
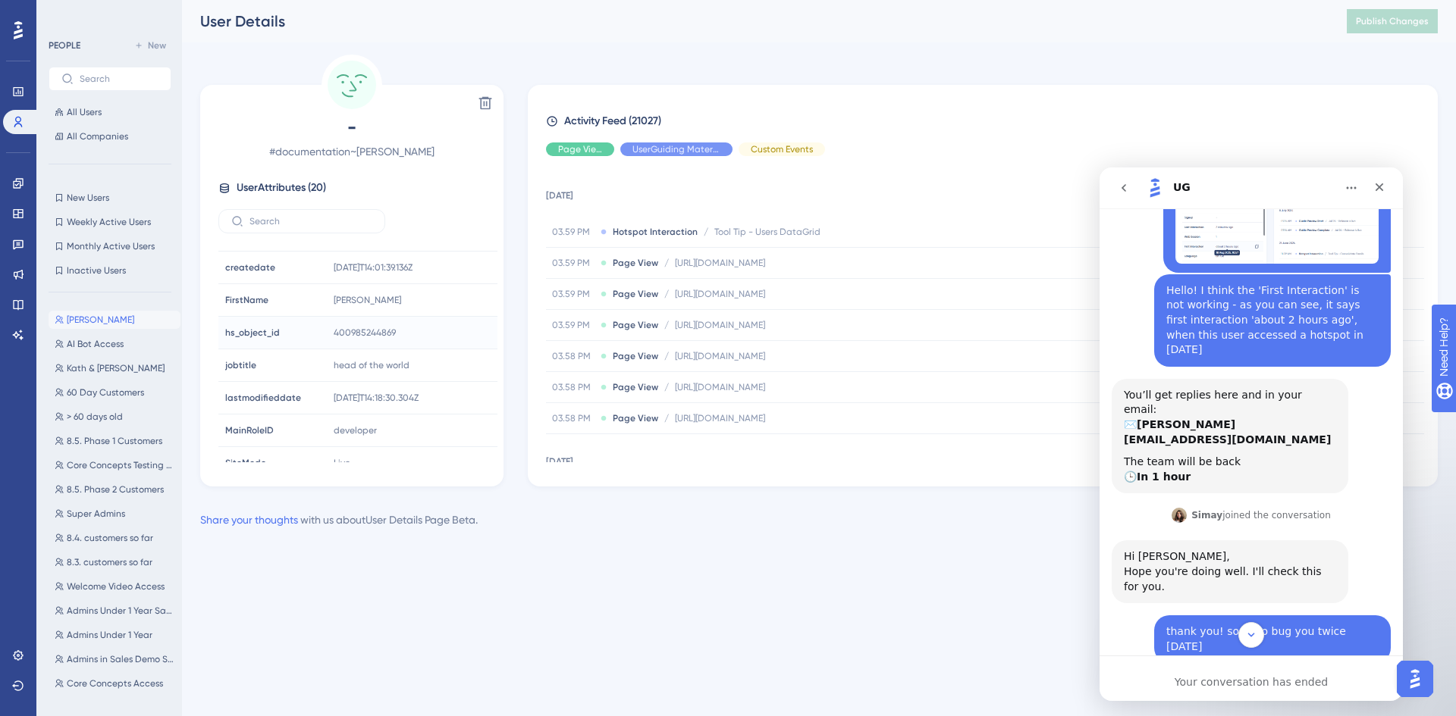
scroll to position [379, 0]
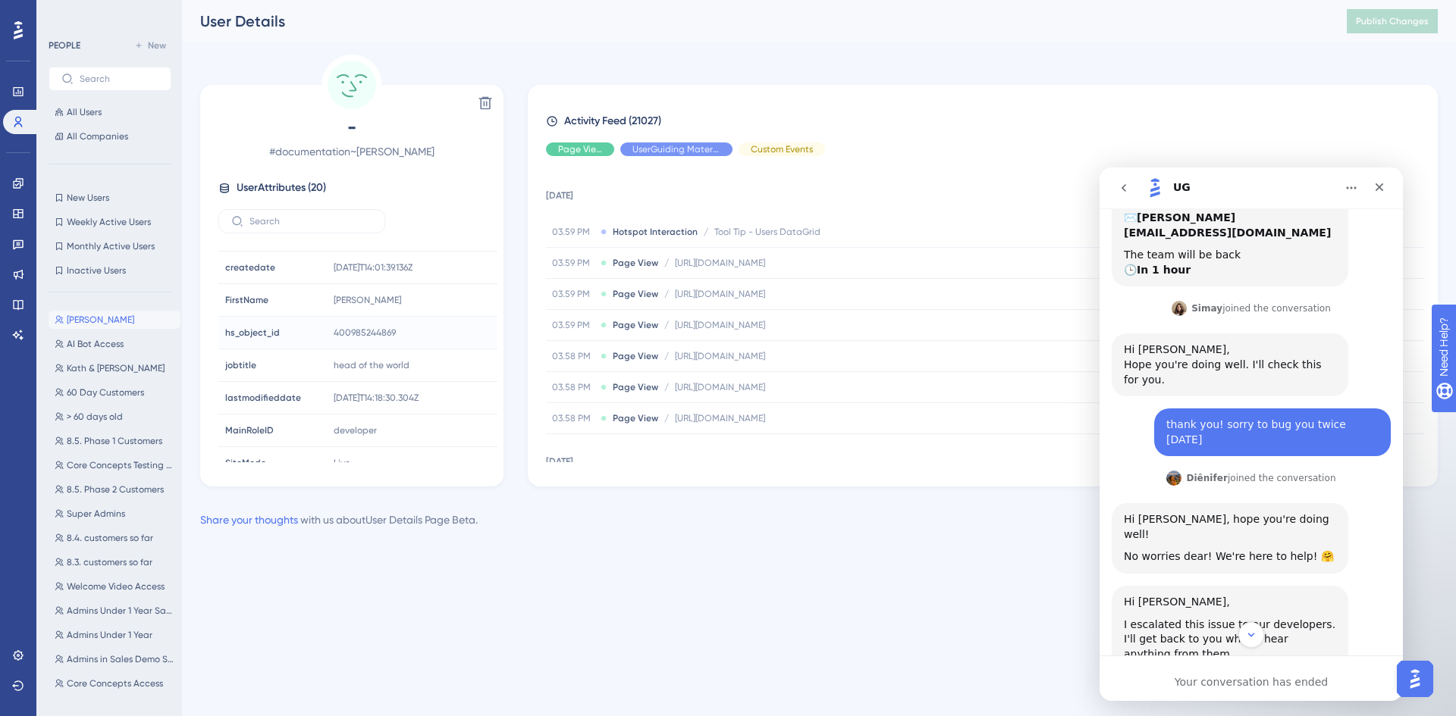
click at [1124, 196] on button "go back" at bounding box center [1123, 188] width 29 height 29
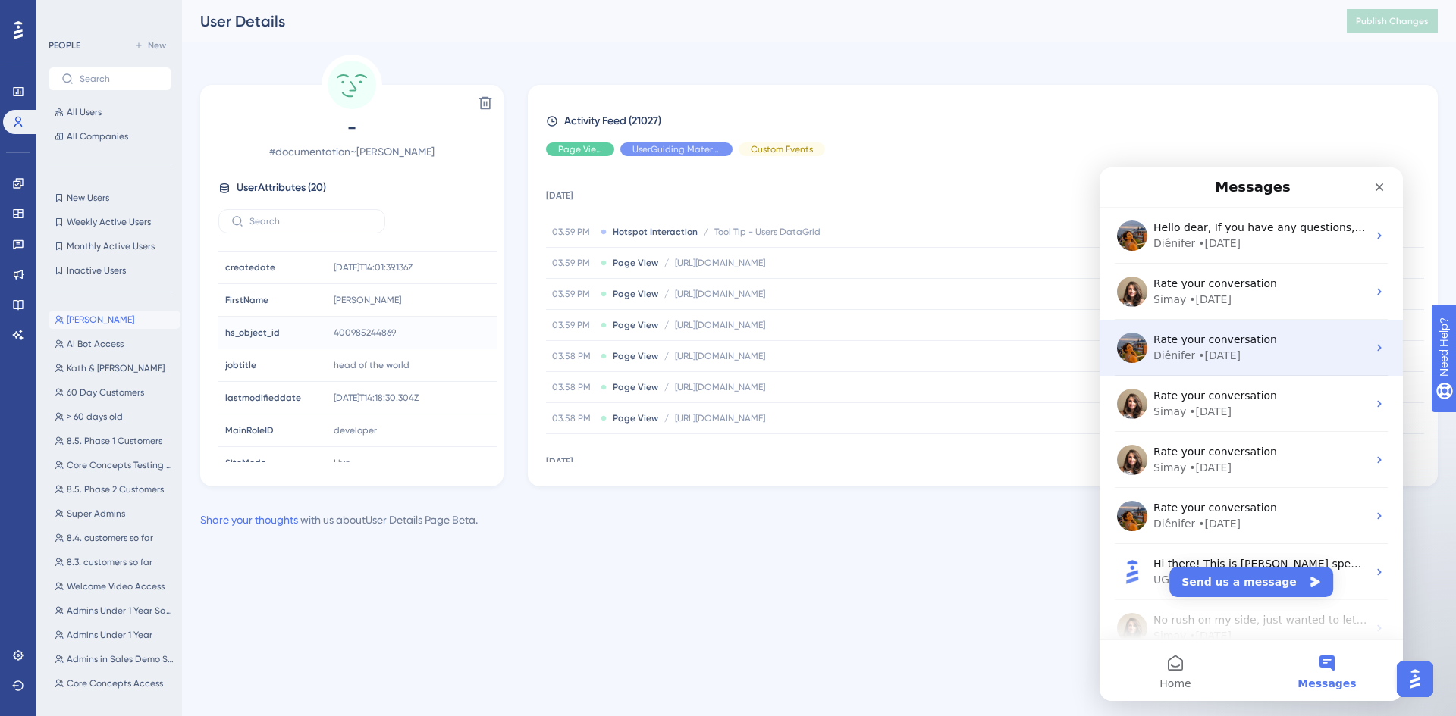
click at [1212, 340] on span "Rate your conversation" at bounding box center [1215, 340] width 124 height 12
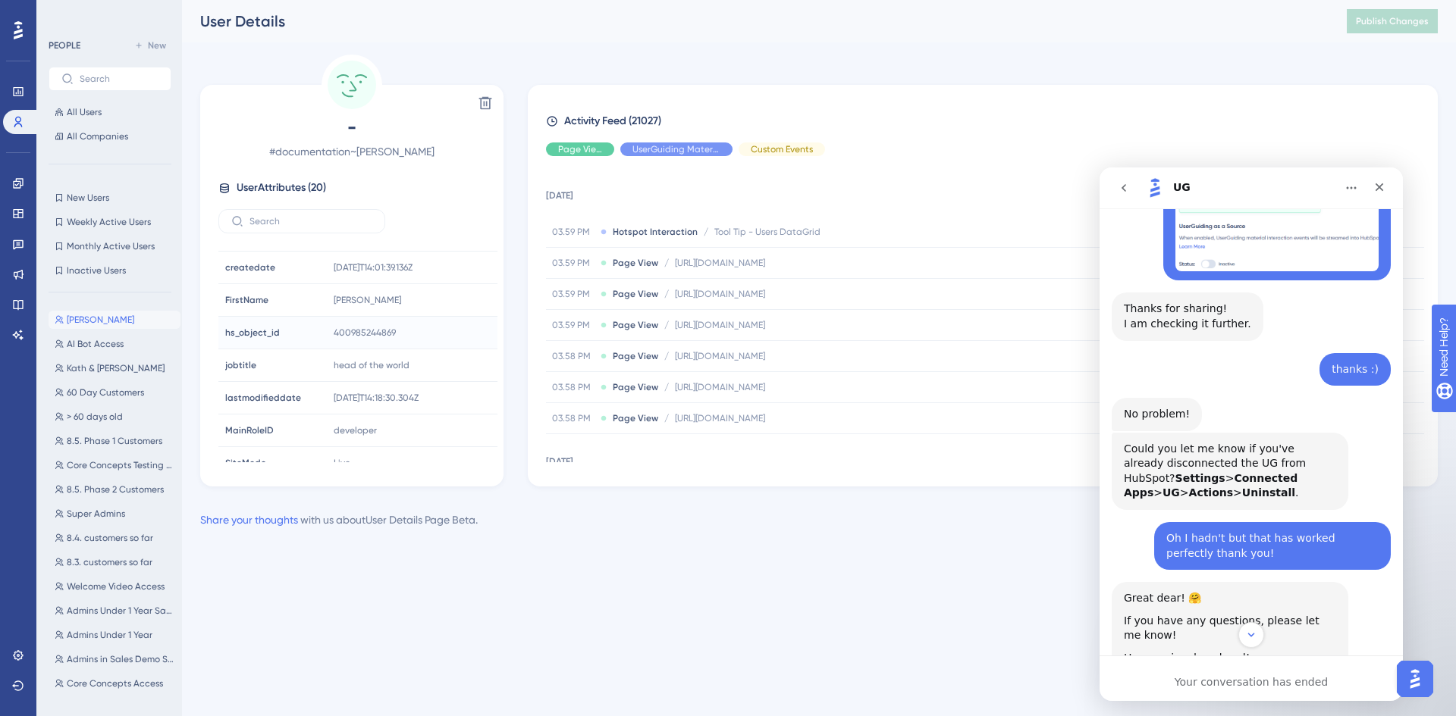
scroll to position [480, 0]
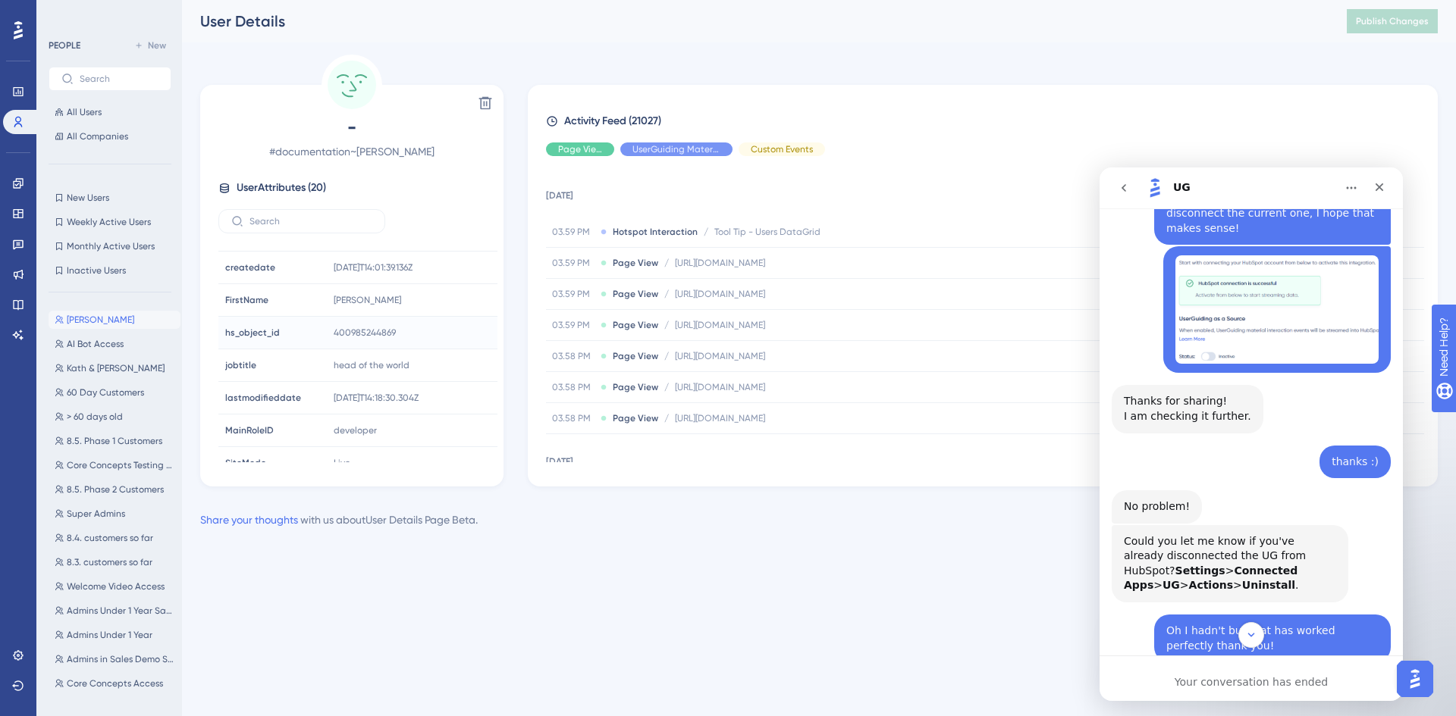
click at [87, 327] on button "[PERSON_NAME] Testing [PERSON_NAME]" at bounding box center [115, 320] width 132 height 18
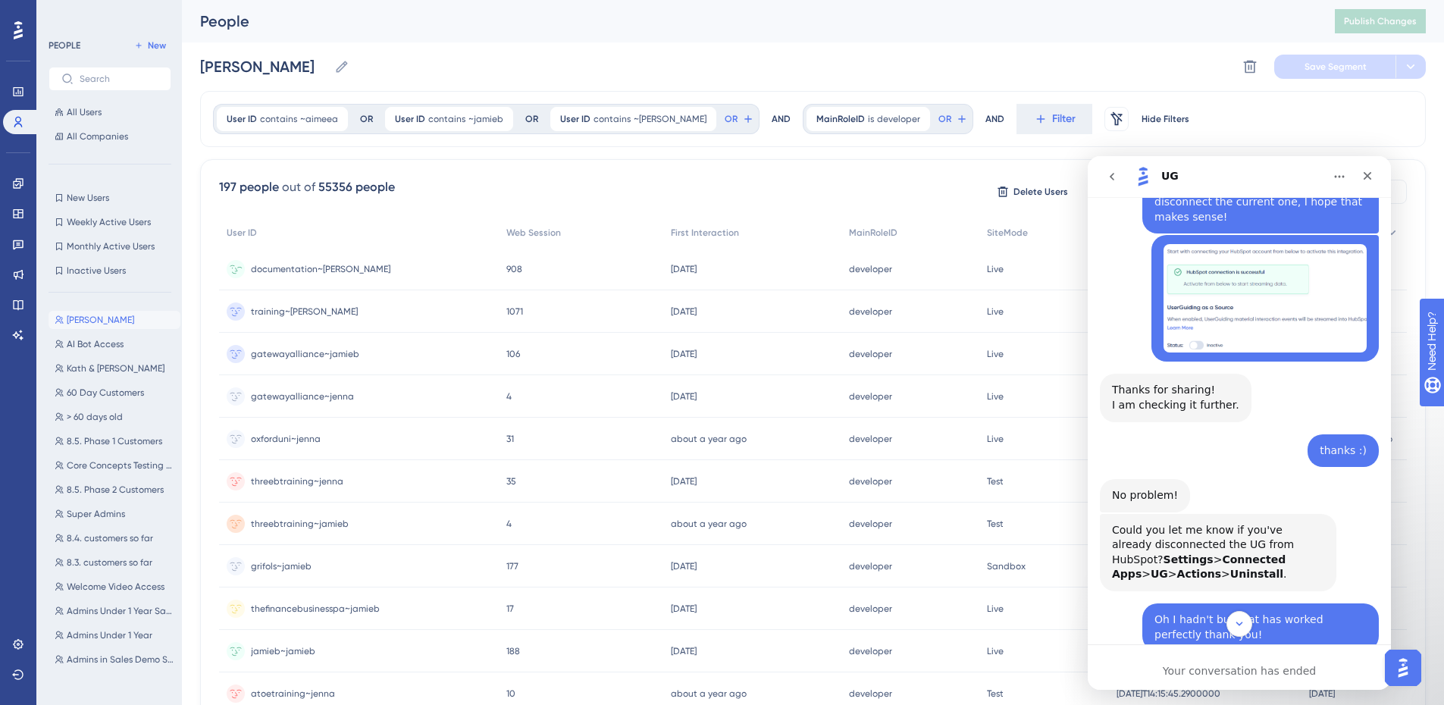
click at [318, 266] on span "documentation~[PERSON_NAME]" at bounding box center [320, 269] width 139 height 12
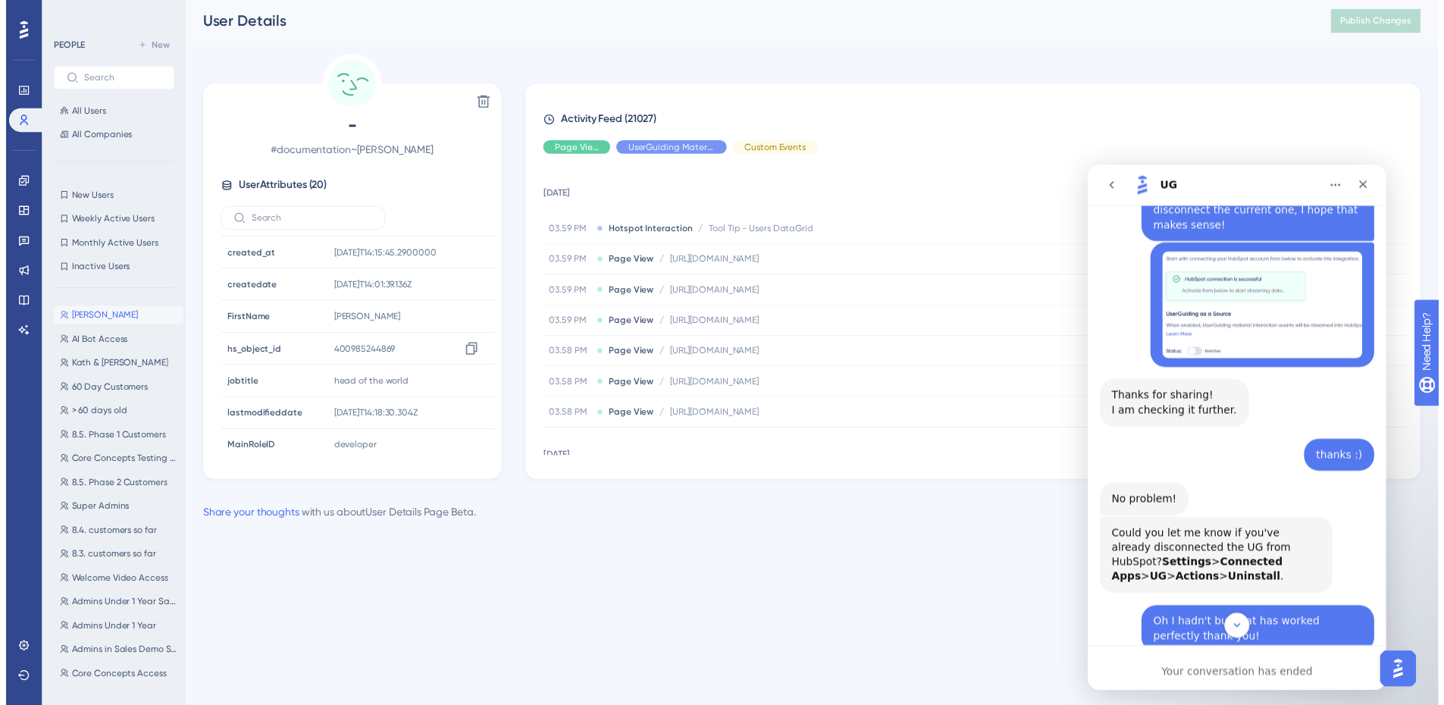
scroll to position [429, 0]
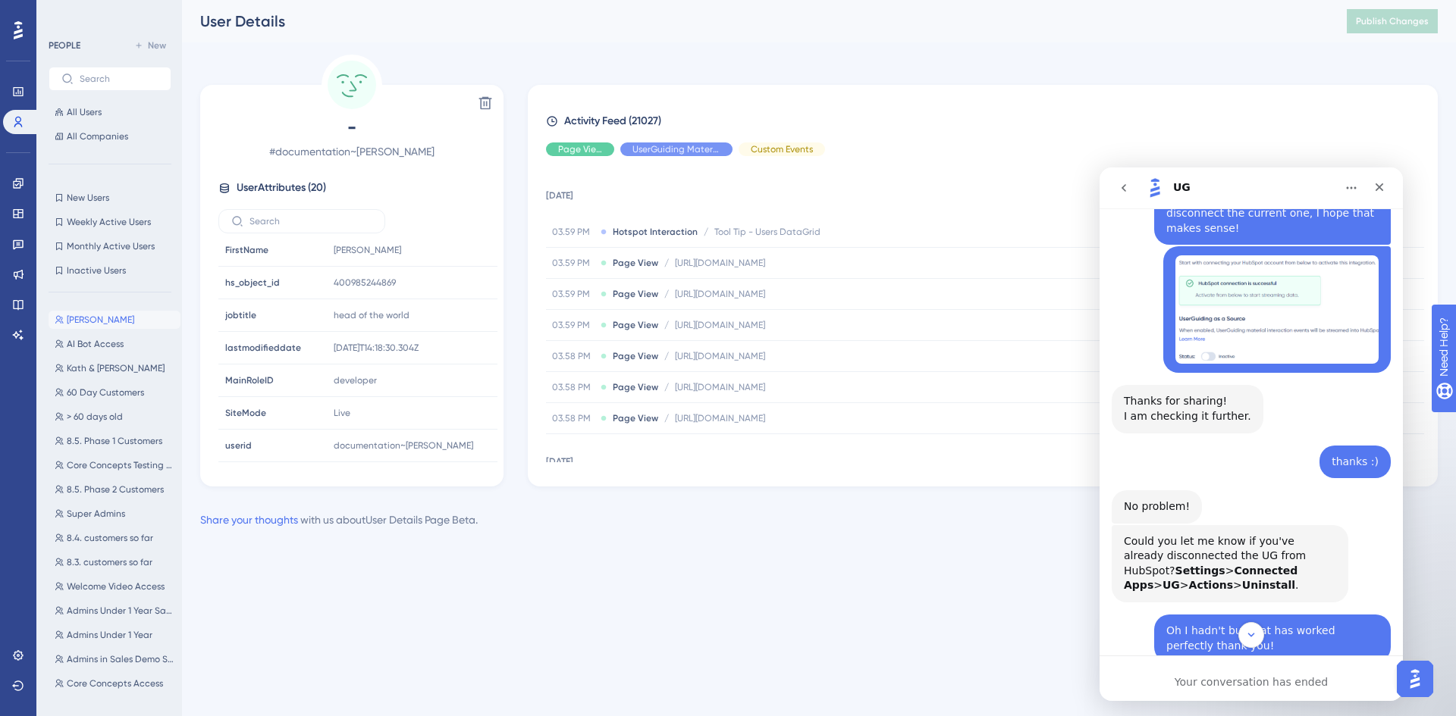
click at [120, 326] on button "[PERSON_NAME] Testing [PERSON_NAME]" at bounding box center [115, 320] width 132 height 18
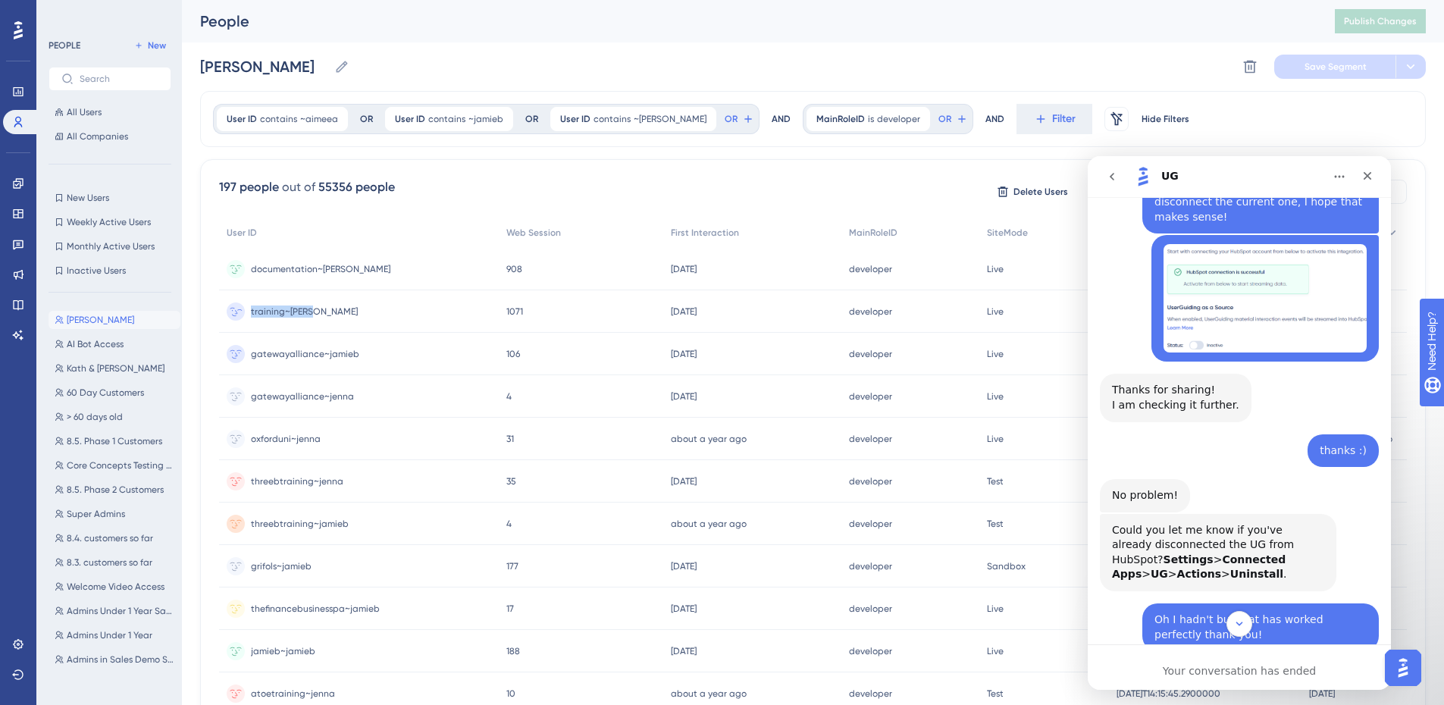
drag, startPoint x: 343, startPoint y: 318, endPoint x: 252, endPoint y: 317, distance: 91.7
click at [252, 317] on div "training~jenna training~jenna" at bounding box center [359, 311] width 280 height 42
copy span "training~[PERSON_NAME]"
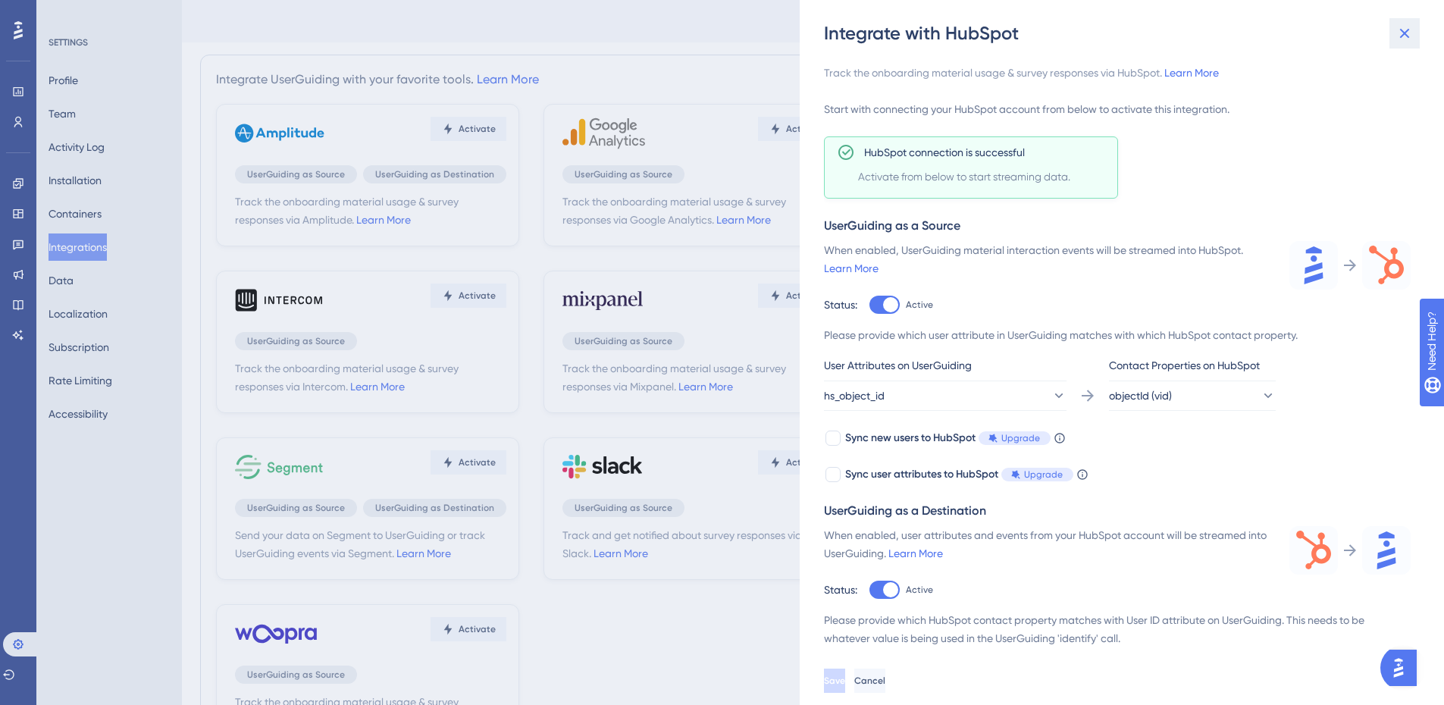
click at [1413, 36] on button at bounding box center [1405, 33] width 30 height 30
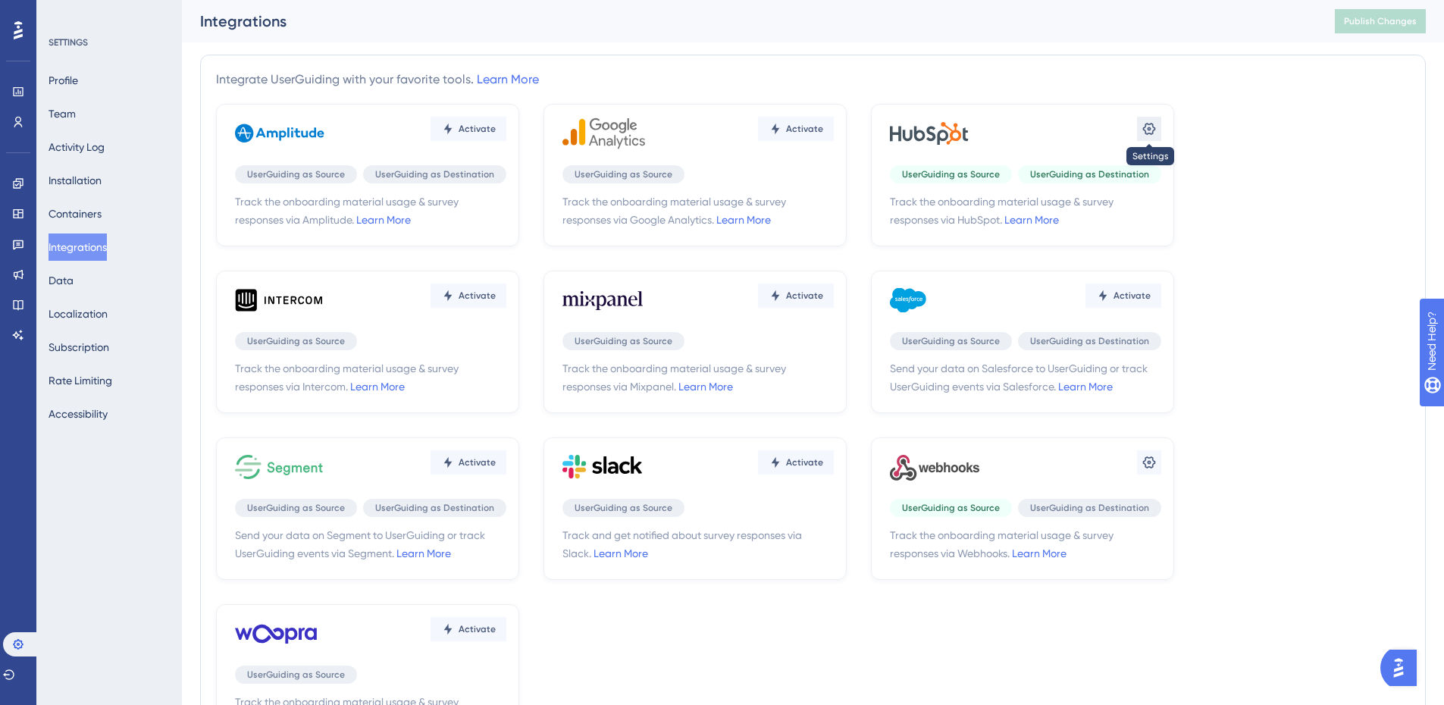
click at [1152, 127] on icon at bounding box center [1149, 128] width 15 height 15
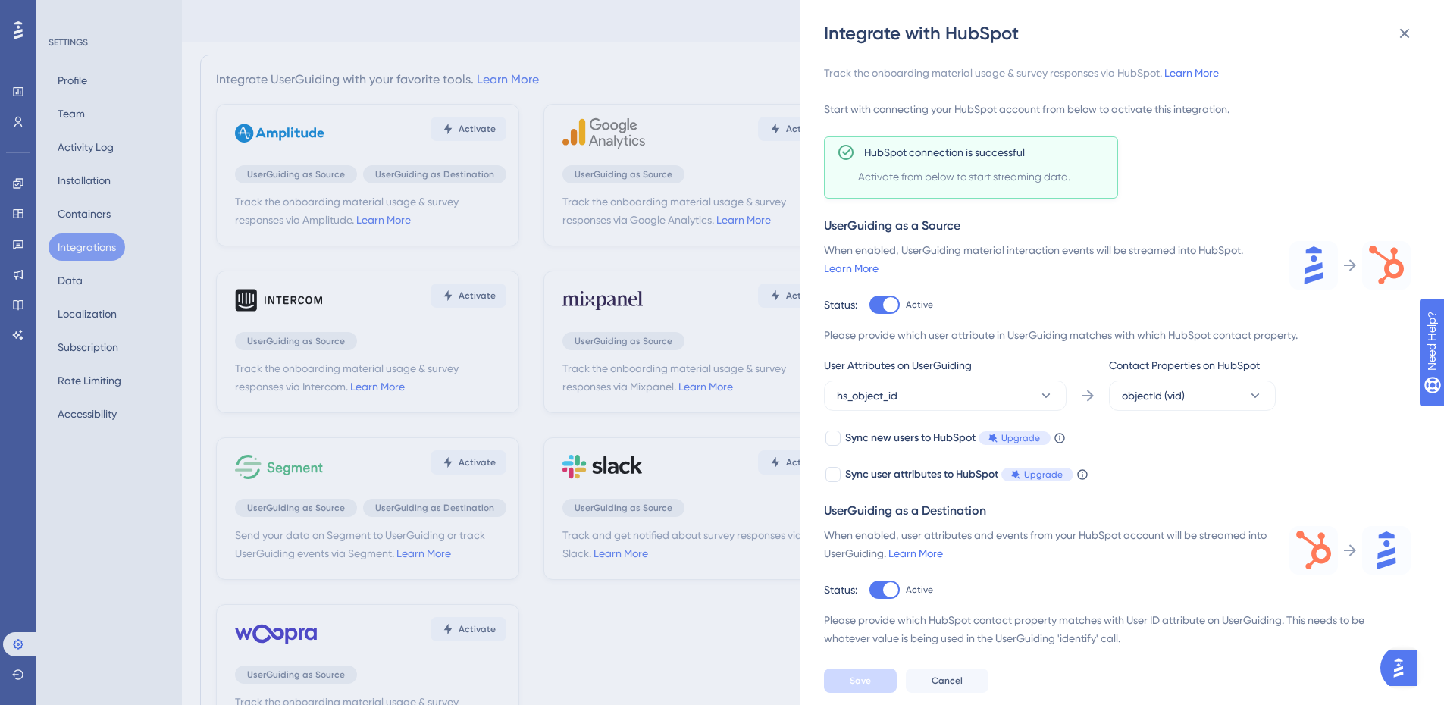
click at [662, 34] on div "Integrate with HubSpot Track the onboarding material usage & survey responses v…" at bounding box center [722, 352] width 1444 height 705
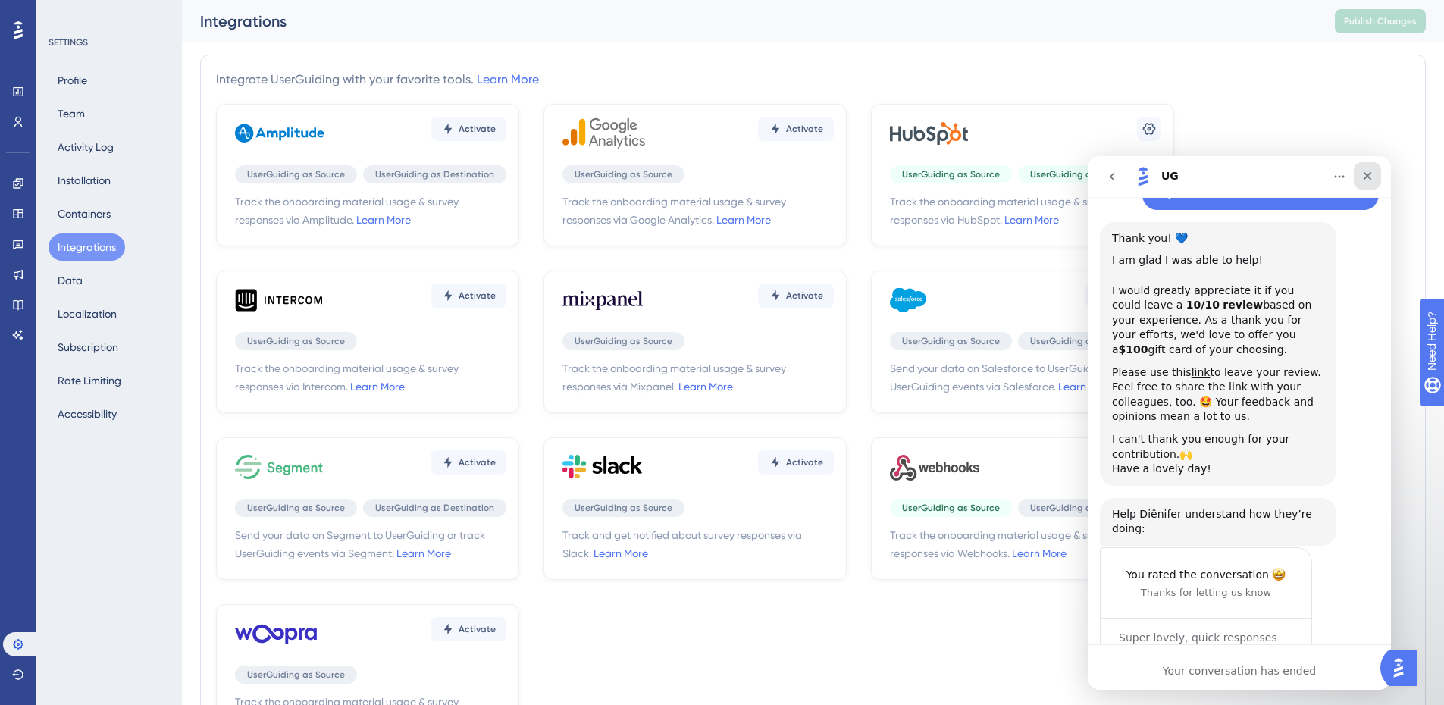
click at [1366, 180] on icon "Close" at bounding box center [1368, 176] width 12 height 12
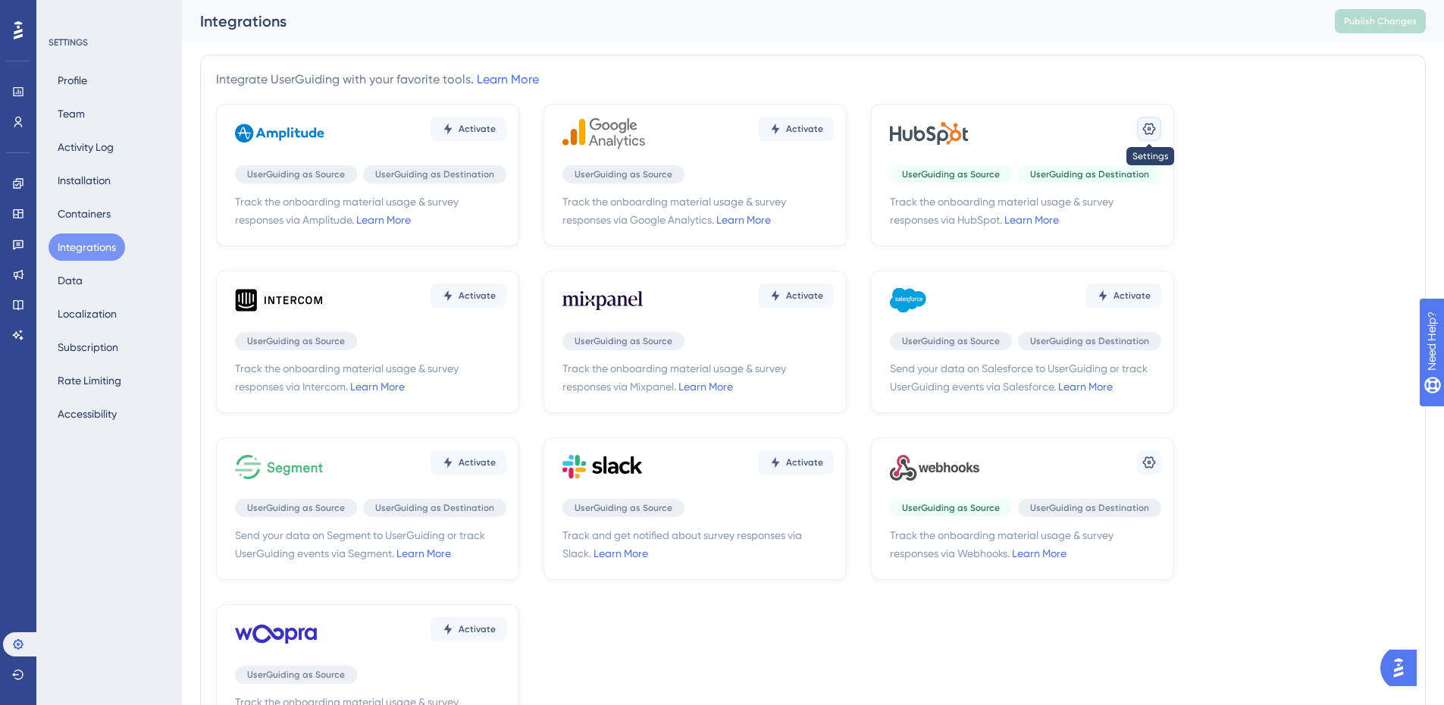
scroll to position [1086, 0]
click at [1159, 136] on button at bounding box center [1149, 129] width 24 height 24
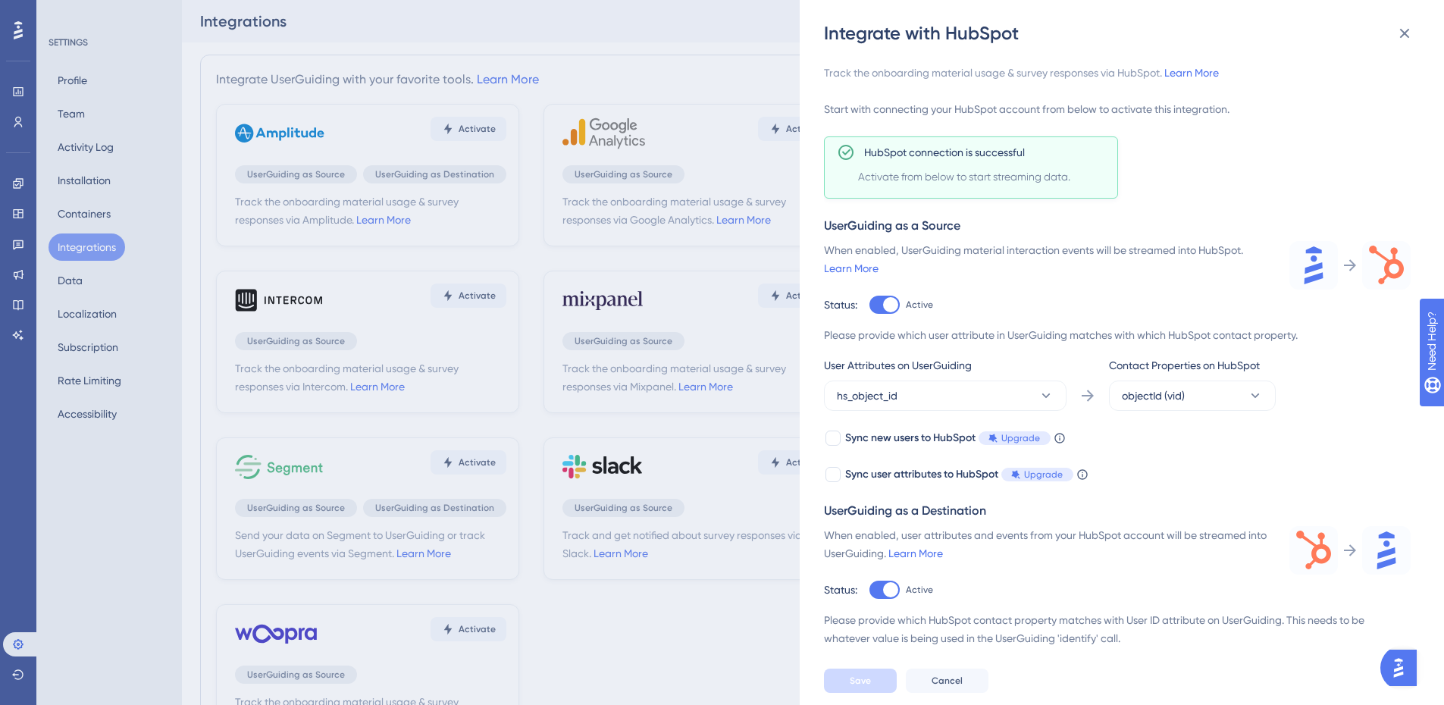
click at [889, 306] on div at bounding box center [890, 304] width 15 height 15
click at [870, 306] on input "Active" at bounding box center [869, 305] width 1 height 1
checkbox input "false"
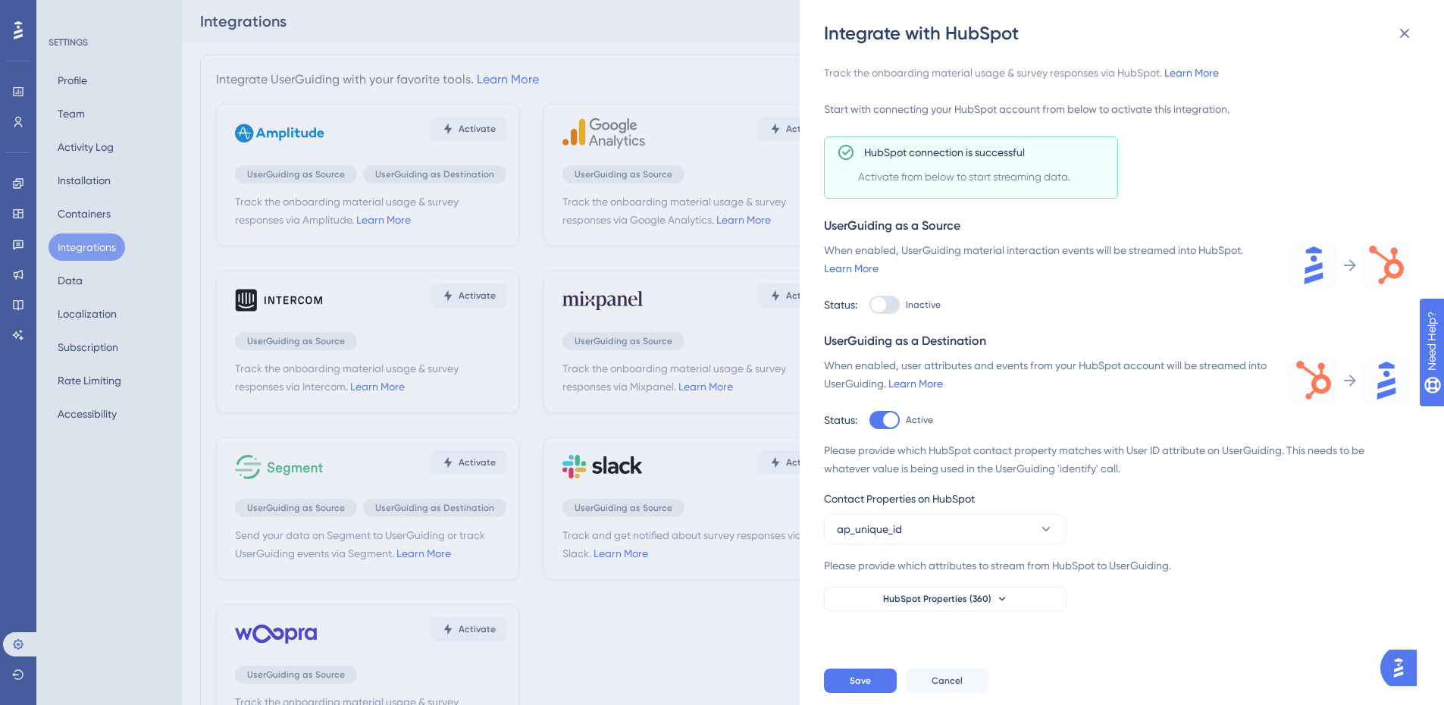
click at [884, 437] on div "UserGuiding as a Destination When enabled, user attributes and events from your…" at bounding box center [1117, 471] width 587 height 279
click at [883, 423] on div at bounding box center [890, 419] width 15 height 15
click at [870, 421] on input "Active" at bounding box center [869, 420] width 1 height 1
checkbox input "false"
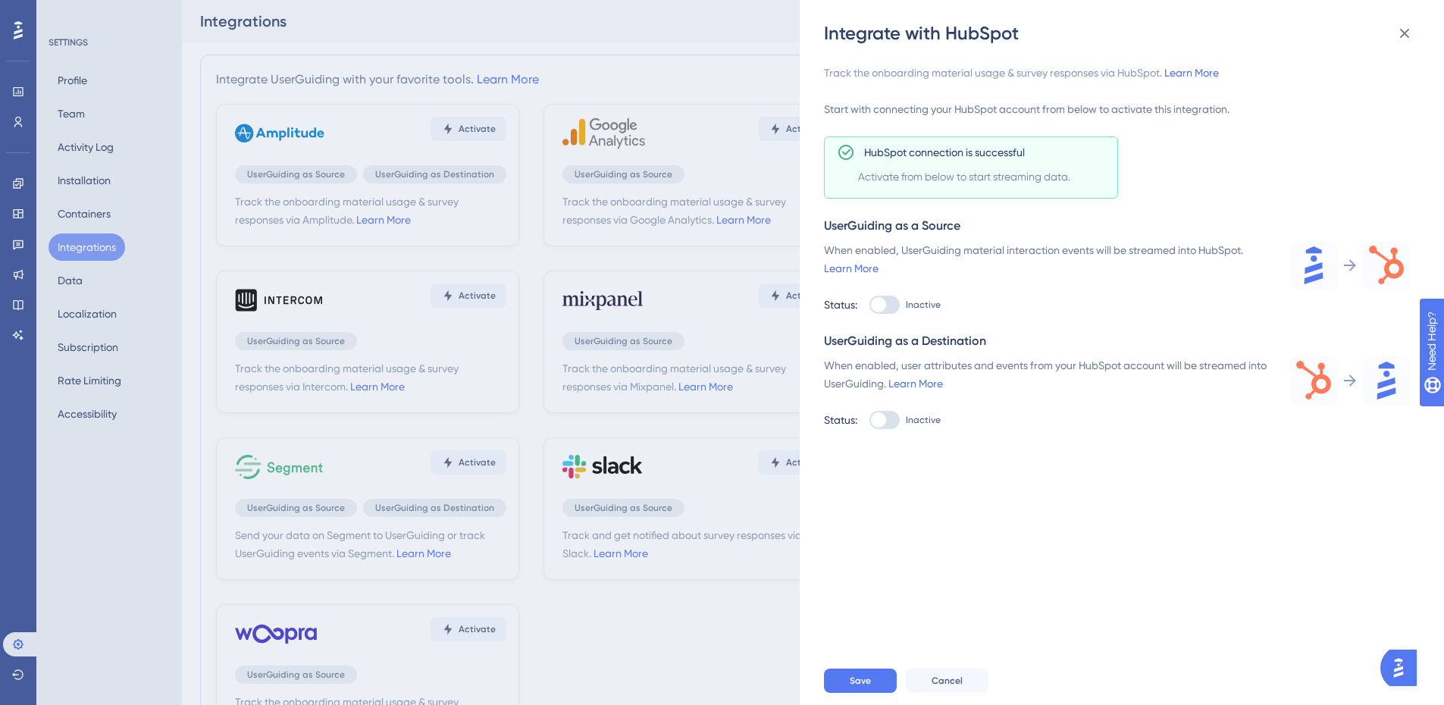
click at [852, 678] on div "Save Cancel" at bounding box center [1146, 681] width 644 height 49
click at [854, 687] on span "Save" at bounding box center [860, 681] width 21 height 12
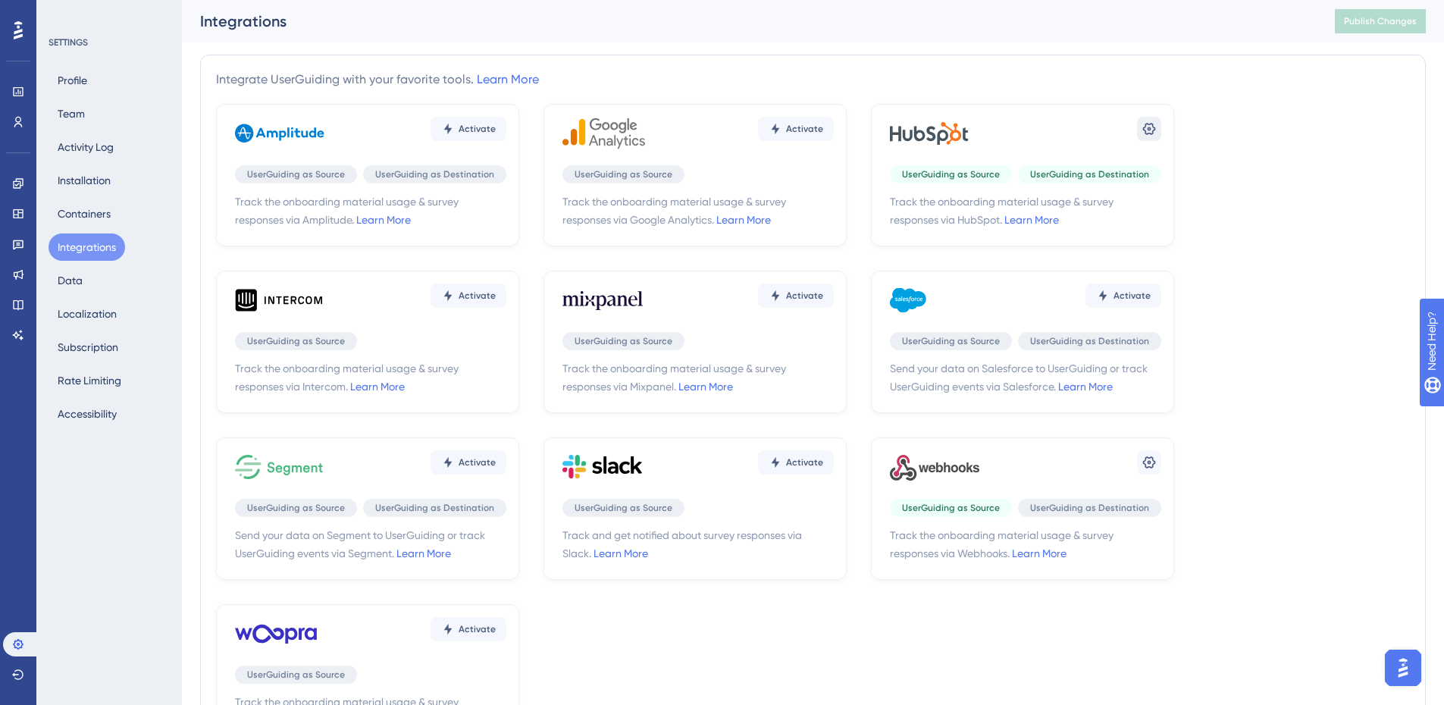
drag, startPoint x: 1367, startPoint y: 169, endPoint x: 1155, endPoint y: 127, distance: 215.7
click at [1360, 168] on div "Activate UserGuiding as Source UserGuiding as Destination Track the onboarding …" at bounding box center [813, 425] width 1194 height 643
click at [1152, 127] on icon at bounding box center [1149, 128] width 15 height 15
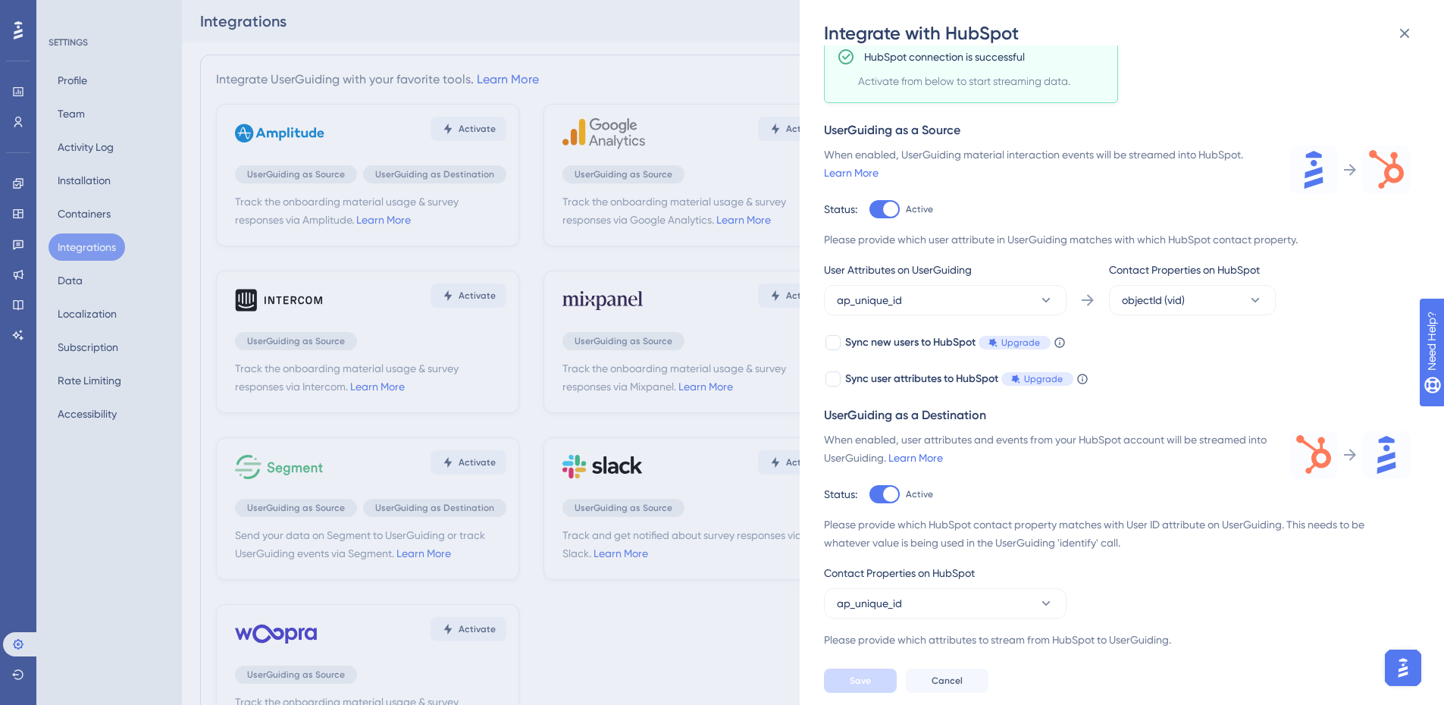
scroll to position [113, 0]
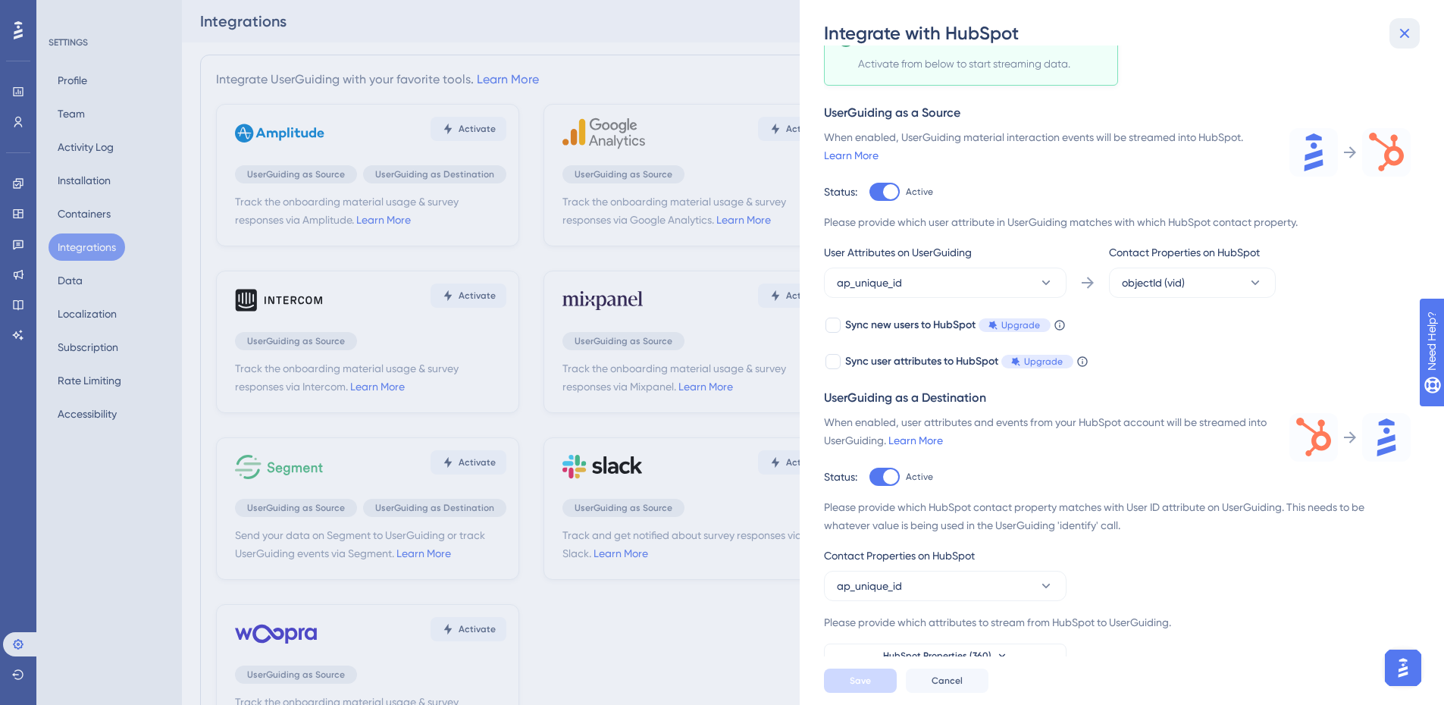
click at [1405, 35] on icon at bounding box center [1405, 33] width 18 height 18
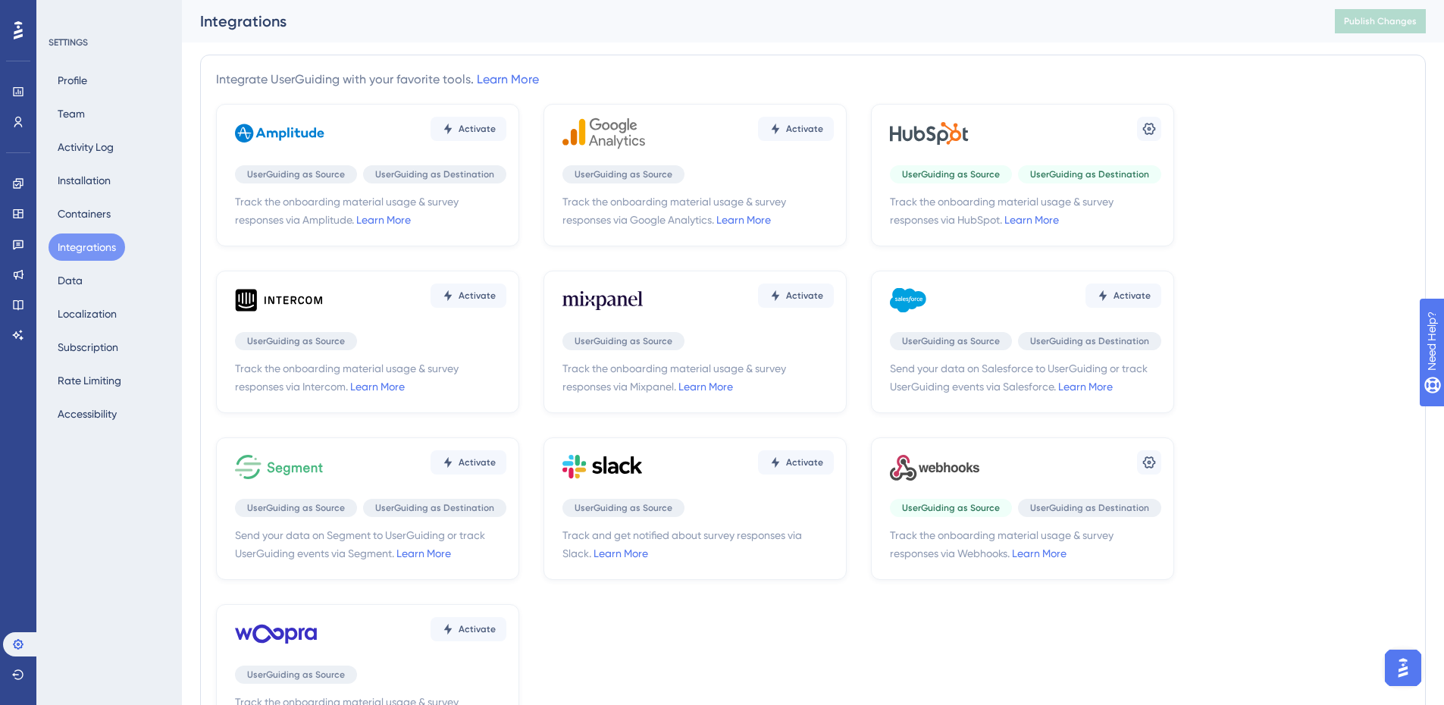
click at [1251, 303] on div "Activate UserGuiding as Source UserGuiding as Destination Track the onboarding …" at bounding box center [813, 425] width 1194 height 643
click at [1158, 127] on button at bounding box center [1149, 129] width 24 height 24
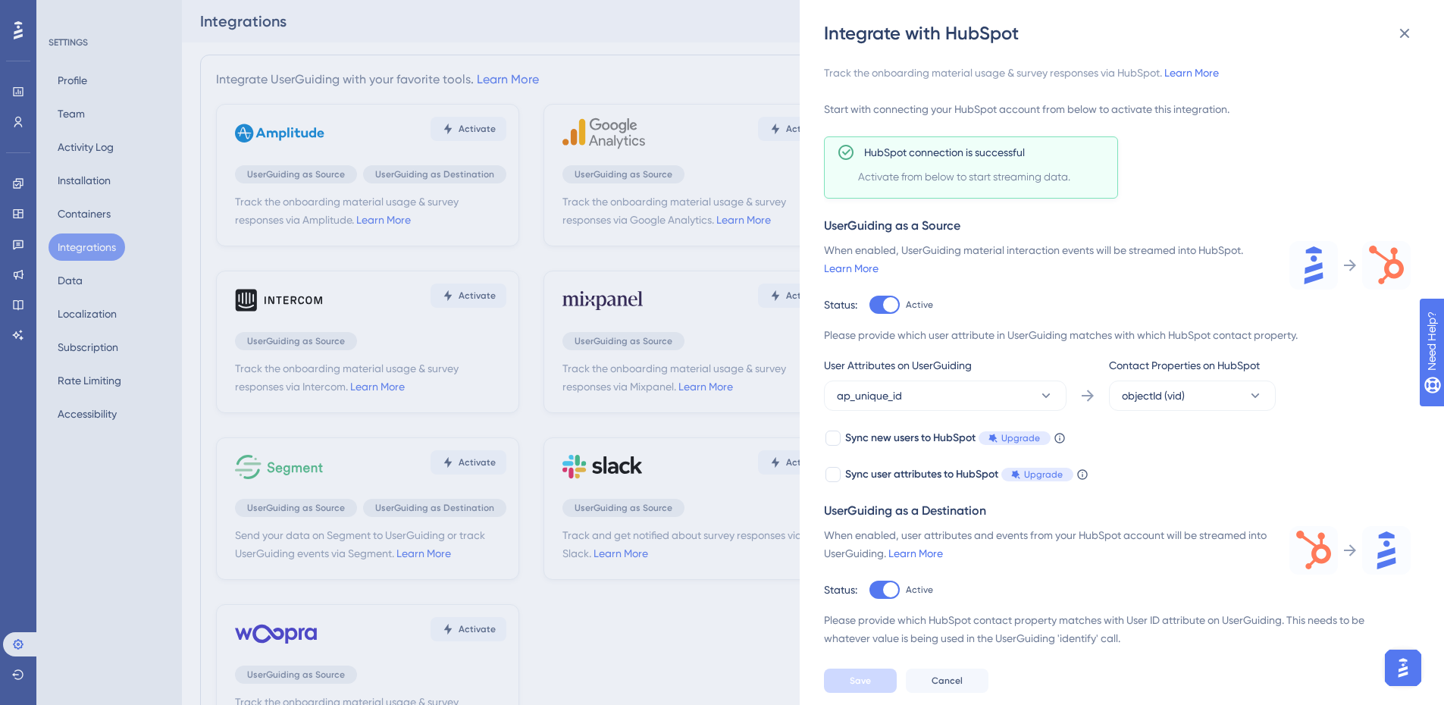
scroll to position [113, 0]
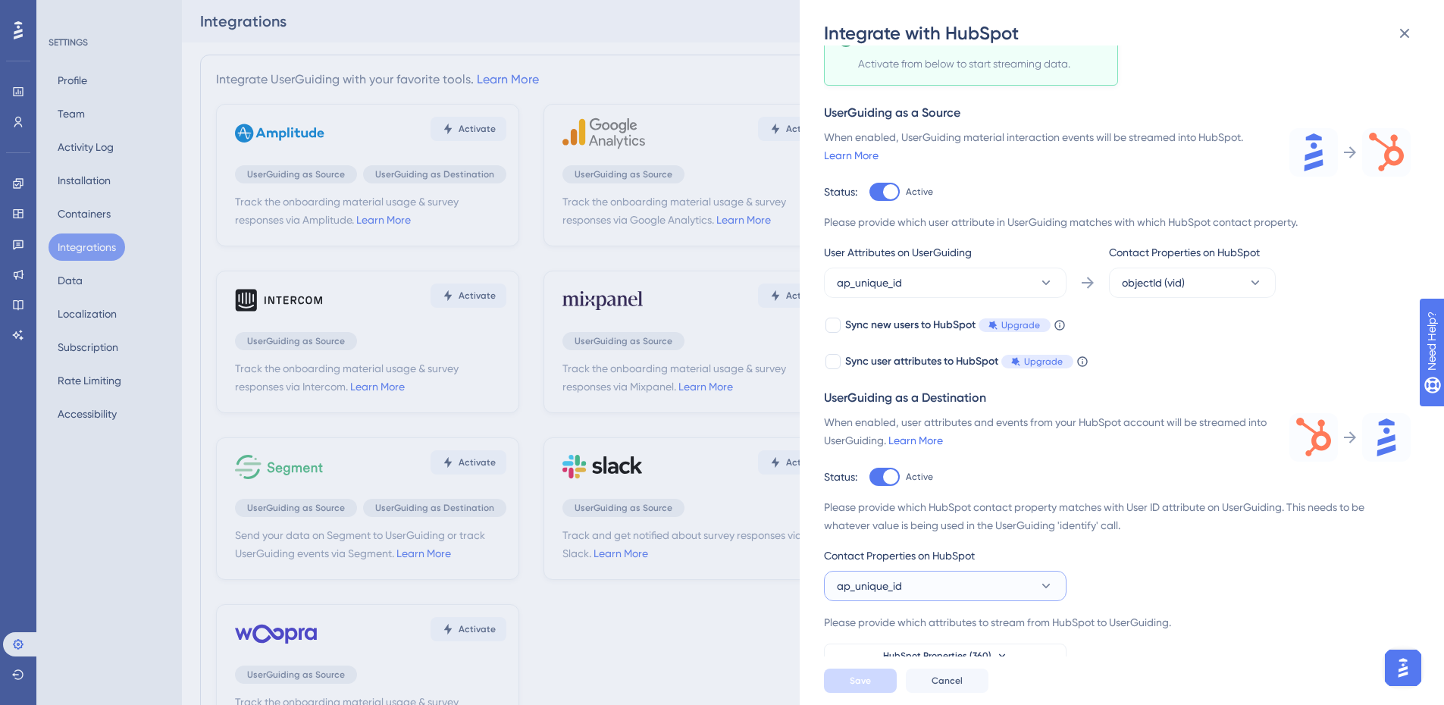
click at [982, 595] on button "ap_unique_id" at bounding box center [945, 586] width 243 height 30
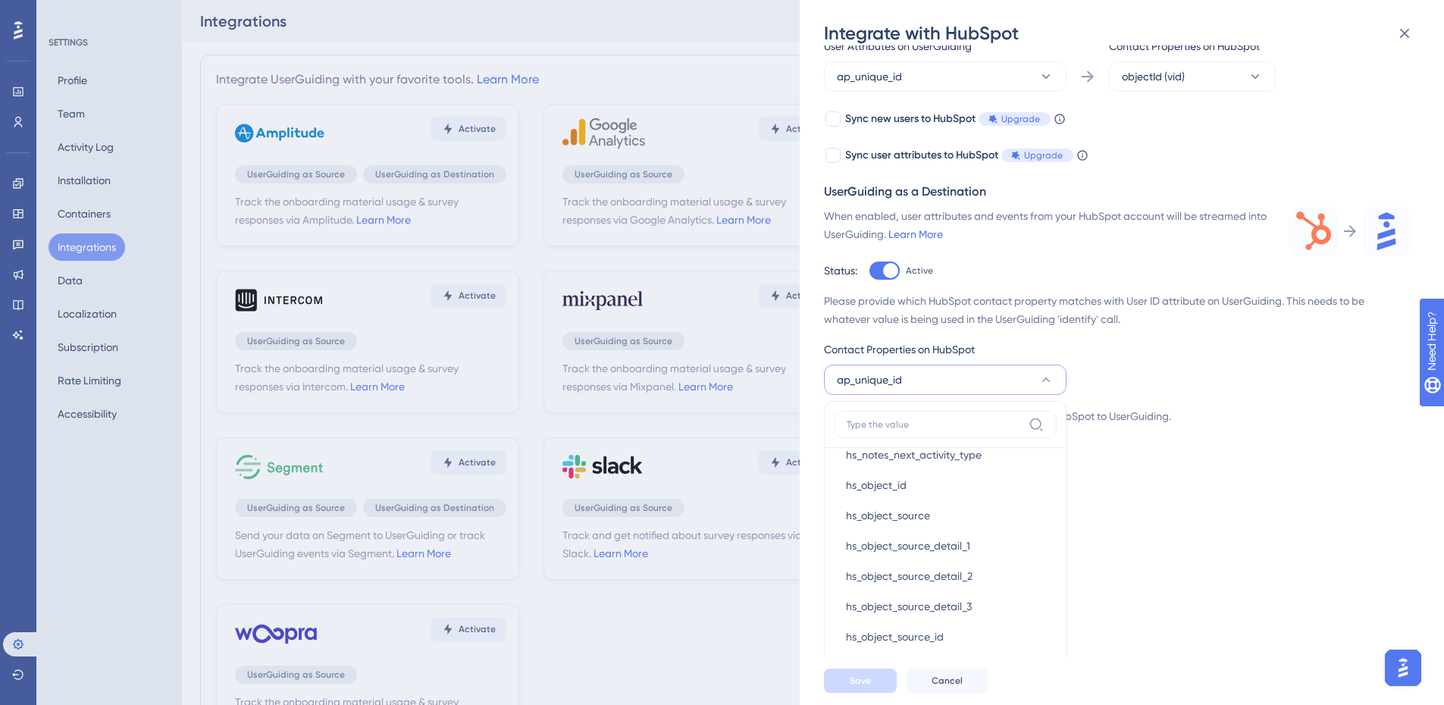
scroll to position [5914, 0]
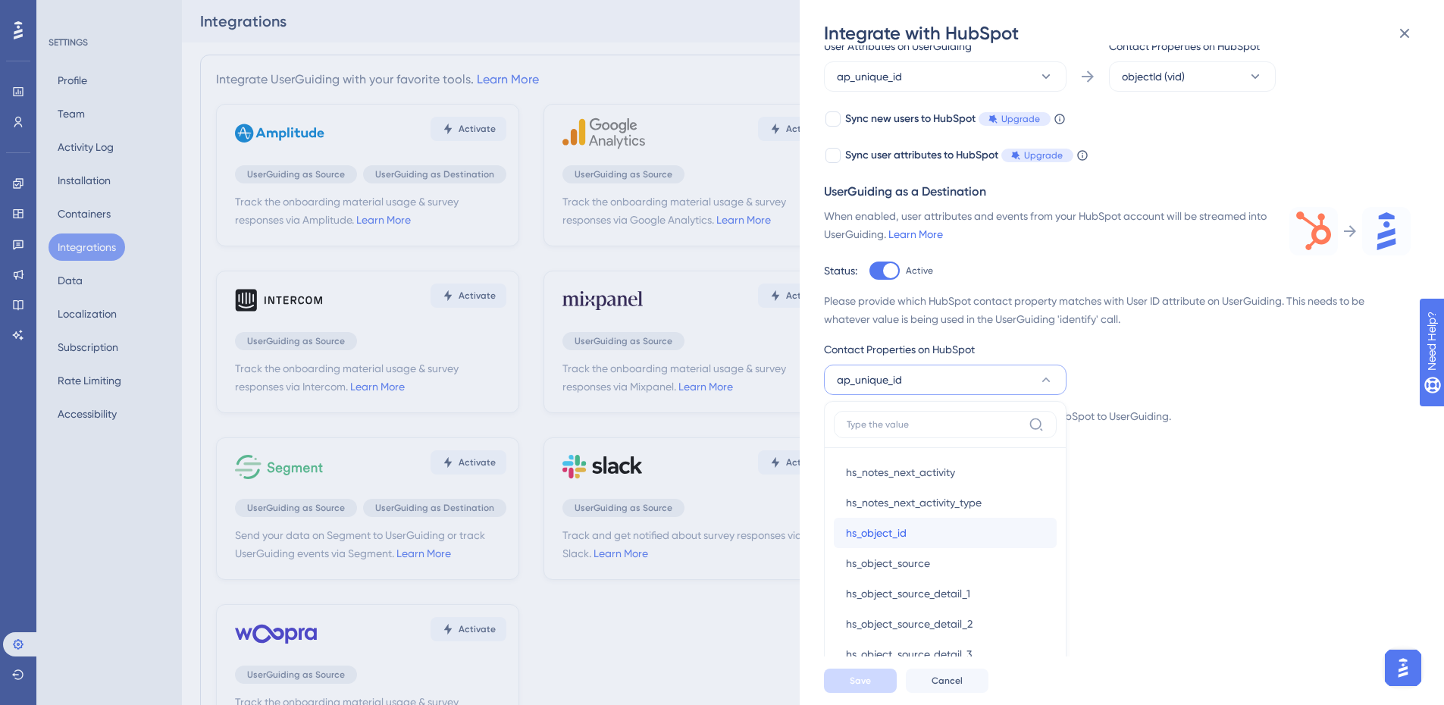
click at [951, 540] on div "hs_object_id hs_object_id" at bounding box center [945, 533] width 199 height 30
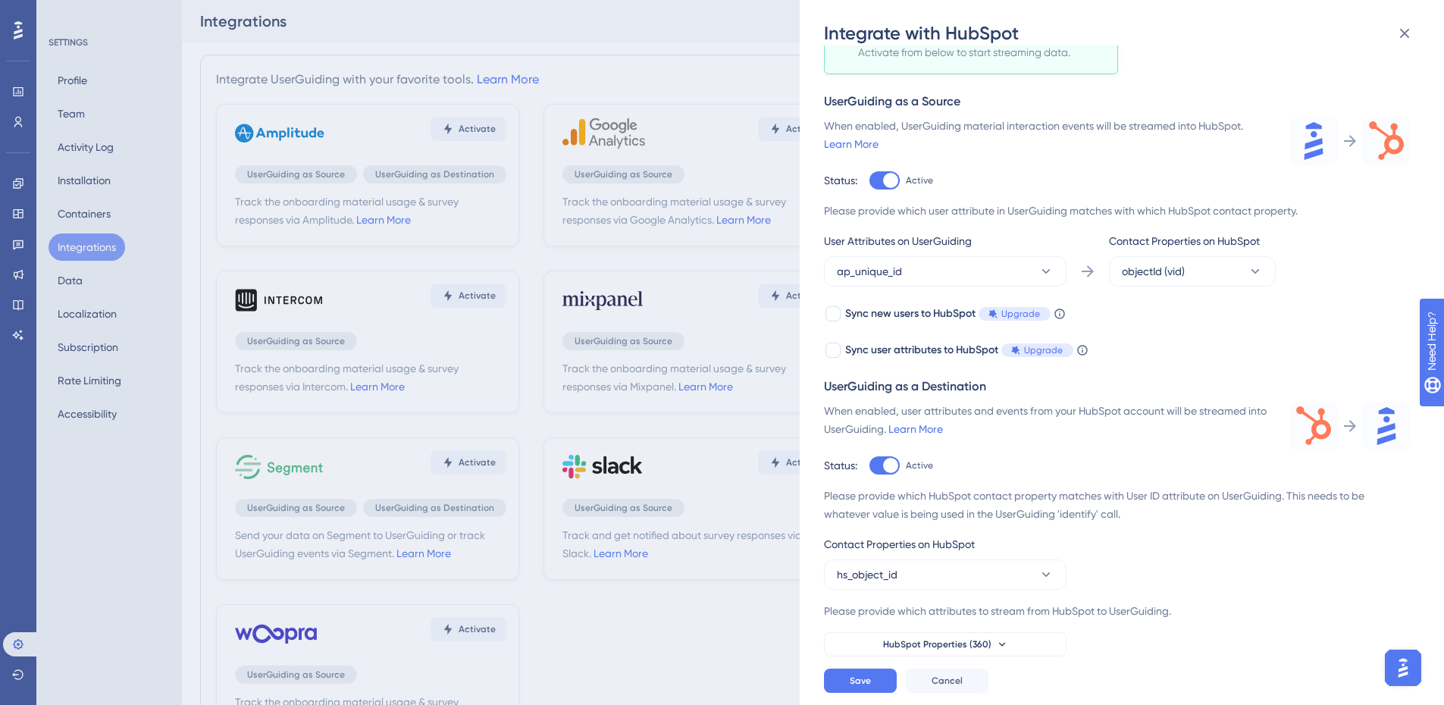
scroll to position [113, 0]
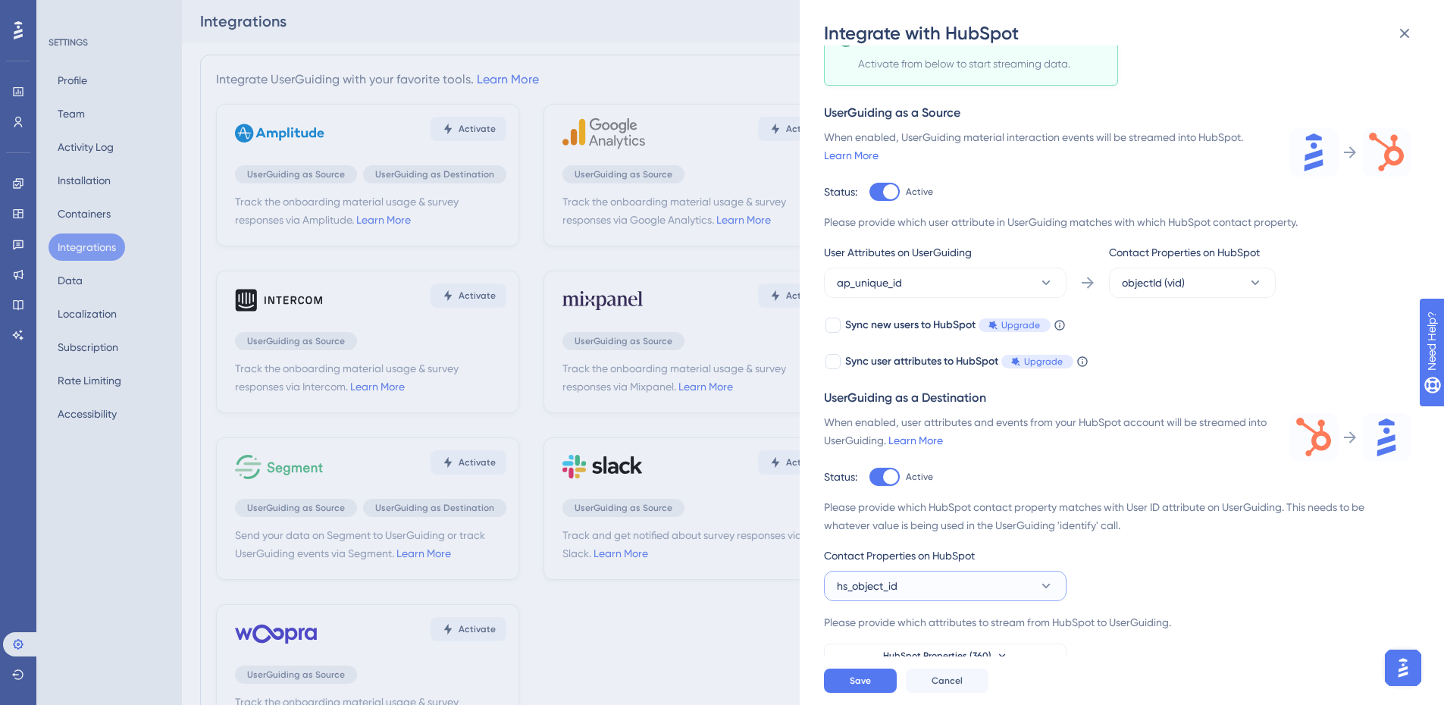
click at [960, 574] on button "hs_object_id" at bounding box center [945, 586] width 243 height 30
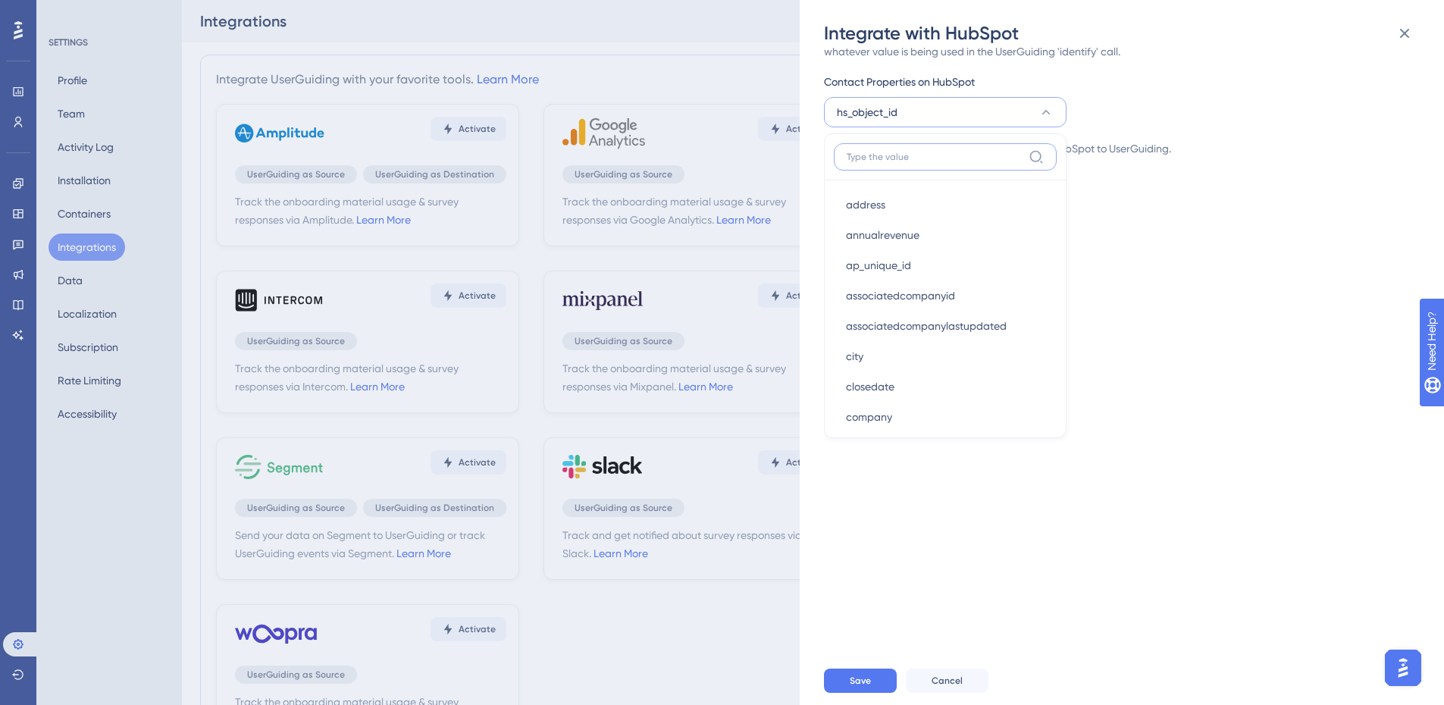
scroll to position [607, 0]
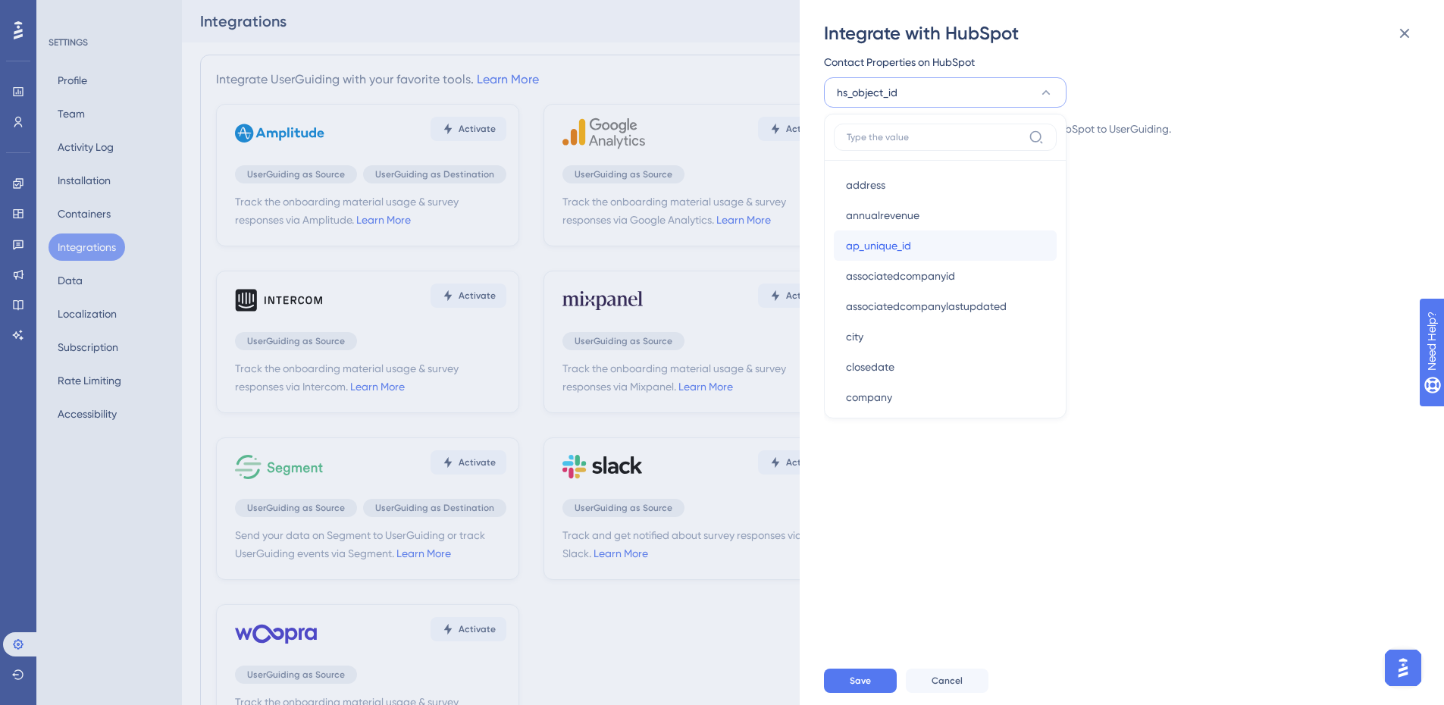
click at [904, 255] on div "ap_unique_id ap_unique_id" at bounding box center [945, 245] width 199 height 30
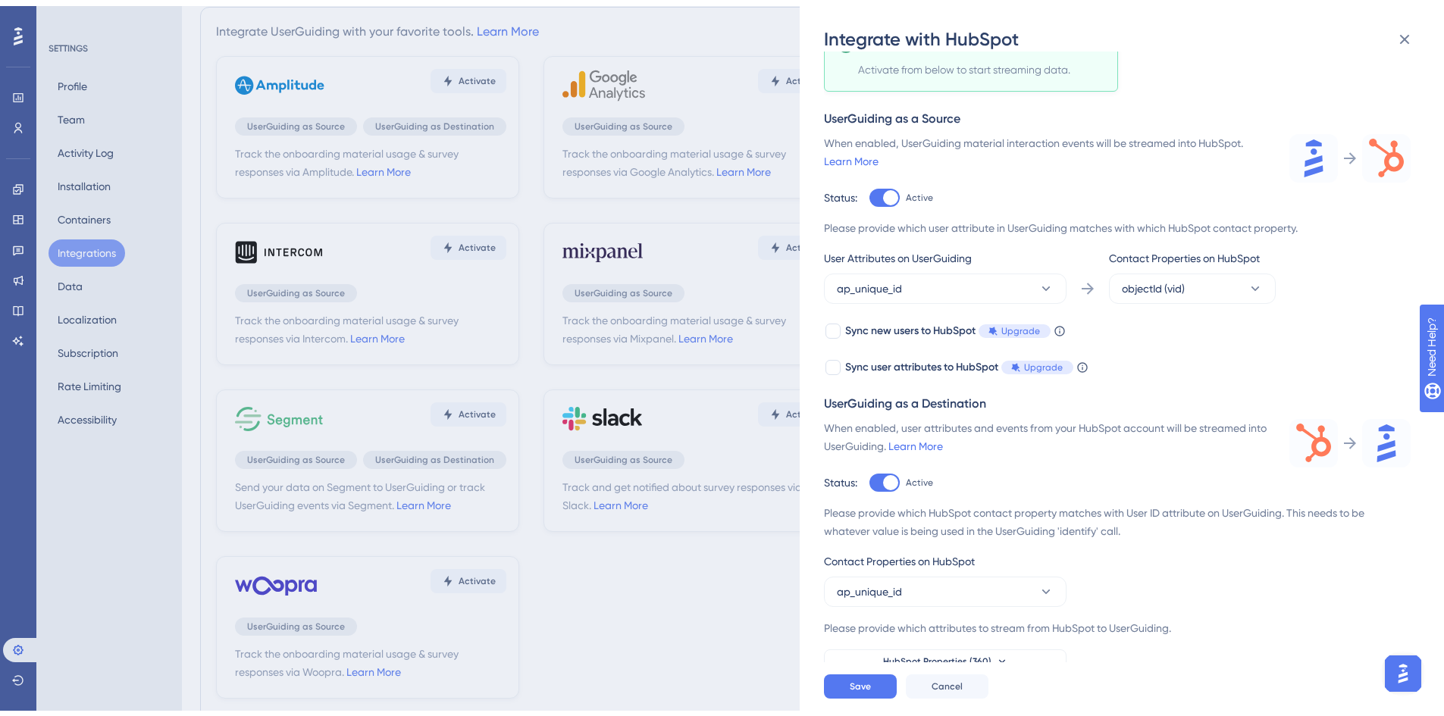
scroll to position [86, 0]
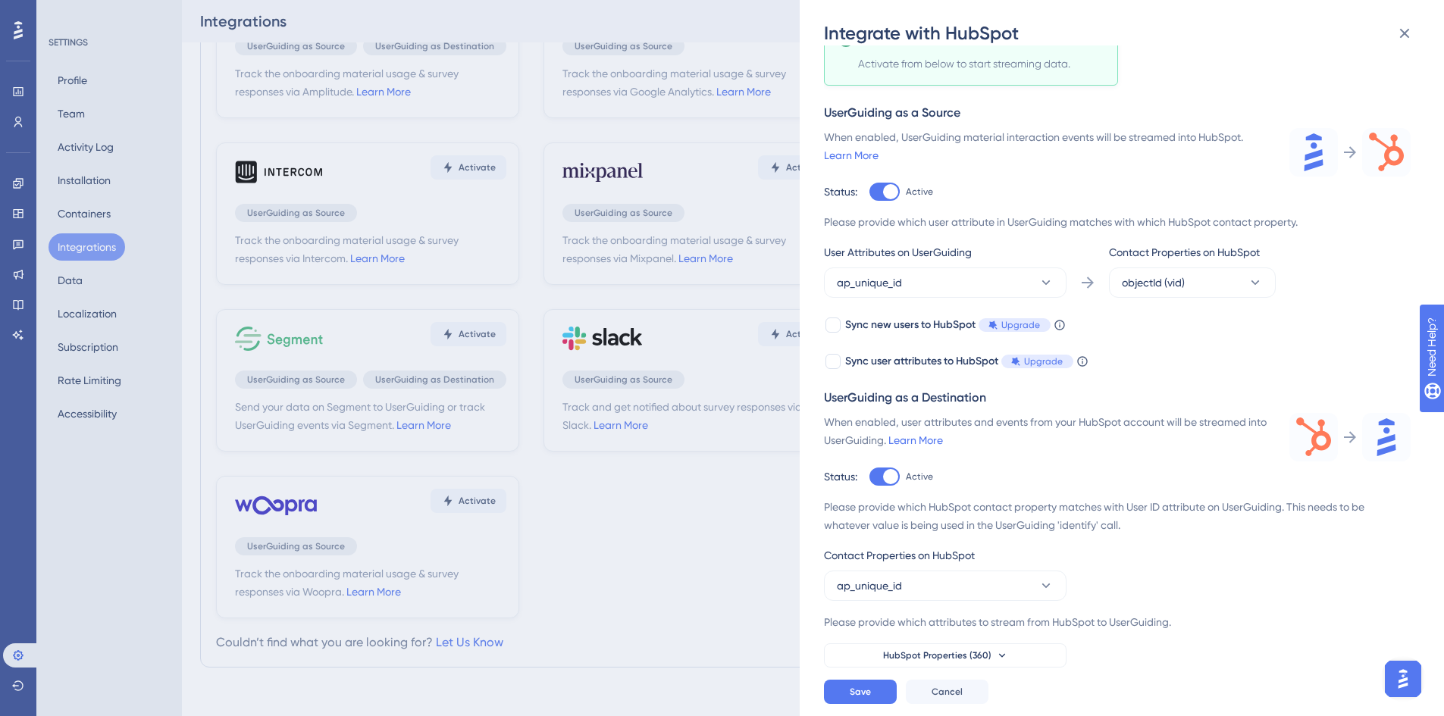
click at [1210, 571] on div "Please provide which HubSpot contact property matches with User ID attribute on…" at bounding box center [1117, 583] width 587 height 170
click at [886, 197] on div at bounding box center [890, 191] width 15 height 15
click at [870, 305] on input "Active" at bounding box center [869, 305] width 1 height 1
checkbox input "false"
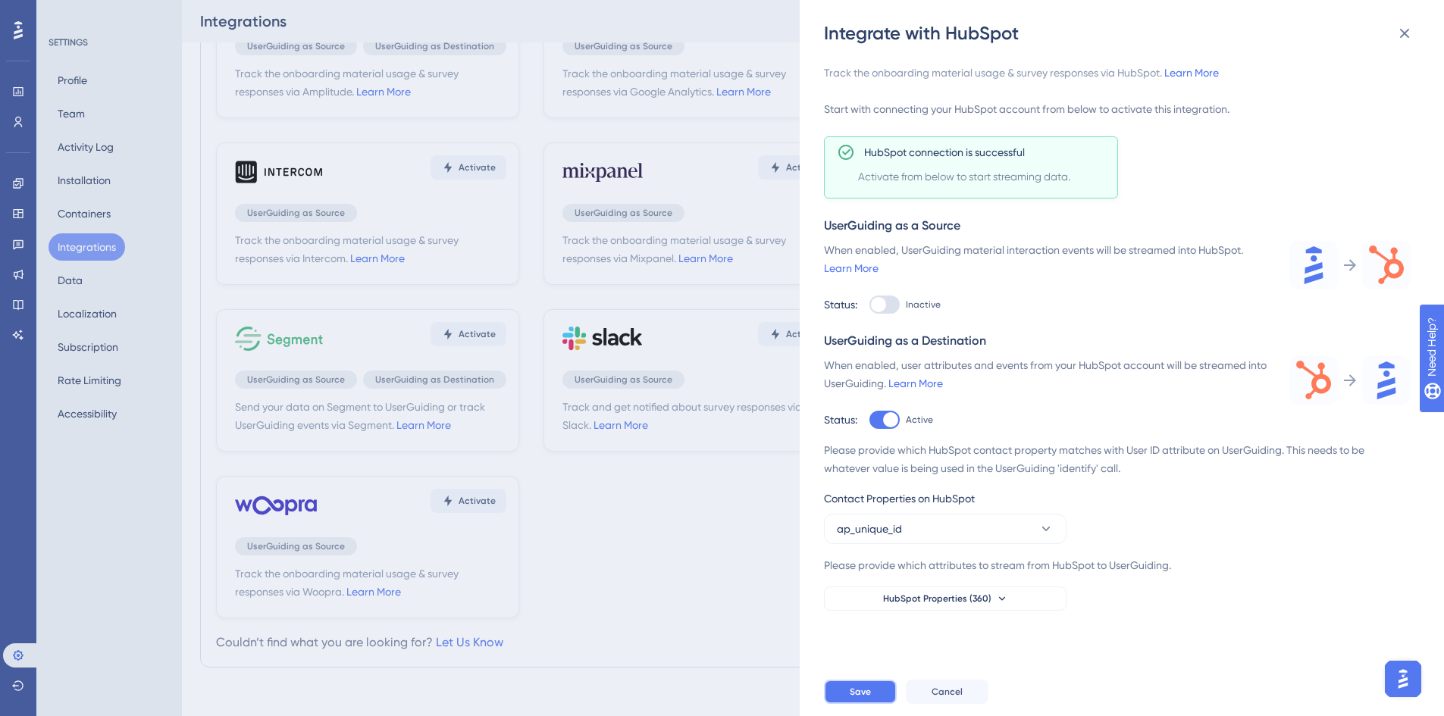
click at [860, 685] on button "Save" at bounding box center [860, 692] width 73 height 24
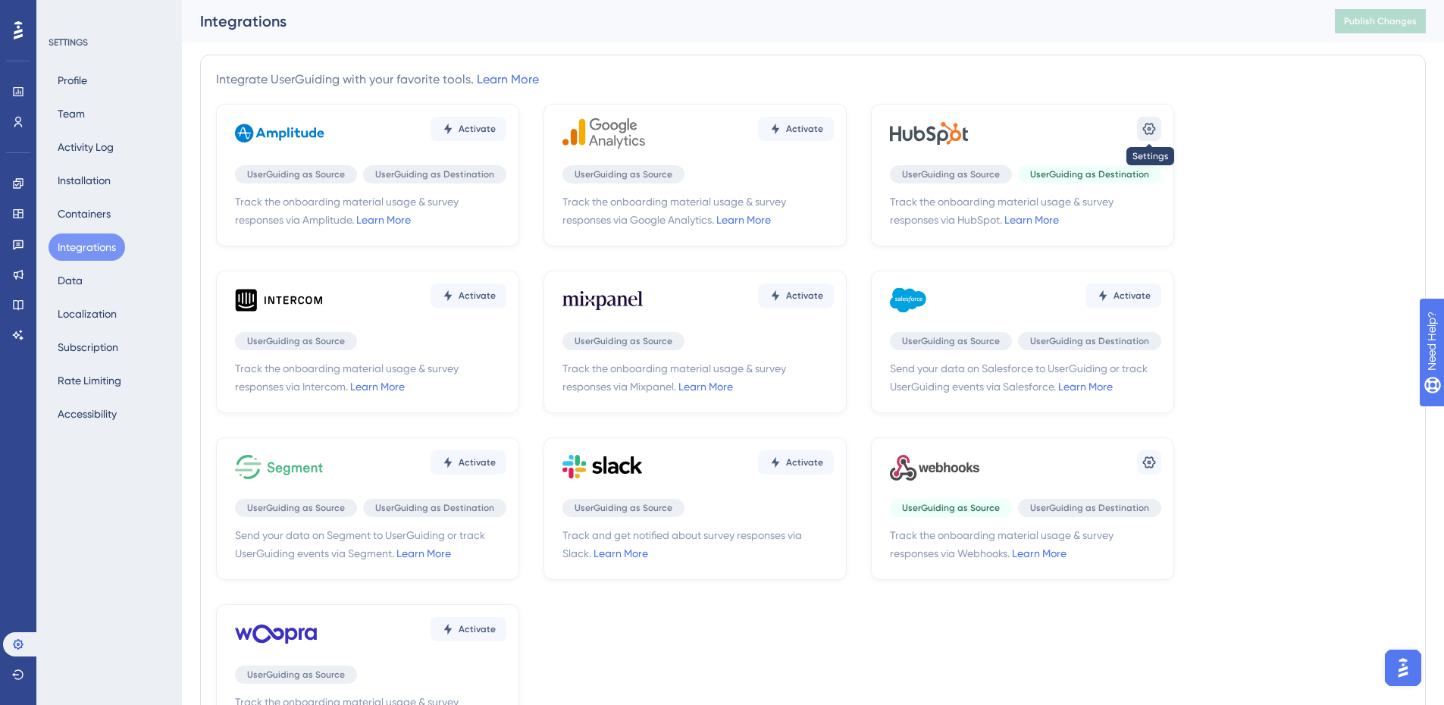
click at [1143, 127] on icon at bounding box center [1149, 128] width 15 height 15
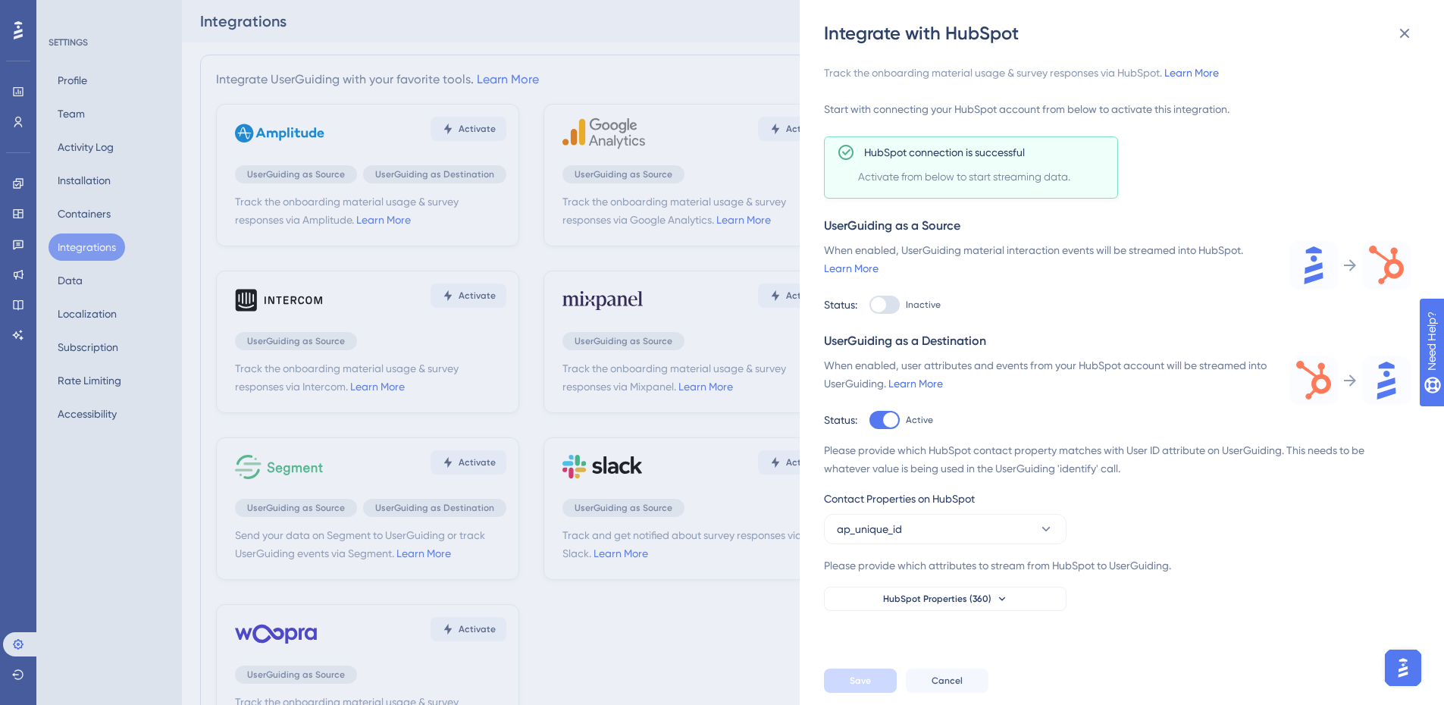
click at [1415, 665] on img "Open AI Assistant Launcher" at bounding box center [1403, 667] width 27 height 27
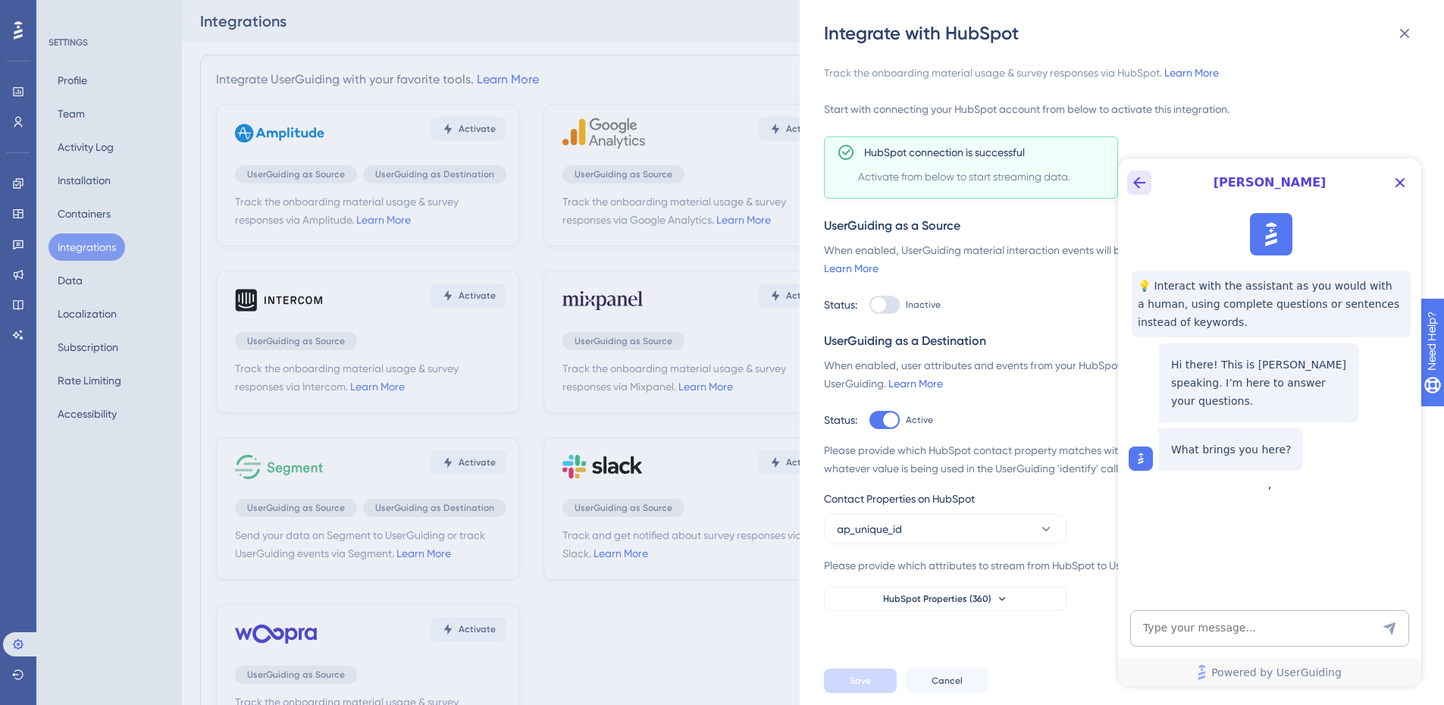
click at [1148, 177] on icon "Back Button" at bounding box center [1139, 183] width 18 height 18
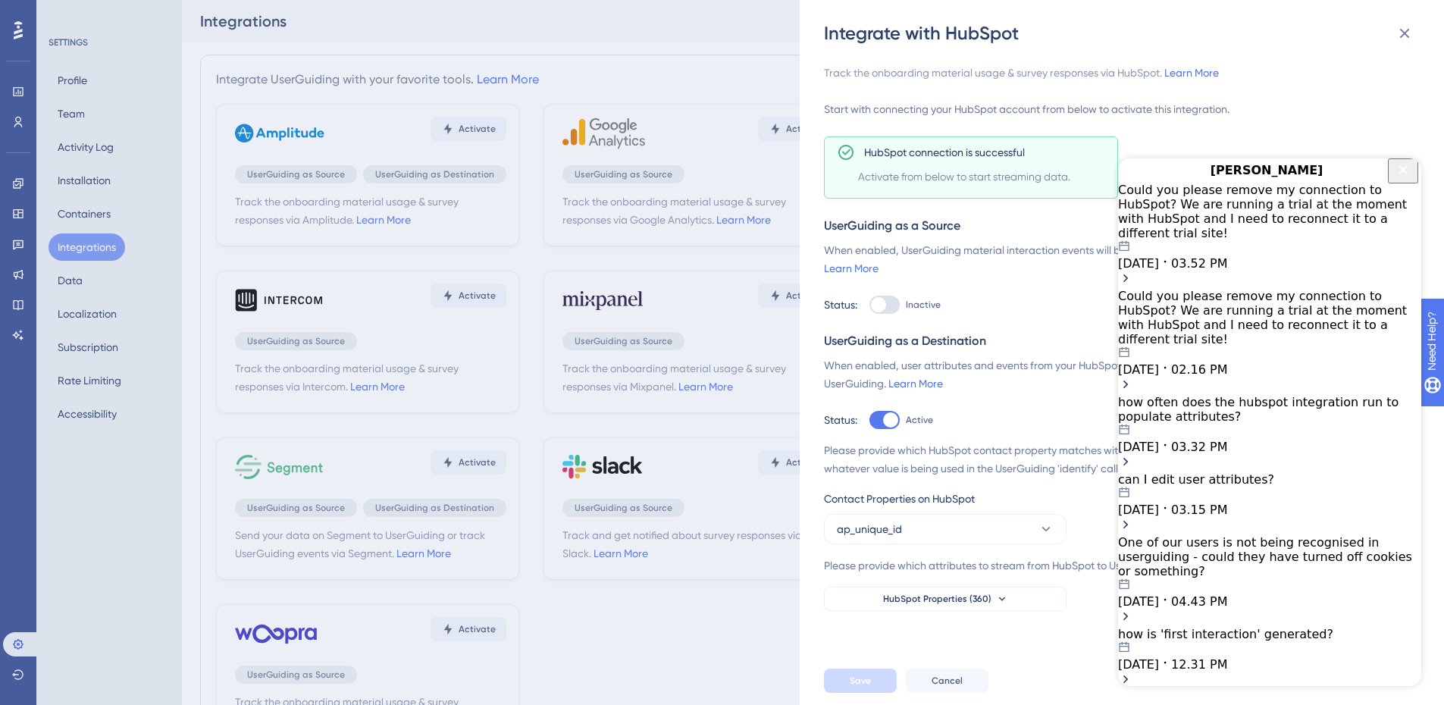
click at [1227, 215] on div "Could you please remove my connection to HubSpot? We are running a trial at the…" at bounding box center [1269, 212] width 303 height 58
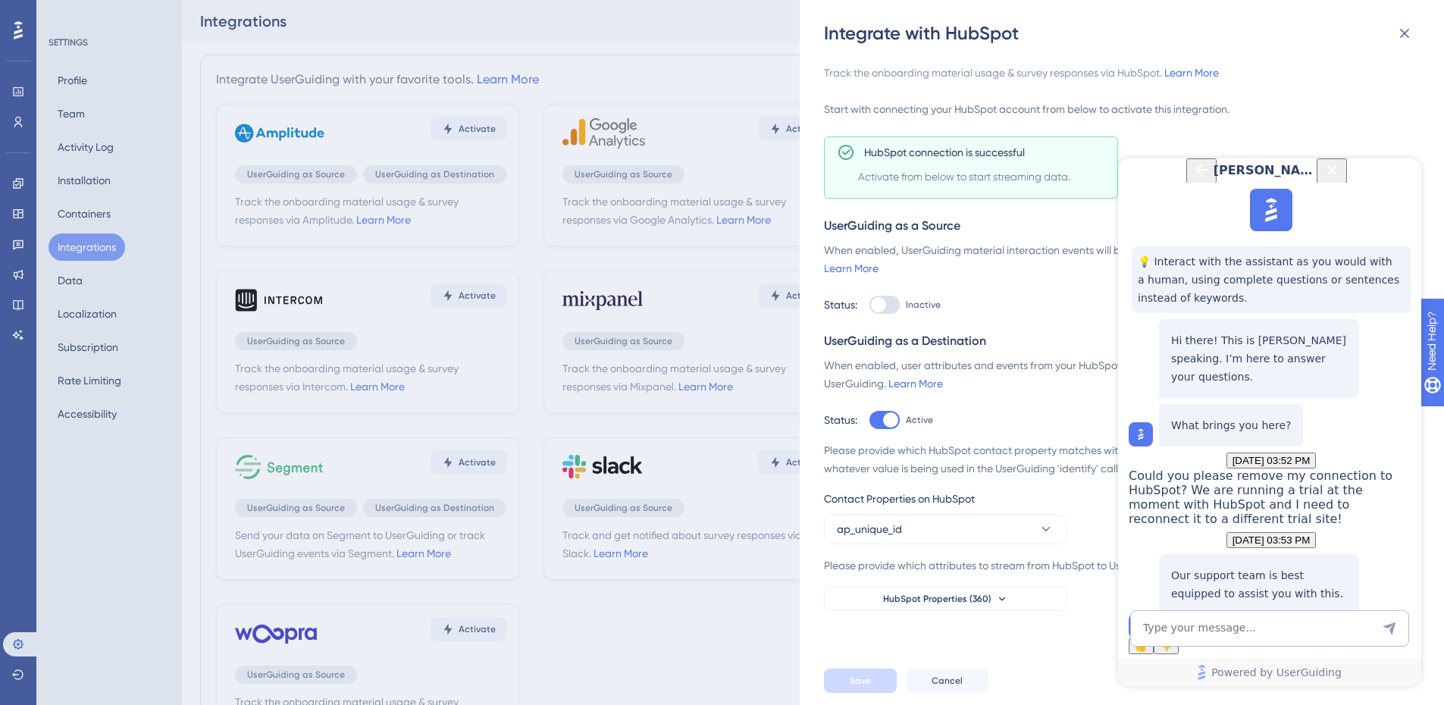
scroll to position [190, 0]
click at [1271, 613] on span "Talk to a person" at bounding box center [1259, 618] width 71 height 11
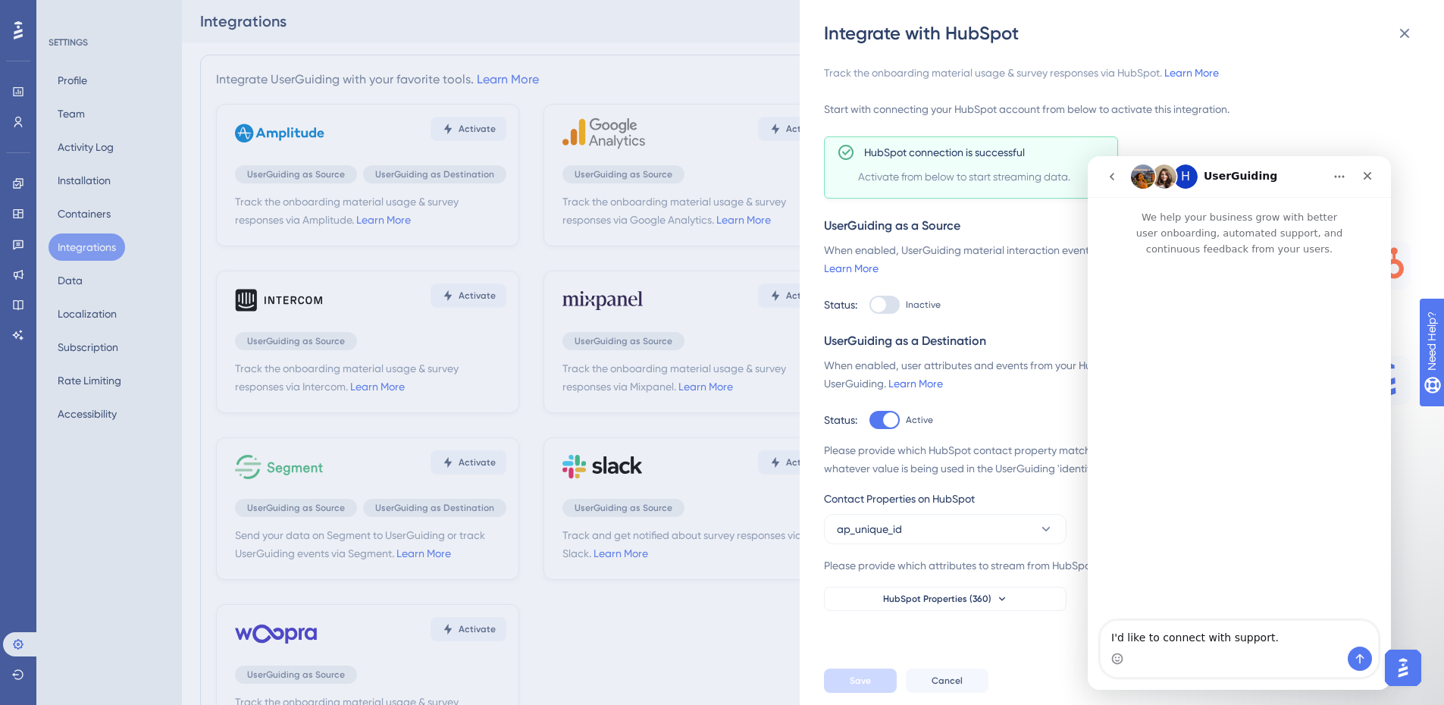
scroll to position [0, 0]
click at [1111, 174] on icon "go back" at bounding box center [1112, 177] width 12 height 12
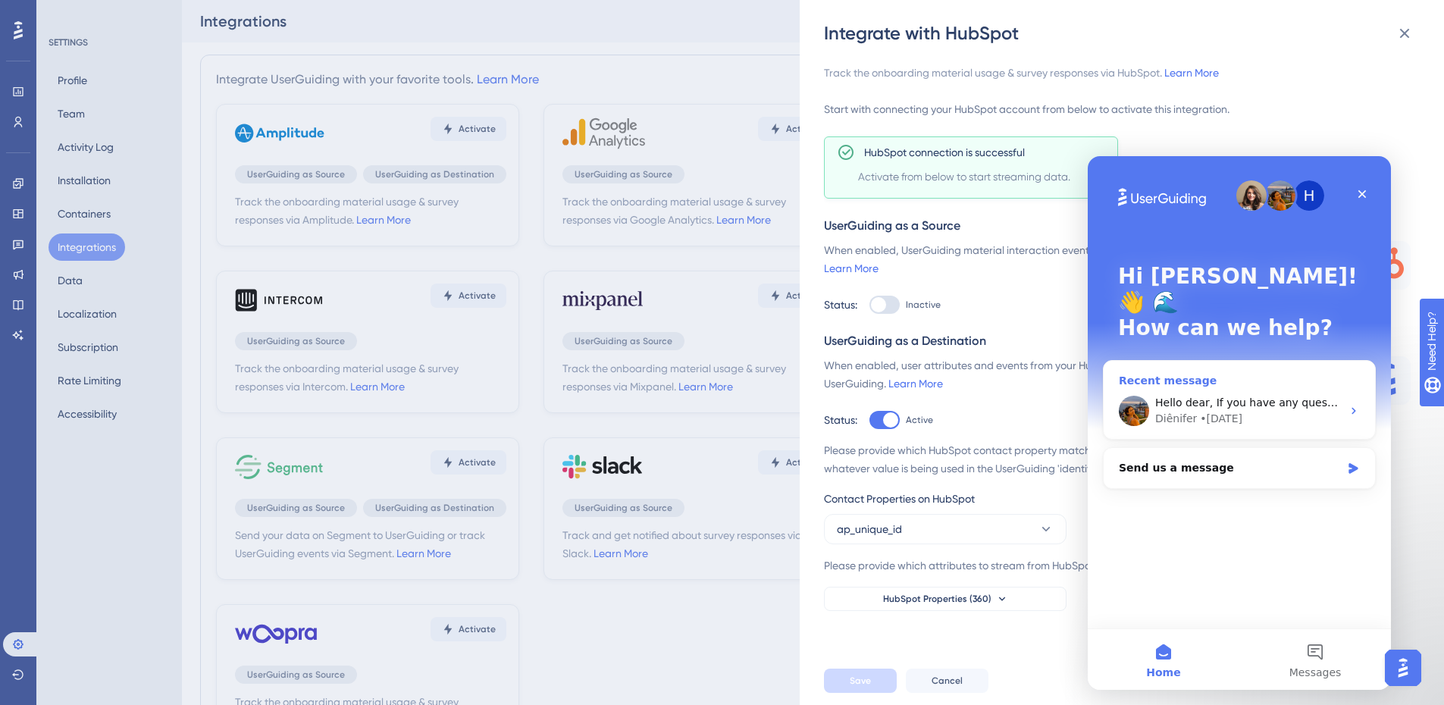
click at [1204, 411] on div "• 1d ago" at bounding box center [1221, 419] width 42 height 16
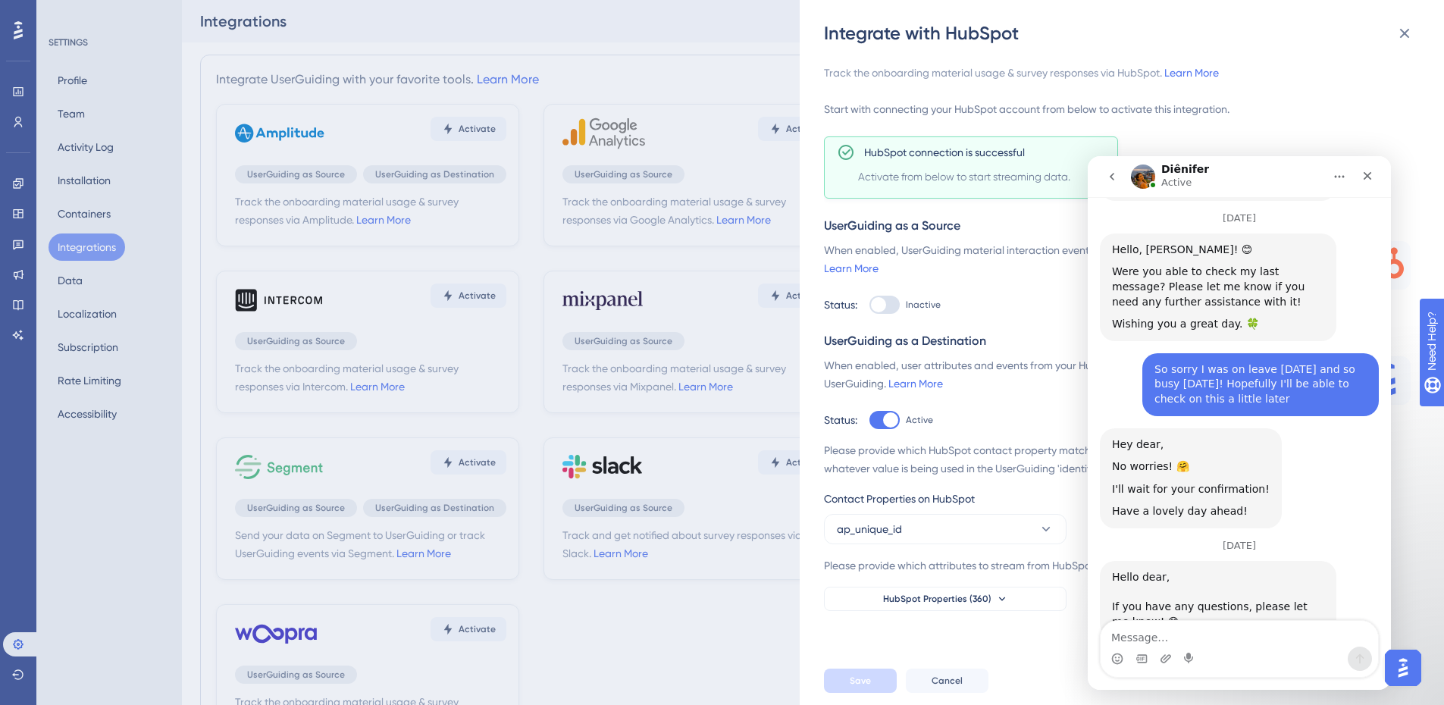
scroll to position [2806, 0]
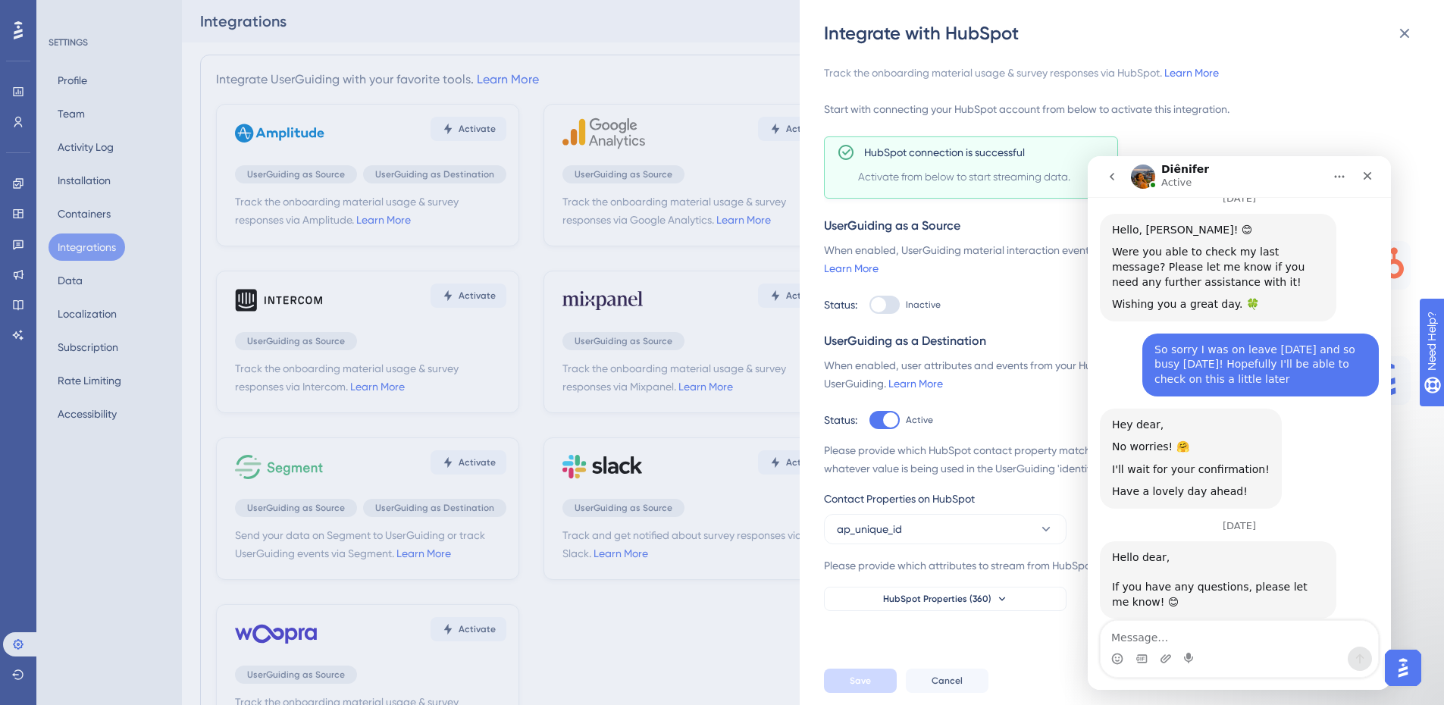
click at [1116, 481] on div "Hey dear, No worries! 🤗 I'll wait for your confirmation! Have a lovely day ahea…" at bounding box center [1239, 465] width 279 height 112
click at [1221, 637] on textarea "Message…" at bounding box center [1239, 634] width 277 height 26
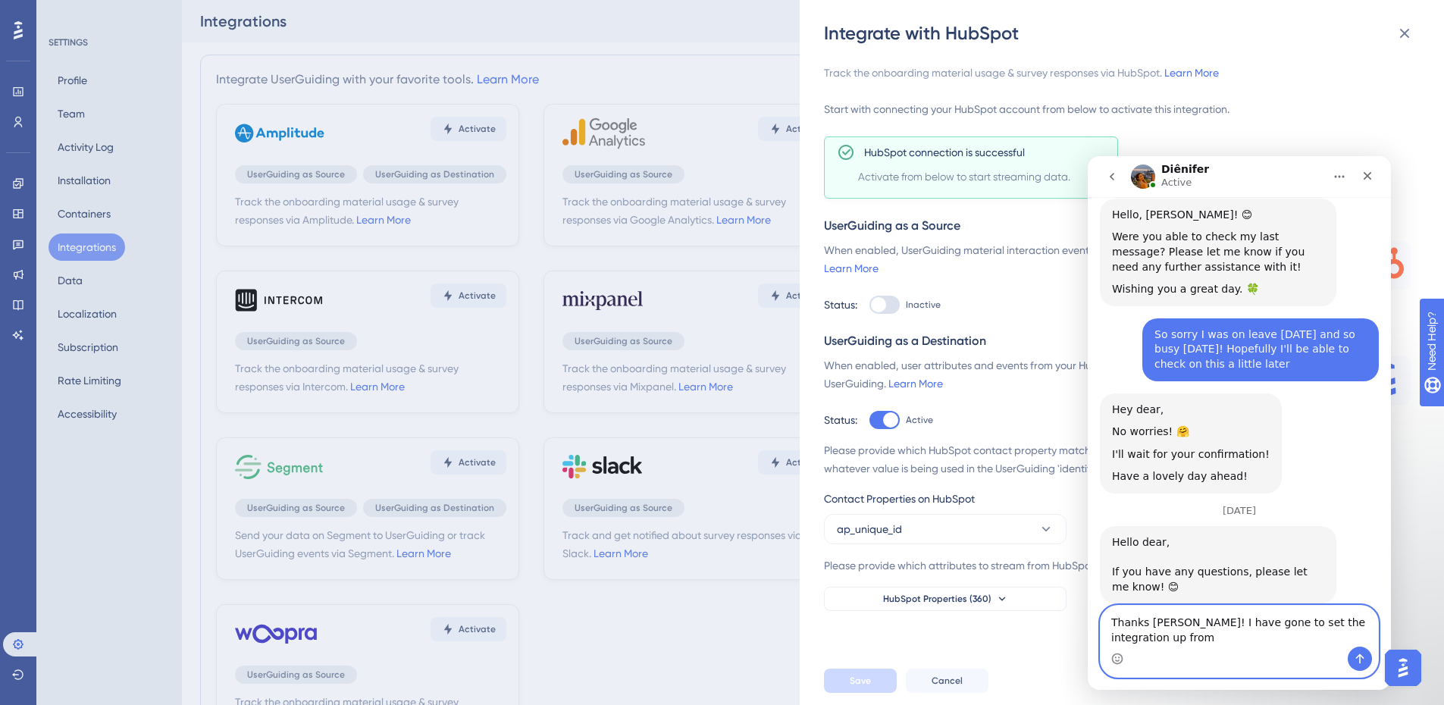
click at [1221, 637] on textarea "Thanks Dienifer! I have gone to set the integration up from" at bounding box center [1239, 626] width 277 height 41
click at [1183, 636] on textarea "Thanks Dienifer! I have gone to set the integration up from" at bounding box center [1239, 626] width 277 height 41
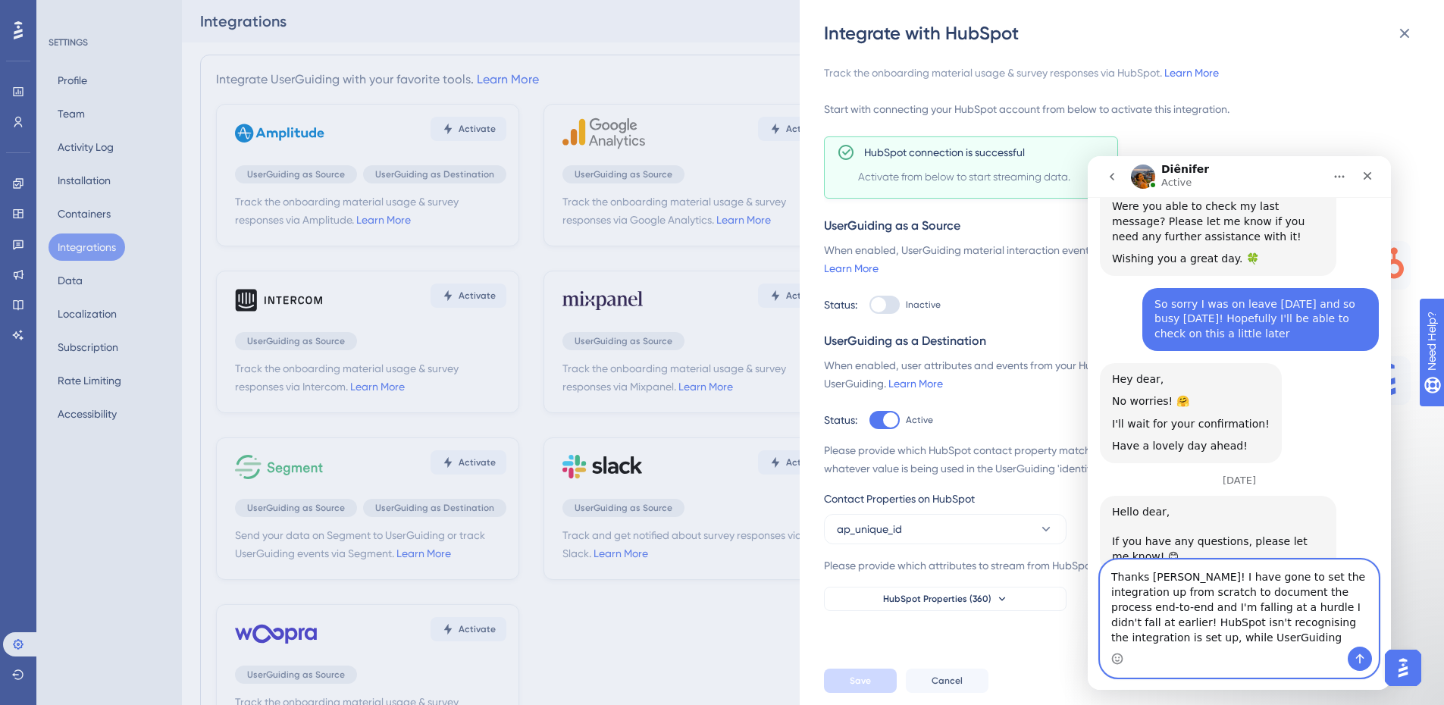
scroll to position [2867, 0]
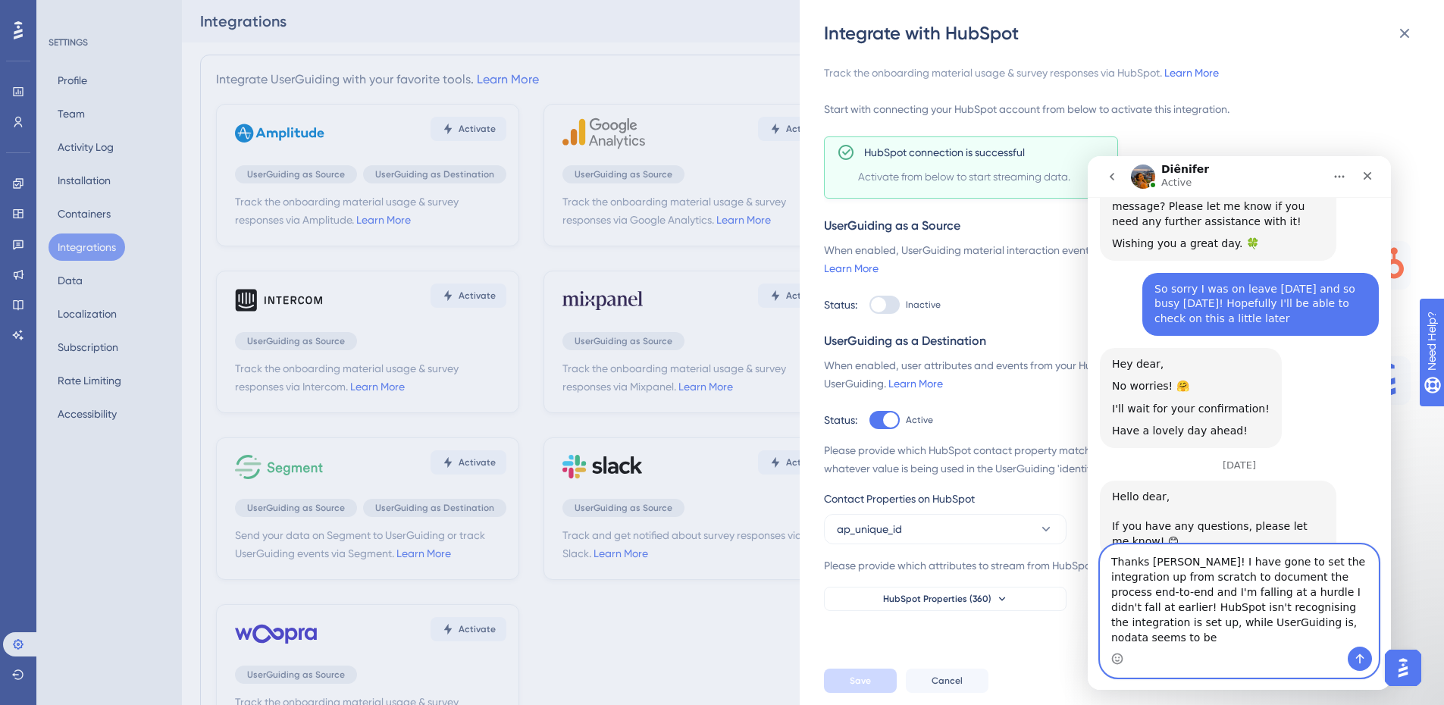
click at [1194, 641] on textarea "Thanks Dienifer! I have gone to set the integration up from scratch to document…" at bounding box center [1239, 596] width 277 height 102
click at [1321, 637] on textarea "Thanks Dienifer! I have gone to set the integration up from scratch to document…" at bounding box center [1239, 596] width 277 height 102
paste textarea "https://www.loom.com/share/e0778ff55e00499d9466246c7427291b?sid=d30f034c-b688-4…"
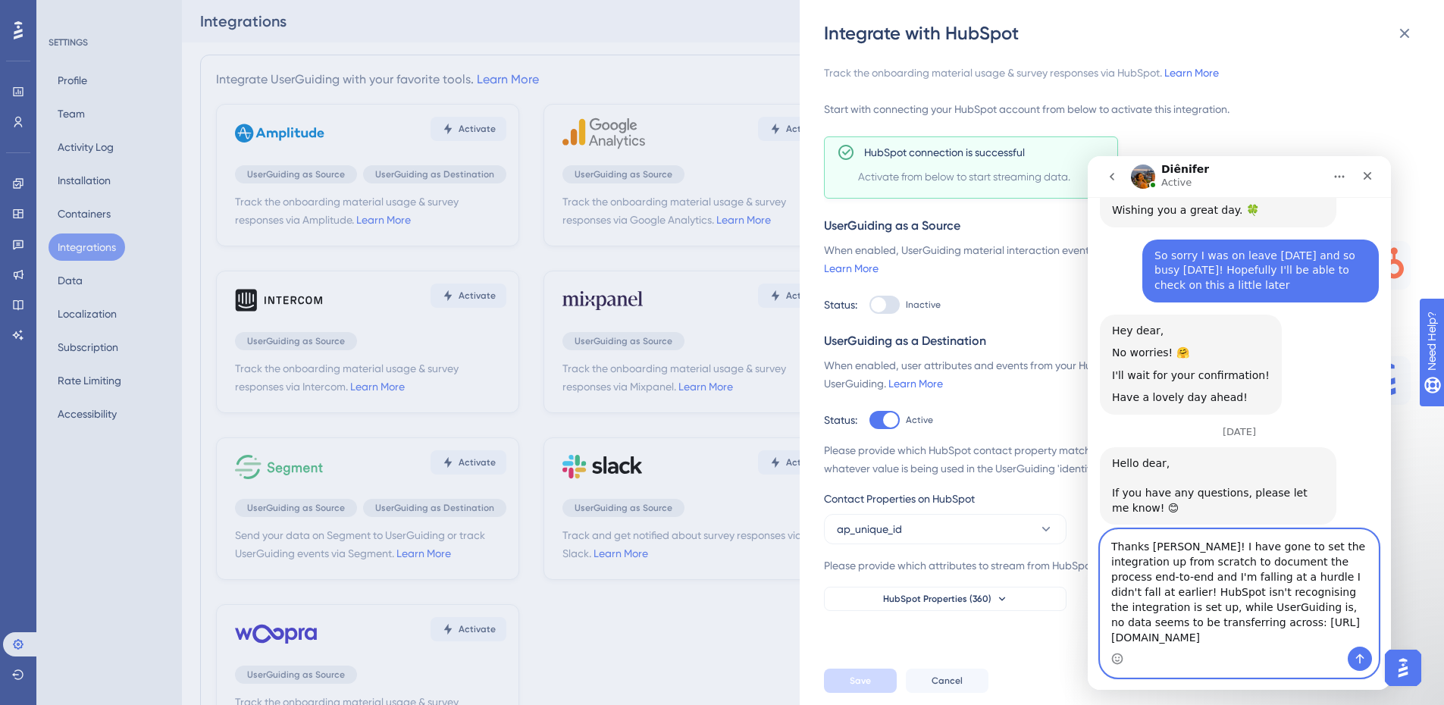
scroll to position [9, 0]
click at [1194, 607] on textarea "Thanks Dienifer! I have gone to set the integration up from scratch to document…" at bounding box center [1239, 588] width 277 height 117
type textarea "Thanks Dienifer! I have gone to set the integration up from scratch to document…"
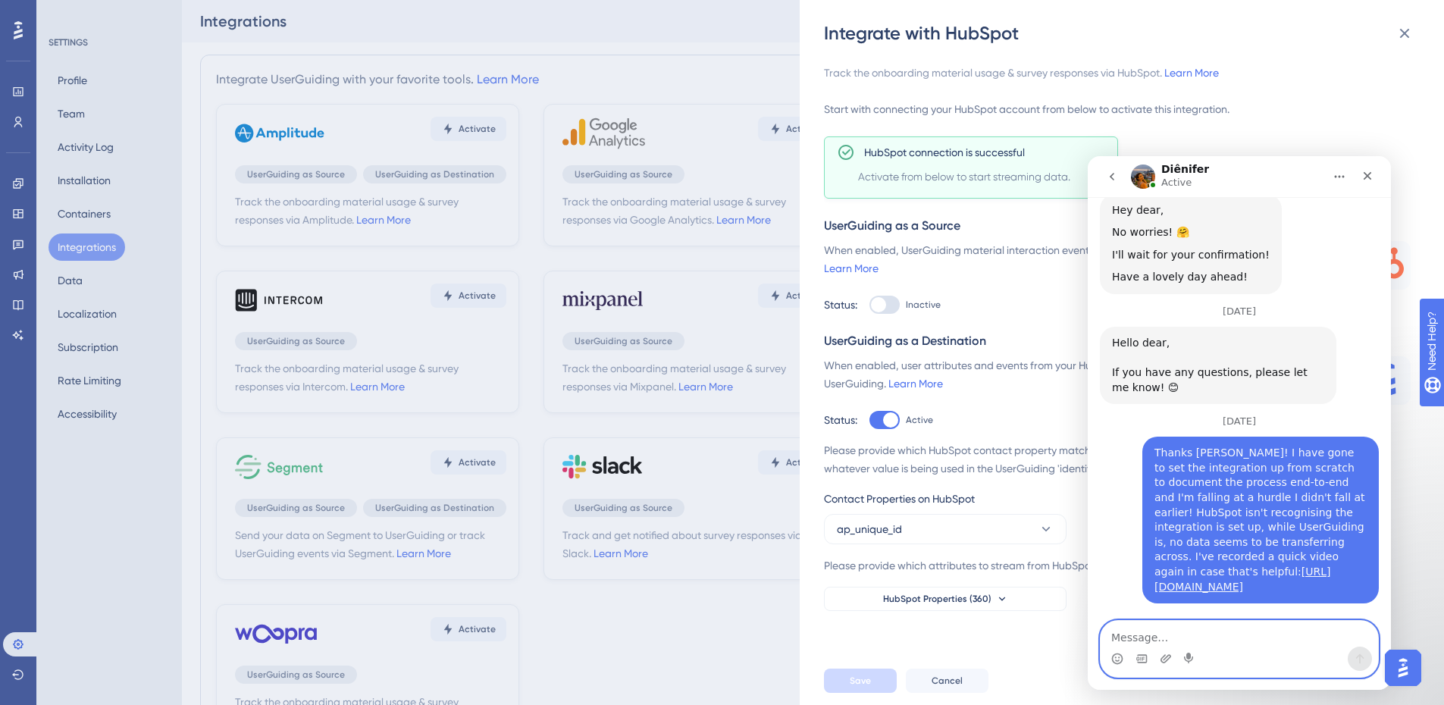
scroll to position [3088, 0]
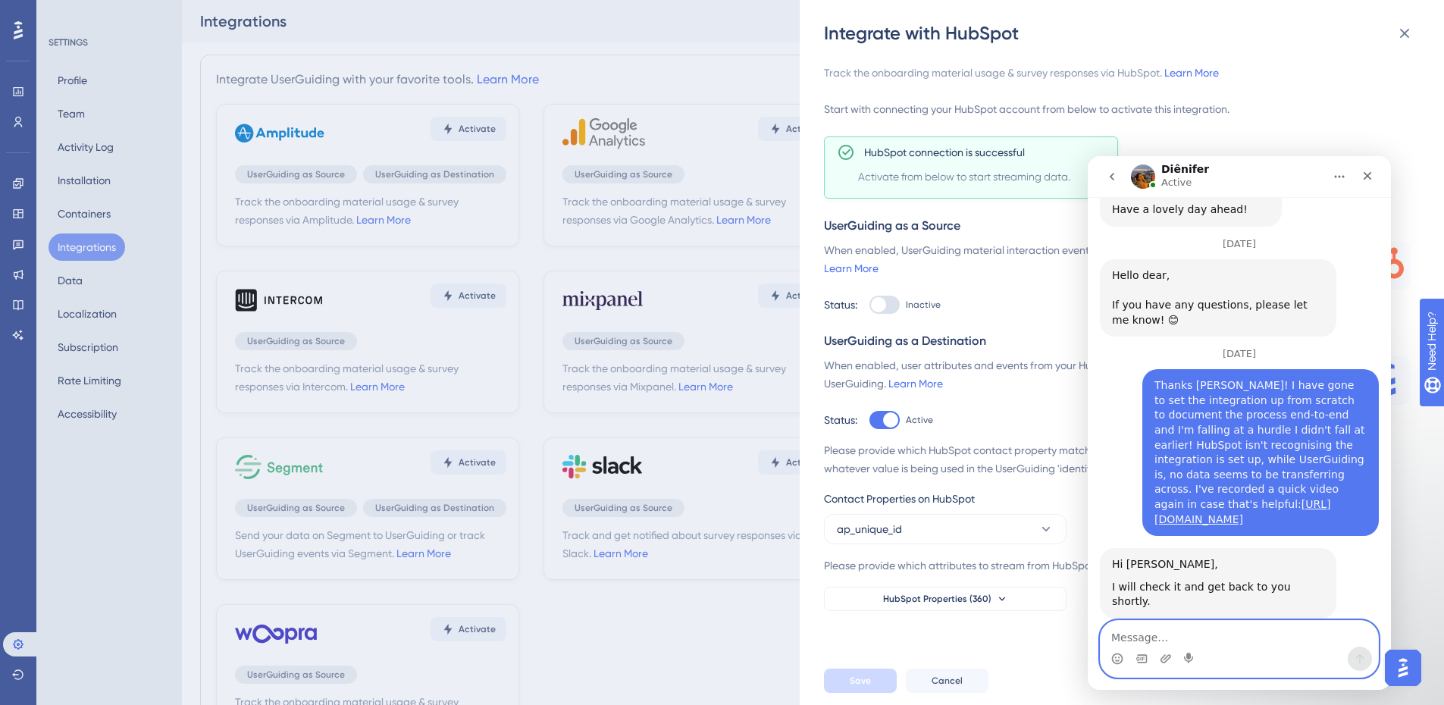
click at [1190, 625] on textarea "Message…" at bounding box center [1239, 634] width 277 height 26
type textarea "sorry to bring a new thing to you!"
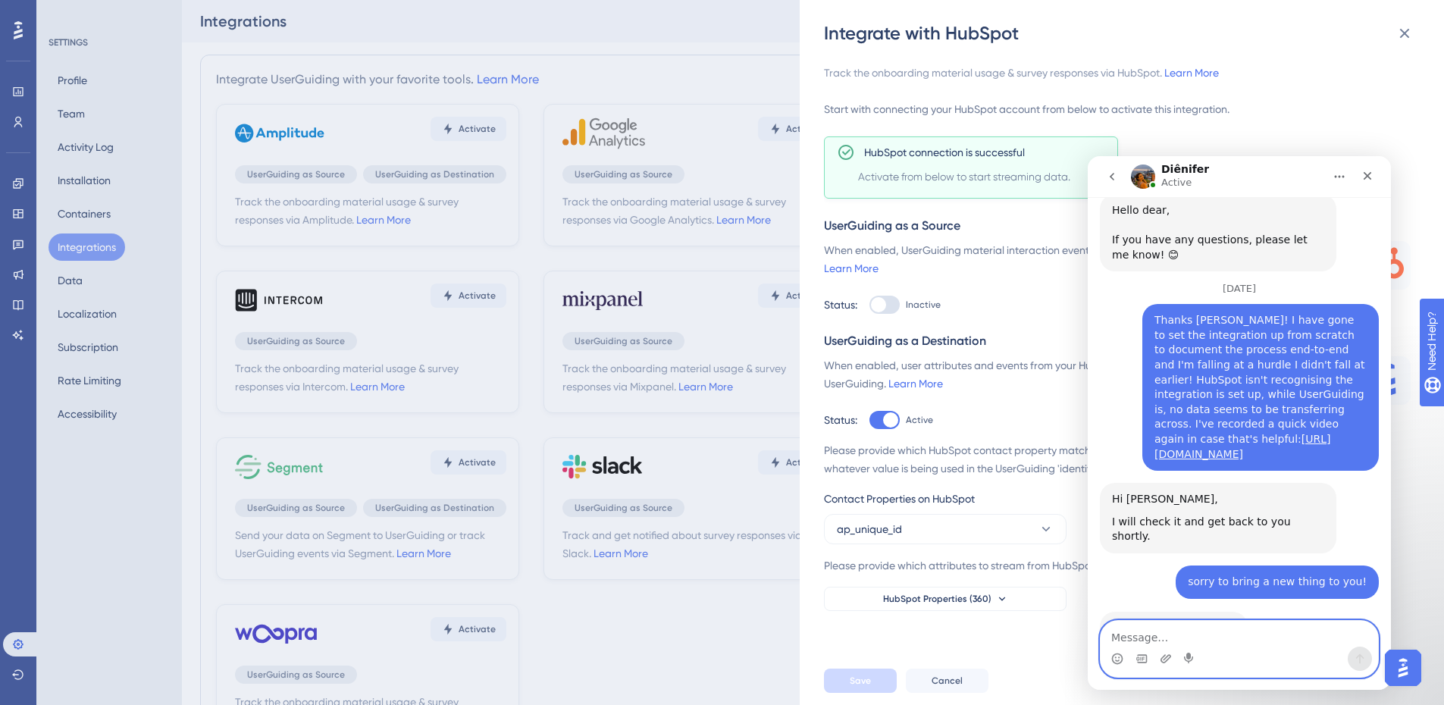
scroll to position [3201, 0]
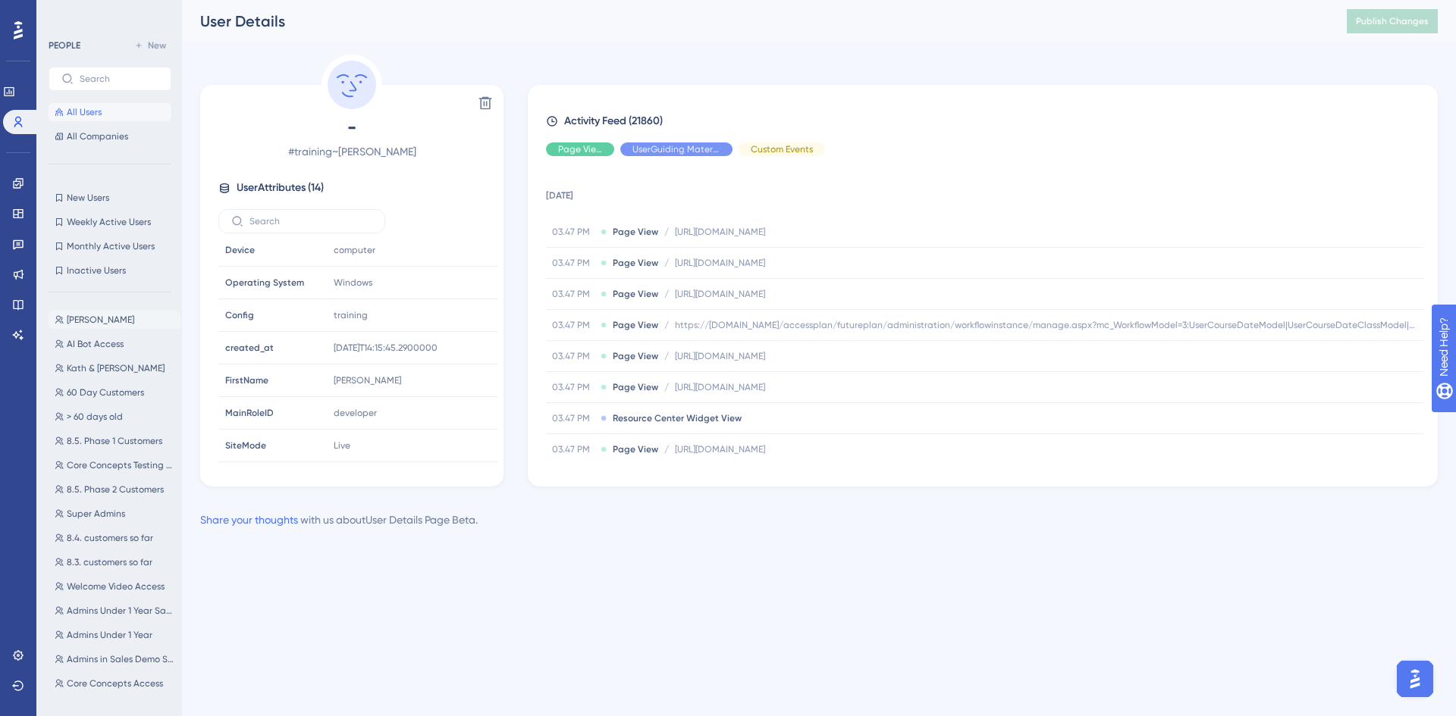
click at [87, 323] on span "[PERSON_NAME]" at bounding box center [100, 320] width 67 height 12
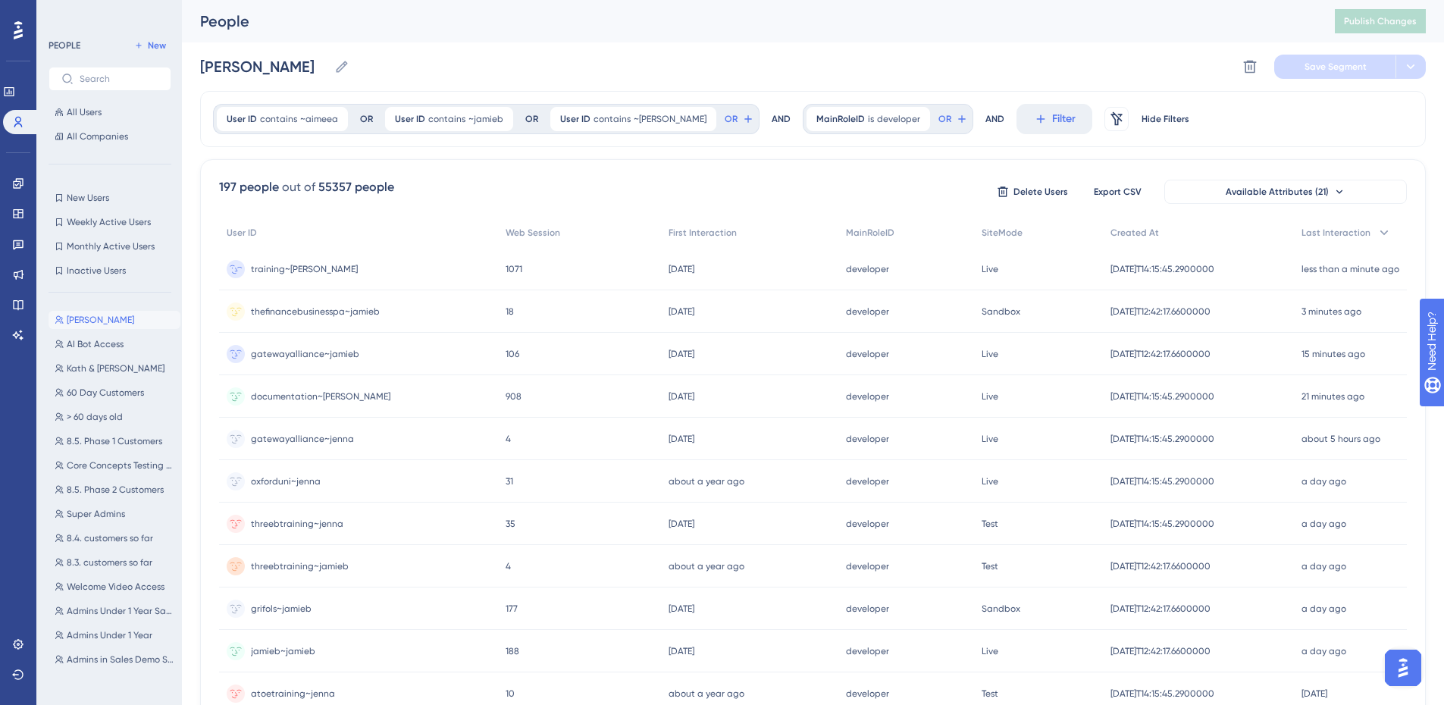
click at [298, 272] on span "training~[PERSON_NAME]" at bounding box center [304, 269] width 107 height 12
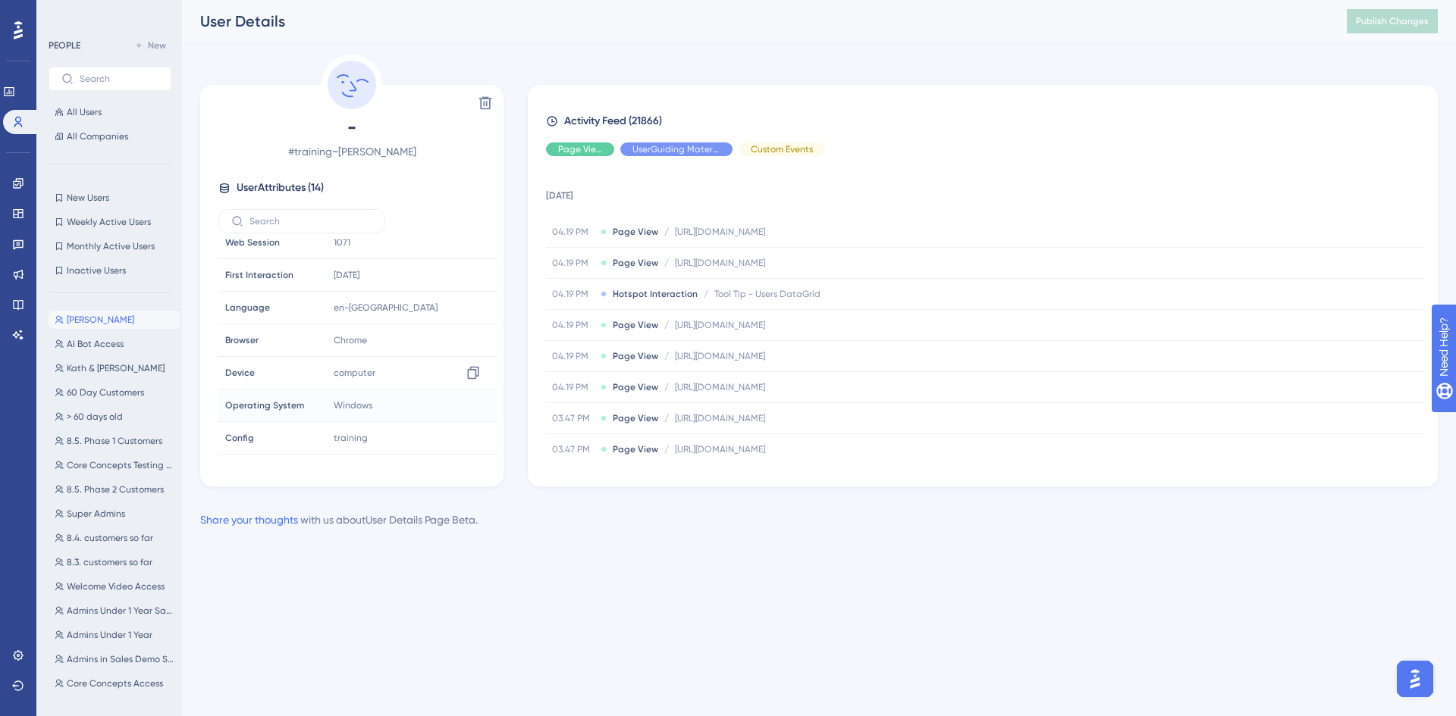
scroll to position [234, 0]
click at [619, 550] on div "Performance Users Engagement Widgets Feedback Product Updates Knowledge Base AI…" at bounding box center [819, 276] width 1274 height 553
